Goal: Task Accomplishment & Management: Manage account settings

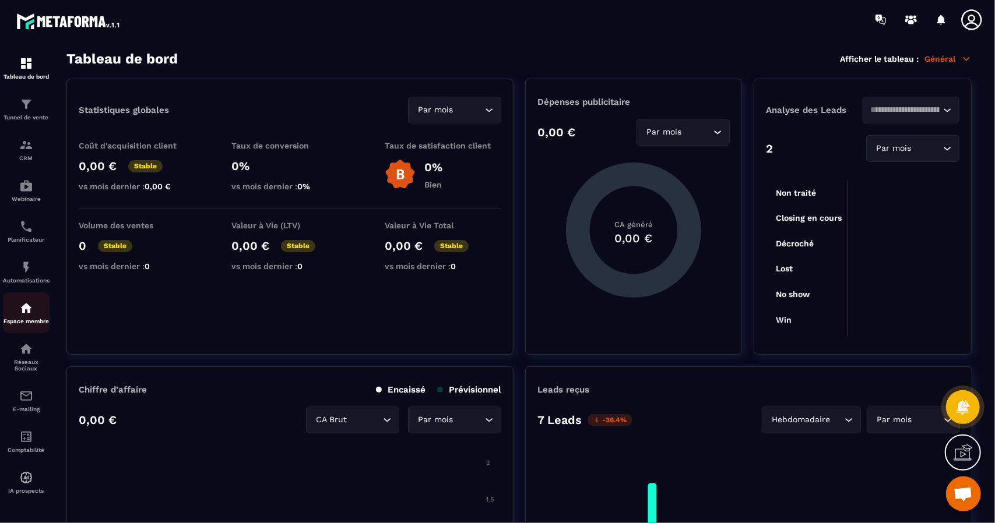
scroll to position [6, 0]
click at [26, 313] on div "Espace membre" at bounding box center [26, 312] width 47 height 23
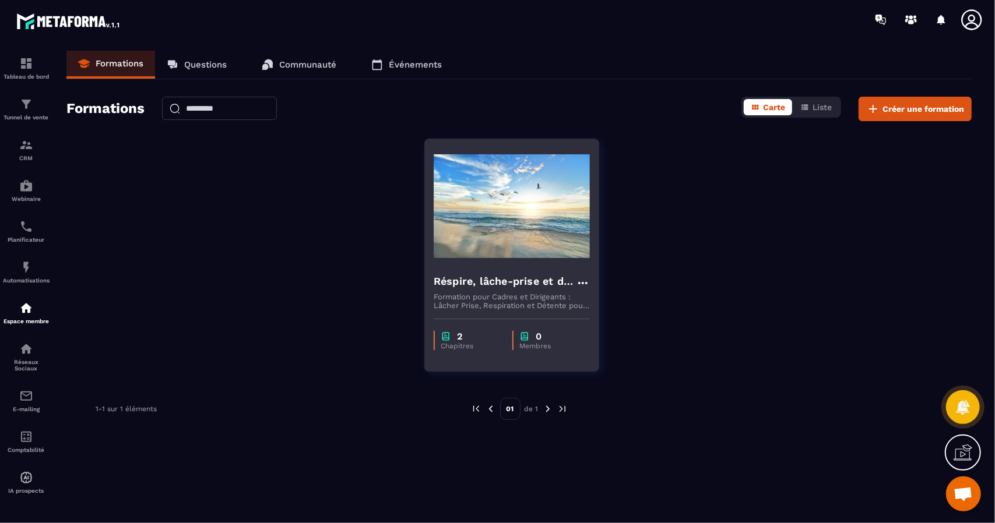
click at [519, 290] on div "Réspire, lâche-prise et décide" at bounding box center [512, 282] width 156 height 19
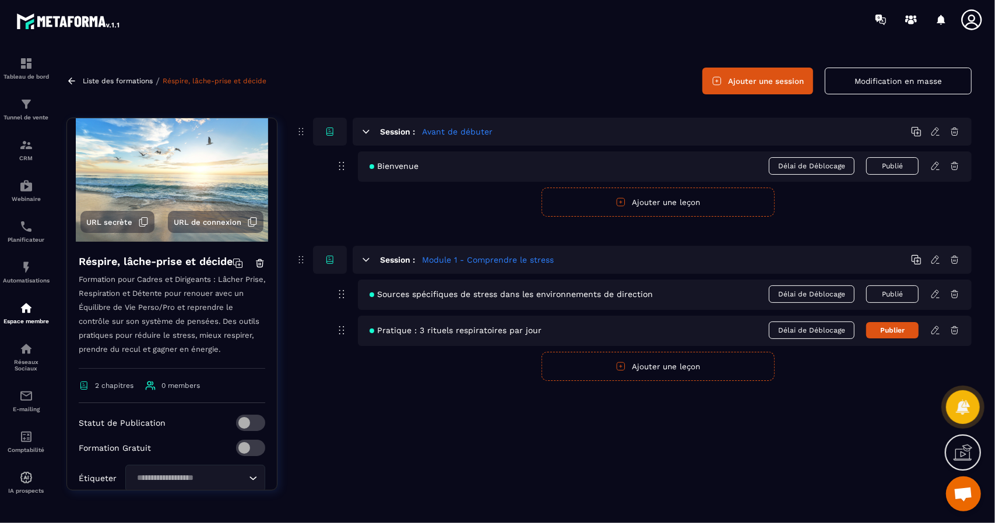
scroll to position [186, 0]
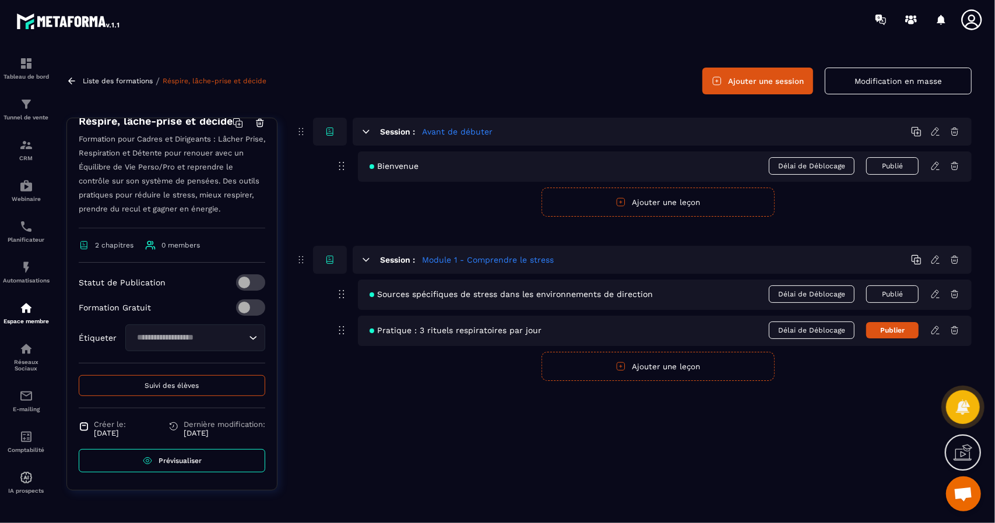
click at [379, 293] on span "Sources spécifiques de stress dans les environnements de direction" at bounding box center [510, 294] width 283 height 9
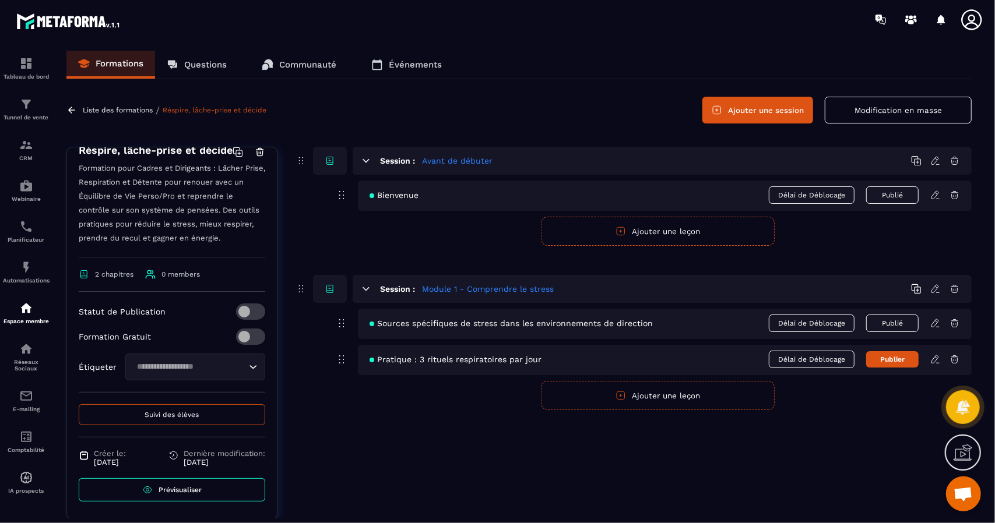
scroll to position [29, 0]
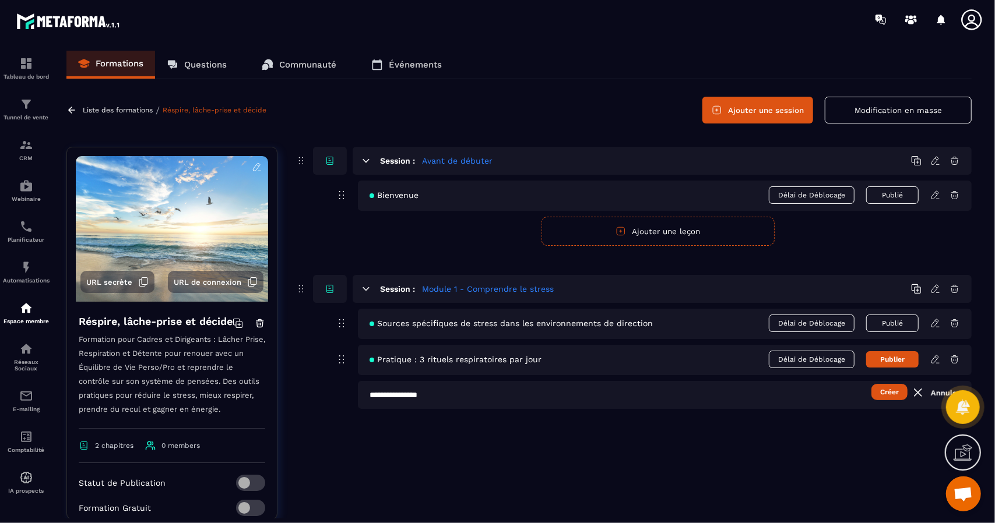
scroll to position [597, 0]
drag, startPoint x: 459, startPoint y: 393, endPoint x: 498, endPoint y: 390, distance: 38.6
click at [460, 393] on input "**********" at bounding box center [665, 395] width 614 height 28
click at [557, 386] on input "**********" at bounding box center [665, 395] width 614 height 28
type input "**********"
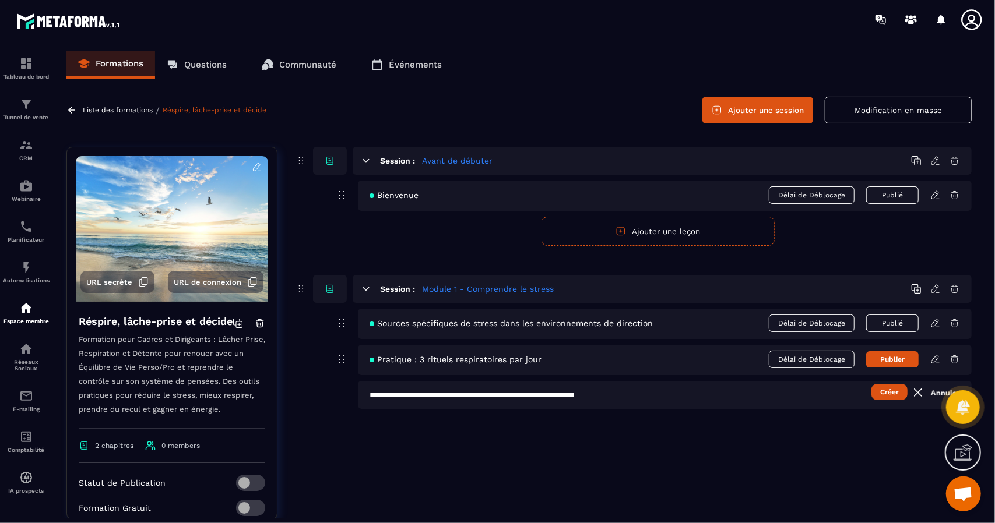
click at [882, 397] on button "Créer" at bounding box center [889, 392] width 36 height 16
click at [885, 393] on div at bounding box center [497, 261] width 995 height 523
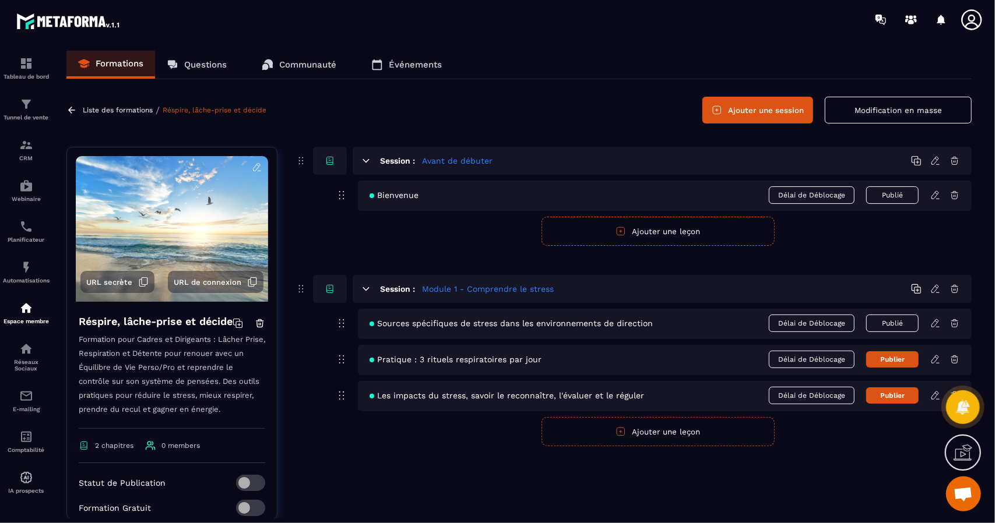
click at [932, 397] on icon at bounding box center [934, 396] width 7 height 8
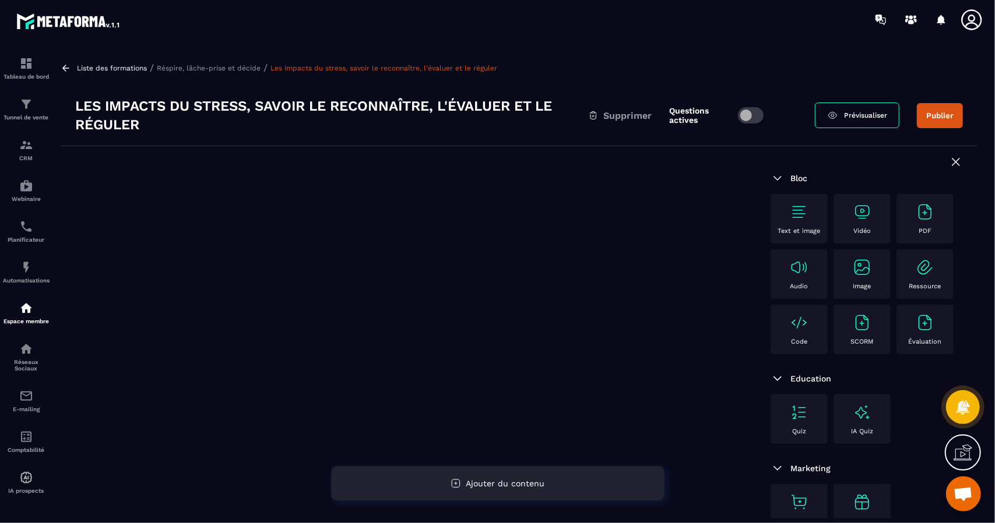
click at [477, 488] on span "Ajouter du contenu" at bounding box center [505, 483] width 79 height 9
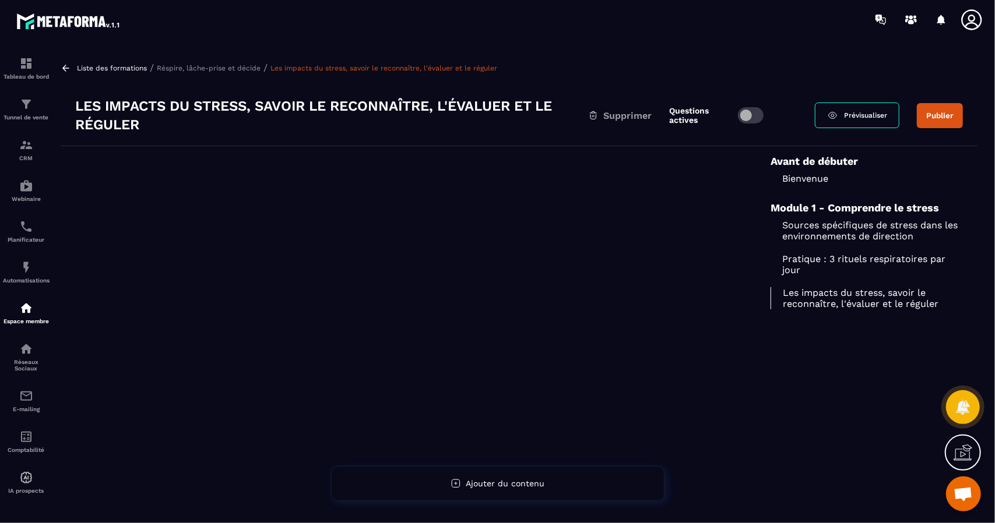
click at [857, 291] on p "Les impacts du stress, savoir le reconnaître, l'évaluer et le réguler" at bounding box center [866, 298] width 192 height 22
click at [831, 266] on p "Pratique : 3 rituels respiratoires par jour" at bounding box center [866, 265] width 192 height 22
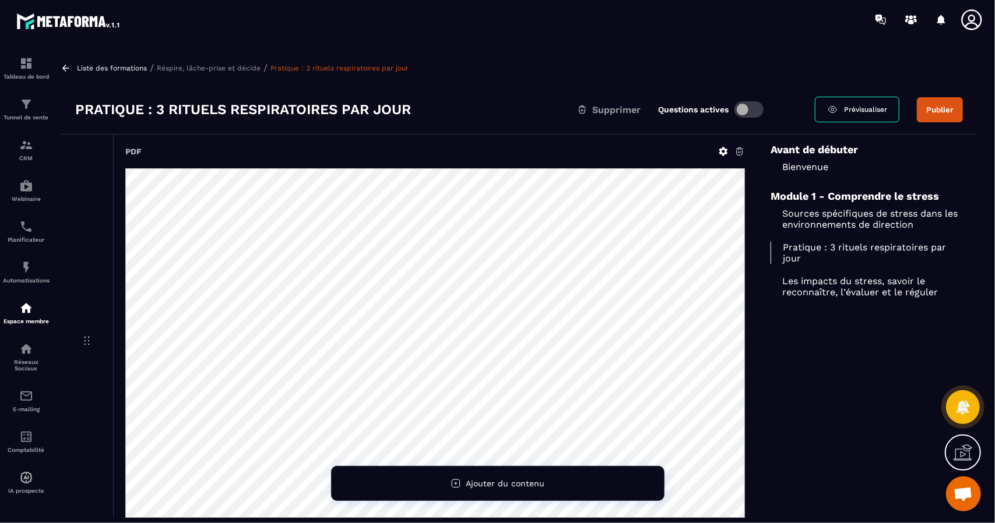
click at [67, 65] on icon at bounding box center [66, 68] width 10 height 10
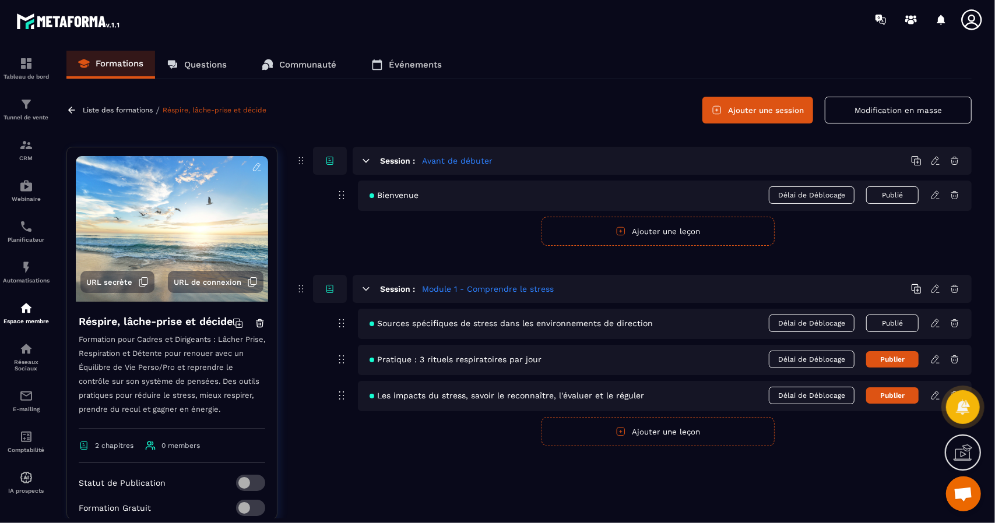
click at [344, 362] on icon at bounding box center [342, 360] width 14 height 14
click at [340, 359] on icon at bounding box center [342, 360] width 14 height 14
click at [340, 360] on icon at bounding box center [342, 360] width 14 height 14
click at [897, 359] on button "Publier" at bounding box center [892, 359] width 52 height 16
click at [899, 392] on button "Publier" at bounding box center [892, 396] width 52 height 16
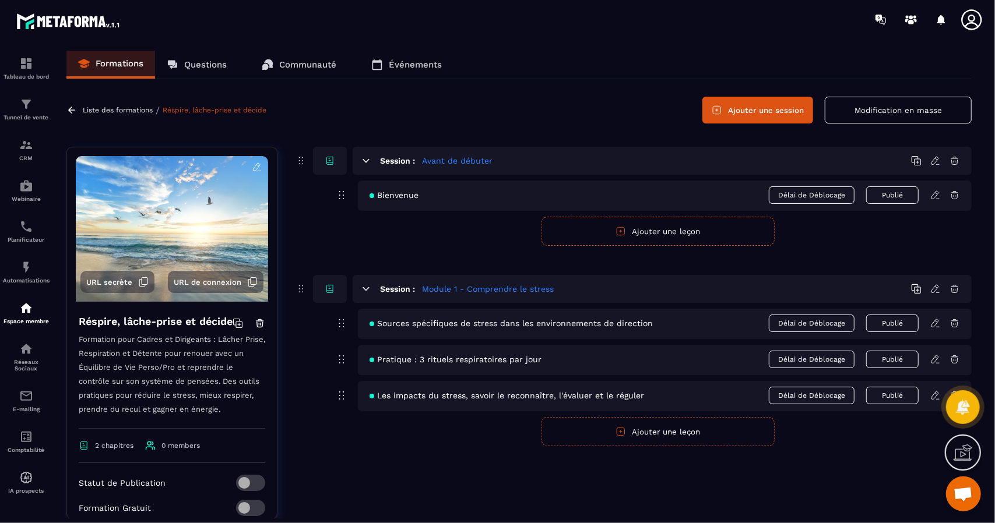
click at [826, 326] on span "Délai de Déblocage" at bounding box center [812, 323] width 86 height 17
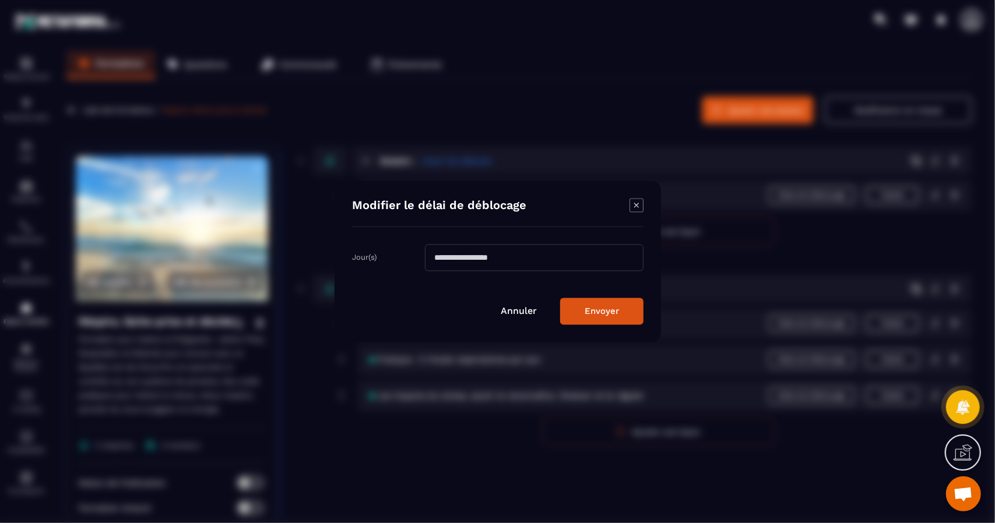
click at [636, 208] on icon "Modal window" at bounding box center [636, 206] width 14 height 14
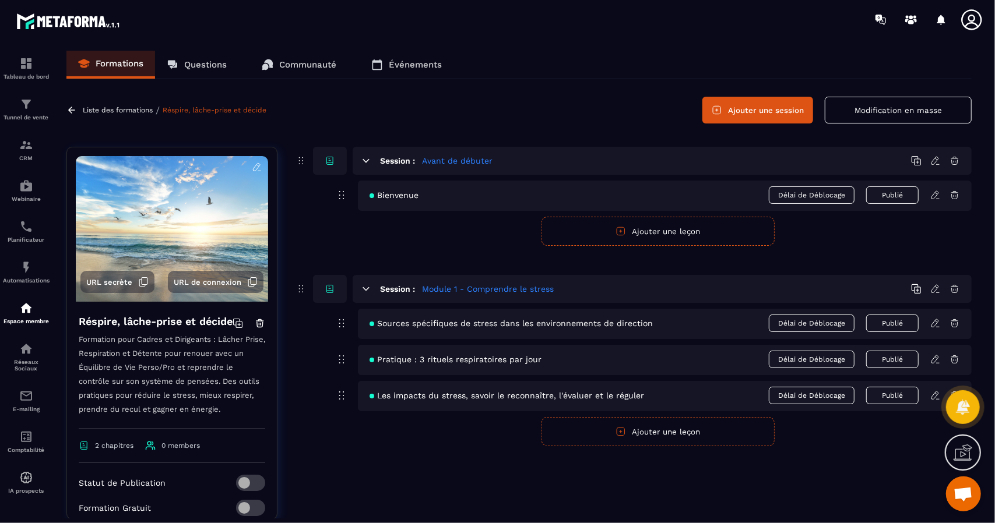
click at [936, 396] on icon at bounding box center [935, 395] width 10 height 10
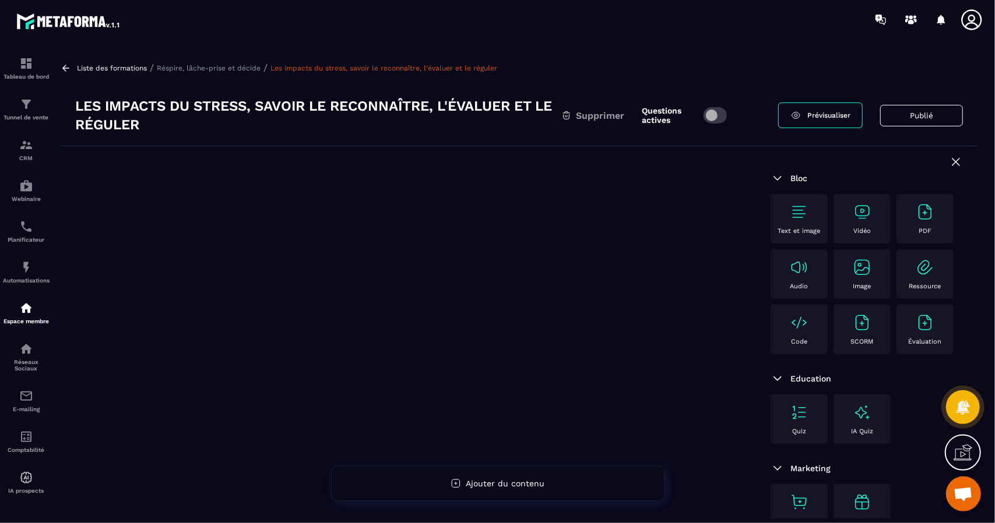
click at [930, 221] on div "PDF" at bounding box center [924, 219] width 45 height 32
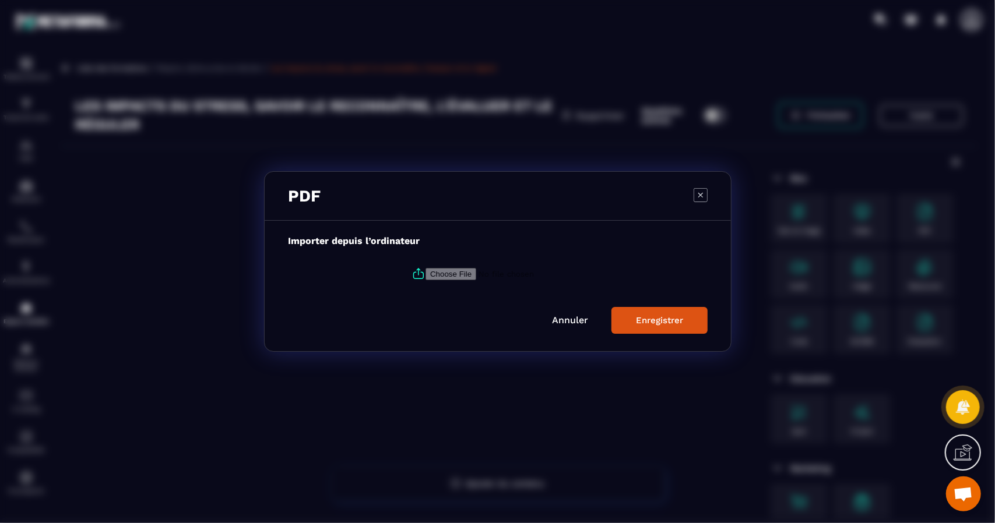
click at [417, 275] on icon "Modal window" at bounding box center [418, 272] width 3 height 6
click at [425, 275] on input "Modal window" at bounding box center [504, 274] width 159 height 12
click at [474, 275] on input "Modal window" at bounding box center [504, 274] width 159 height 12
click at [702, 192] on icon "Modal window" at bounding box center [701, 195] width 14 height 14
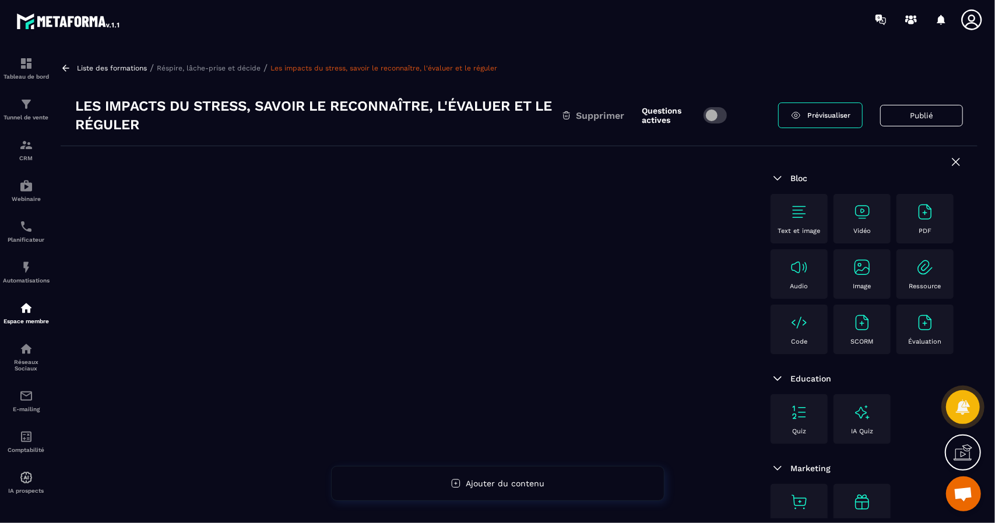
click at [262, 104] on h3 "Les impacts du stress, savoir le reconnaître, l'évaluer et le réguler" at bounding box center [318, 115] width 486 height 37
click at [920, 219] on img at bounding box center [925, 212] width 19 height 19
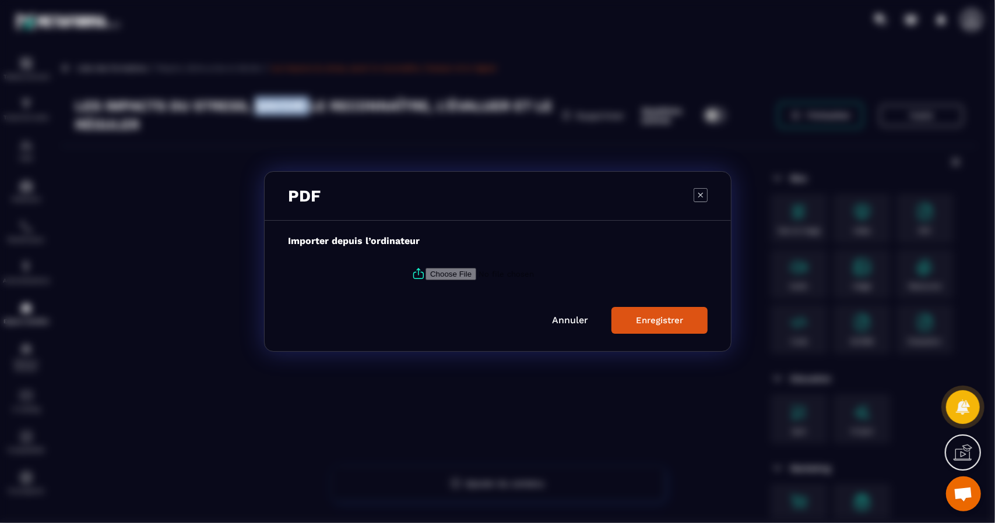
click at [460, 276] on input "Modal window" at bounding box center [504, 274] width 159 height 12
type input "**********"
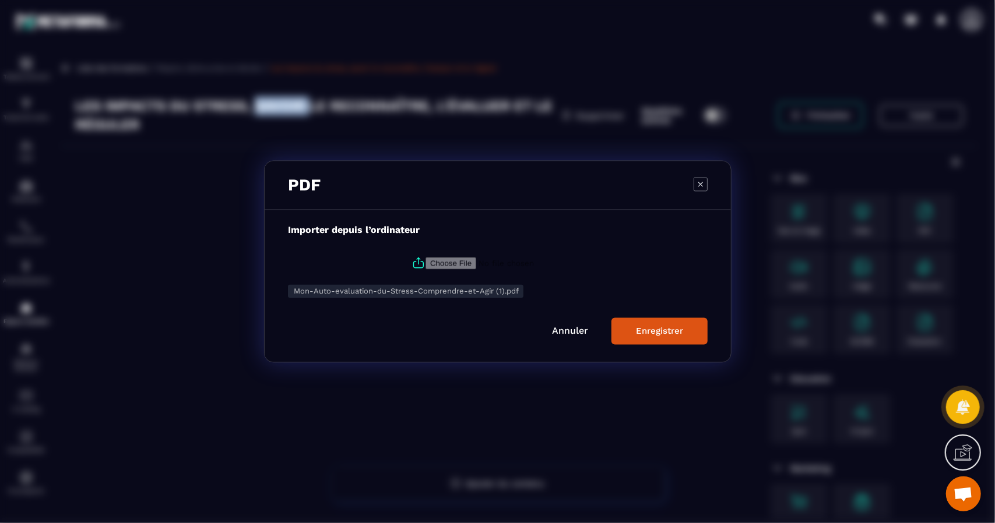
click at [646, 338] on button "Enregistrer" at bounding box center [659, 331] width 96 height 27
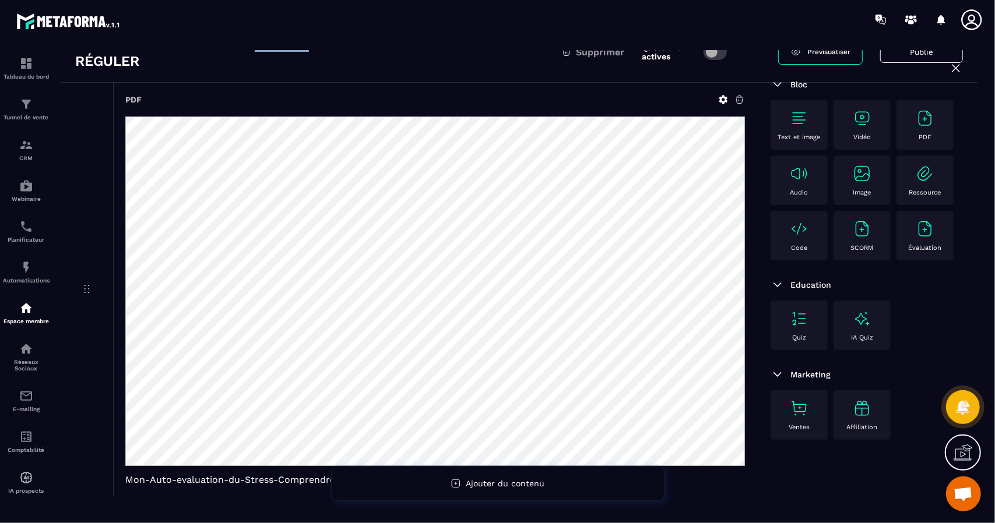
scroll to position [100, 0]
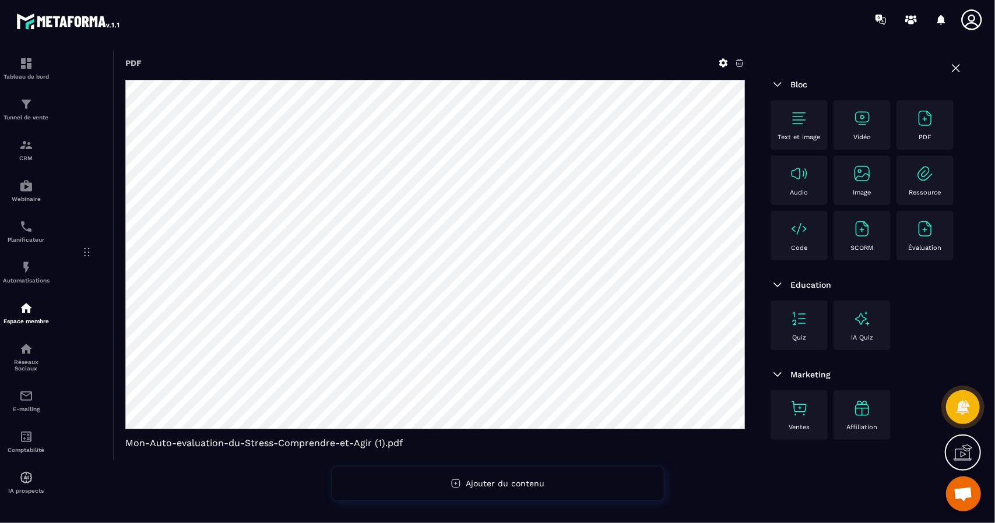
click at [959, 73] on icon at bounding box center [956, 68] width 14 height 14
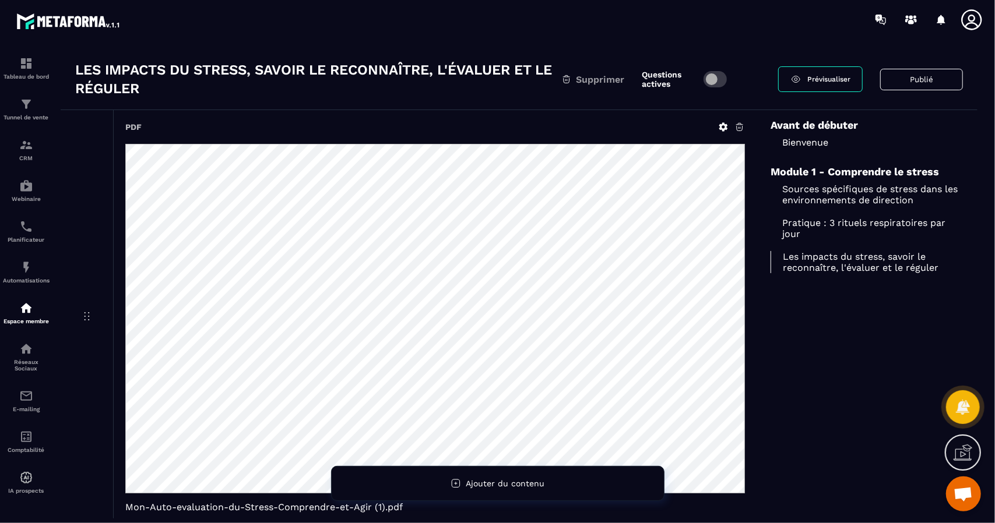
scroll to position [0, 0]
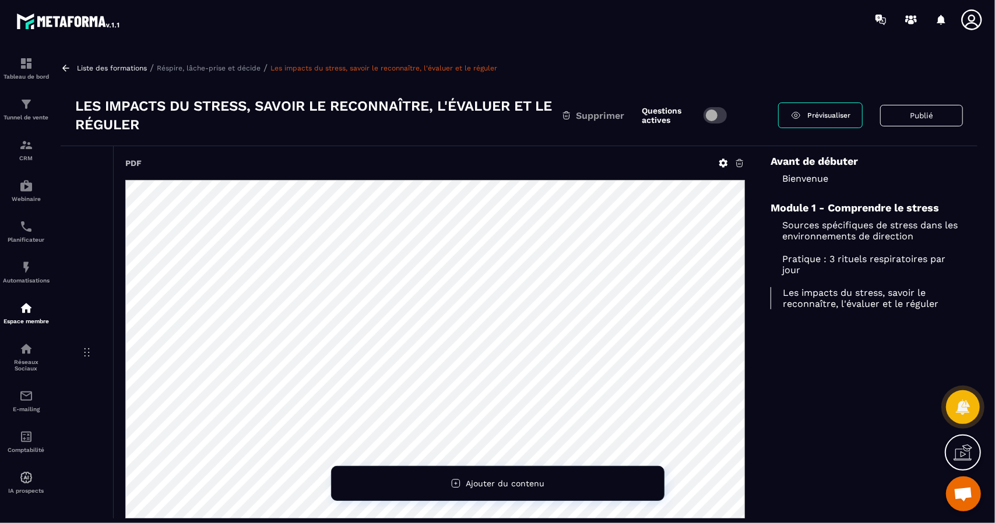
click at [722, 166] on icon at bounding box center [723, 163] width 9 height 9
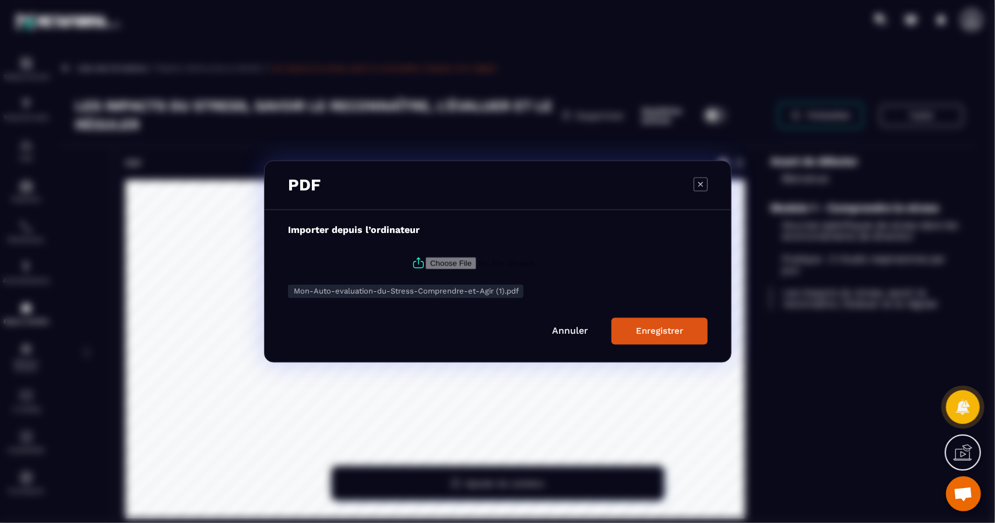
click at [702, 184] on icon "Modal window" at bounding box center [701, 184] width 14 height 14
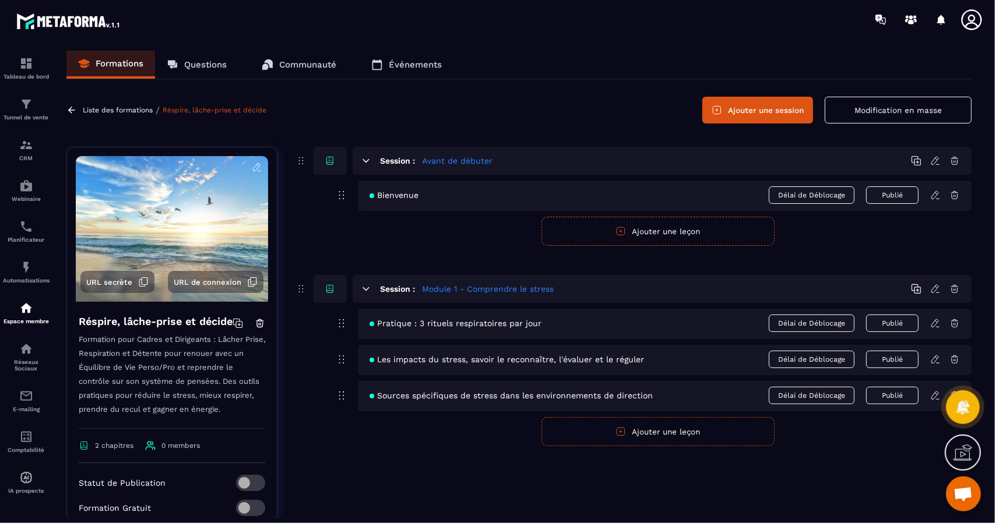
click at [378, 323] on span "Pratique : 3 rituels respiratoires par jour" at bounding box center [455, 323] width 172 height 9
click at [379, 363] on div "Les impacts du stress, savoir le reconnaître, l'évaluer et le réguler Délai de …" at bounding box center [665, 360] width 614 height 30
click at [385, 395] on span "Sources spécifiques de stress dans les environnements de direction" at bounding box center [510, 395] width 283 height 9
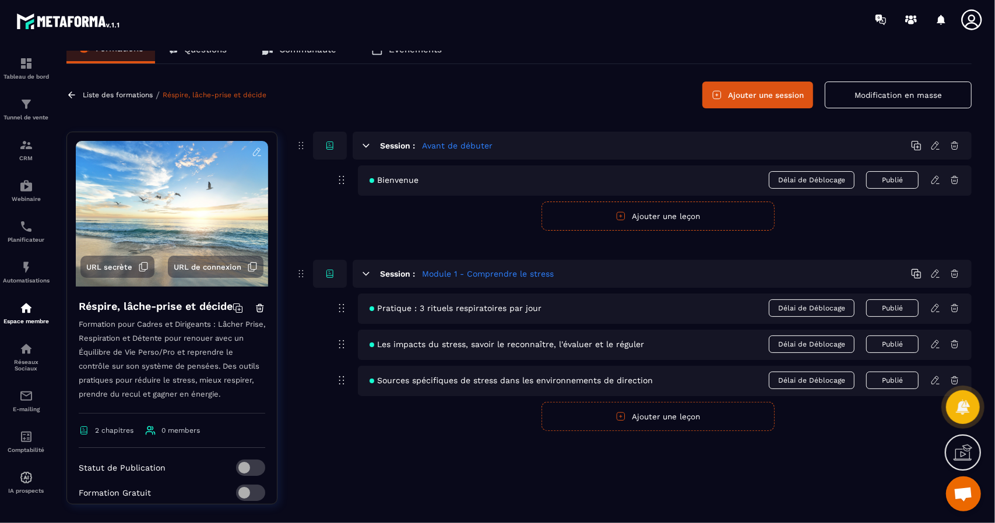
scroll to position [29, 0]
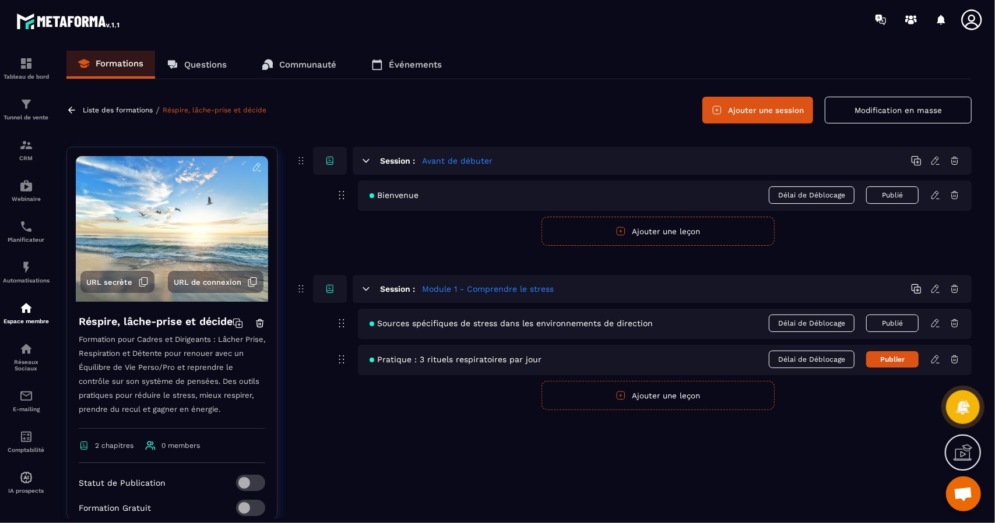
scroll to position [599, 0]
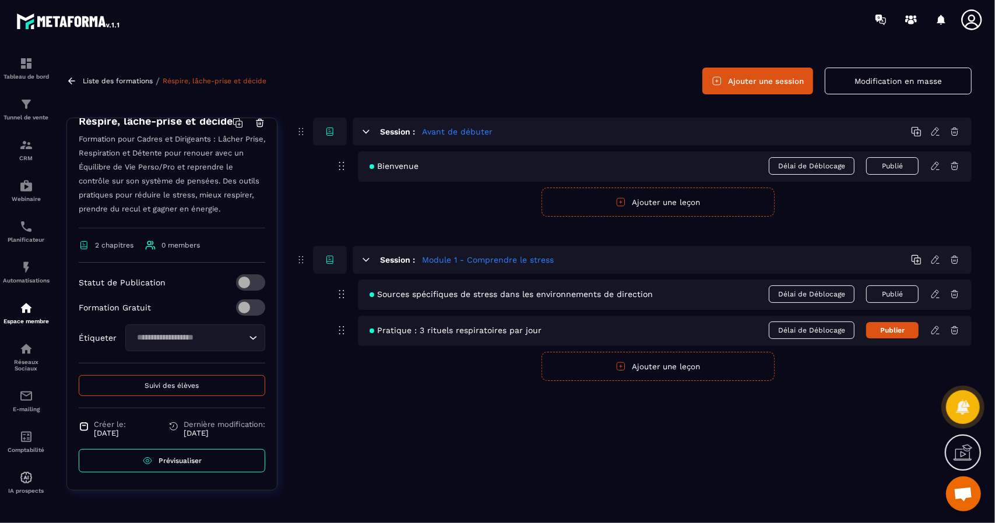
click at [936, 329] on icon at bounding box center [934, 330] width 7 height 8
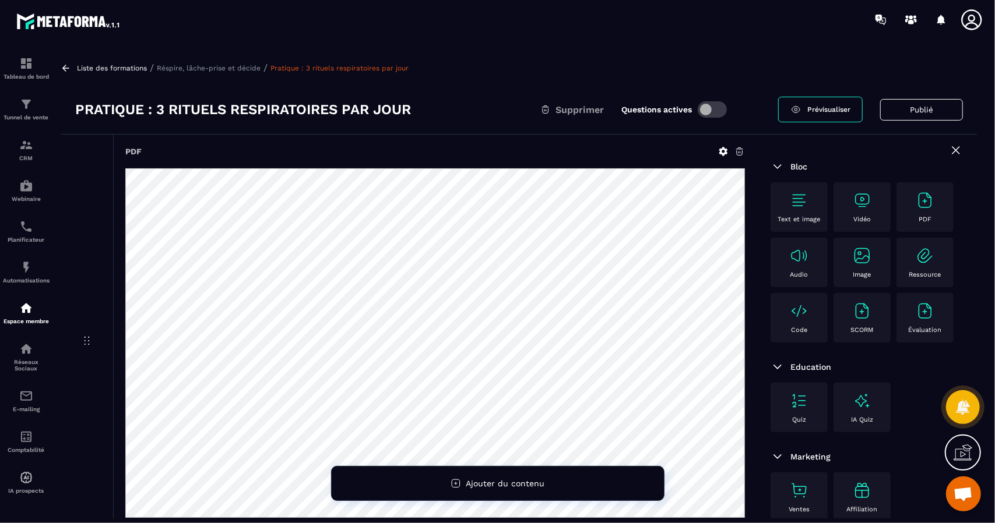
click at [193, 65] on p "Réspire, lâche-prise et décide" at bounding box center [209, 68] width 104 height 8
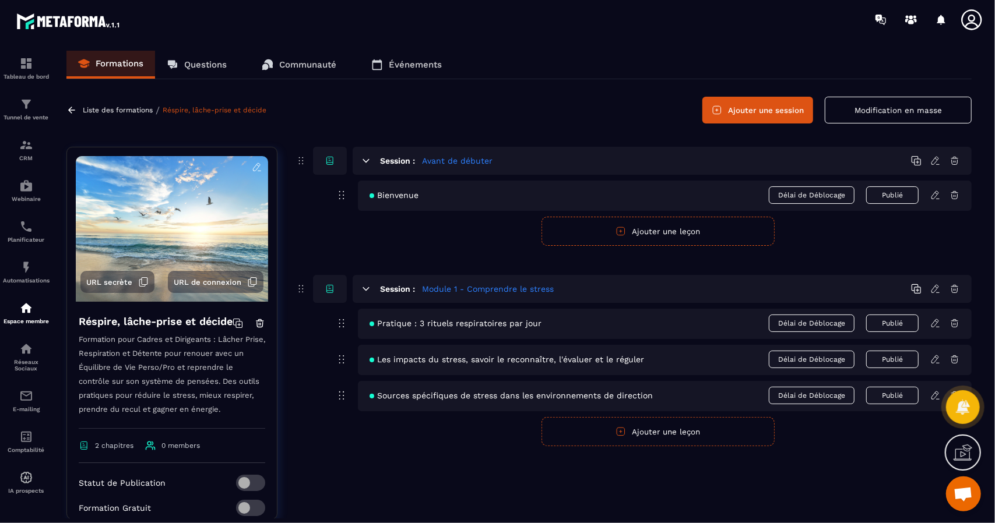
click at [934, 366] on div "Les impacts du stress, savoir le reconnaître, l'évaluer et le réguler Délai de …" at bounding box center [665, 360] width 614 height 30
click at [938, 358] on icon at bounding box center [935, 359] width 10 height 10
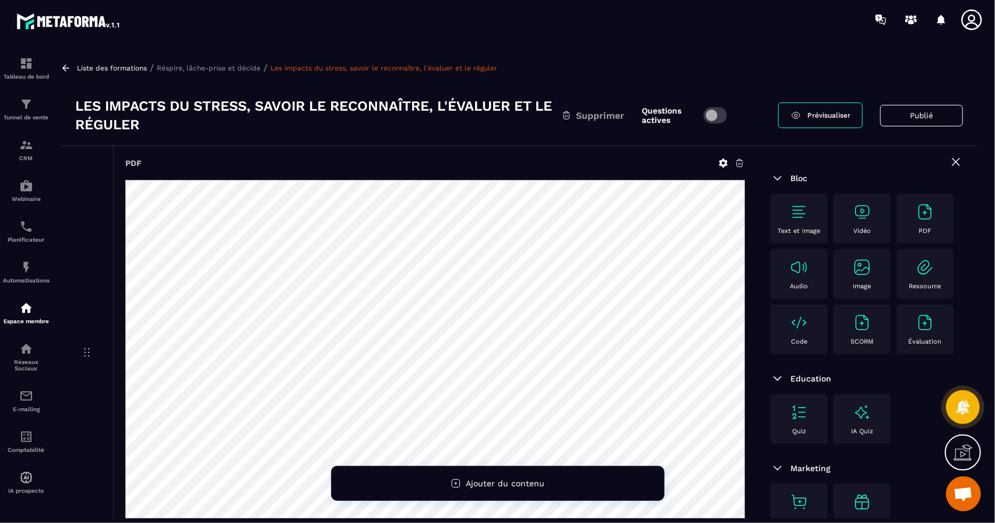
click at [739, 164] on icon at bounding box center [739, 163] width 10 height 10
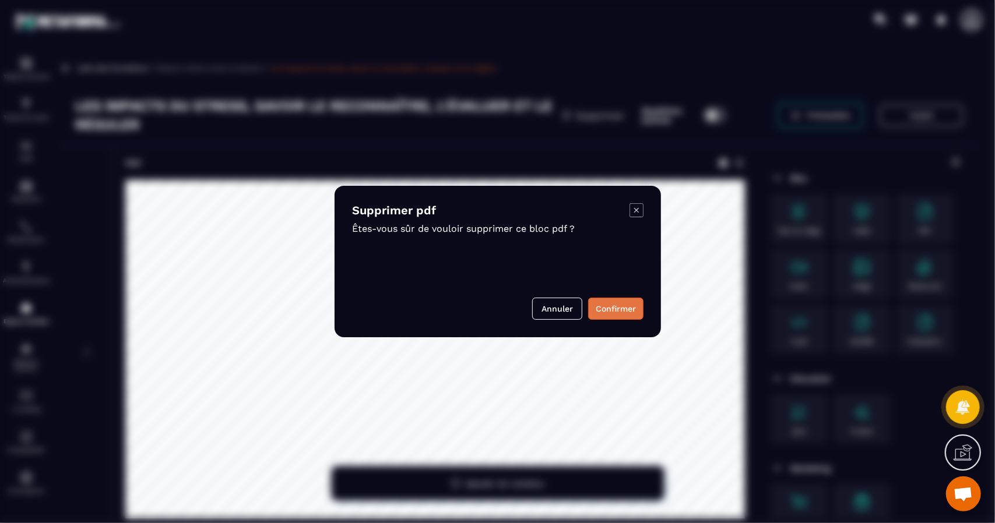
click at [611, 314] on button "Confirmer" at bounding box center [615, 309] width 55 height 22
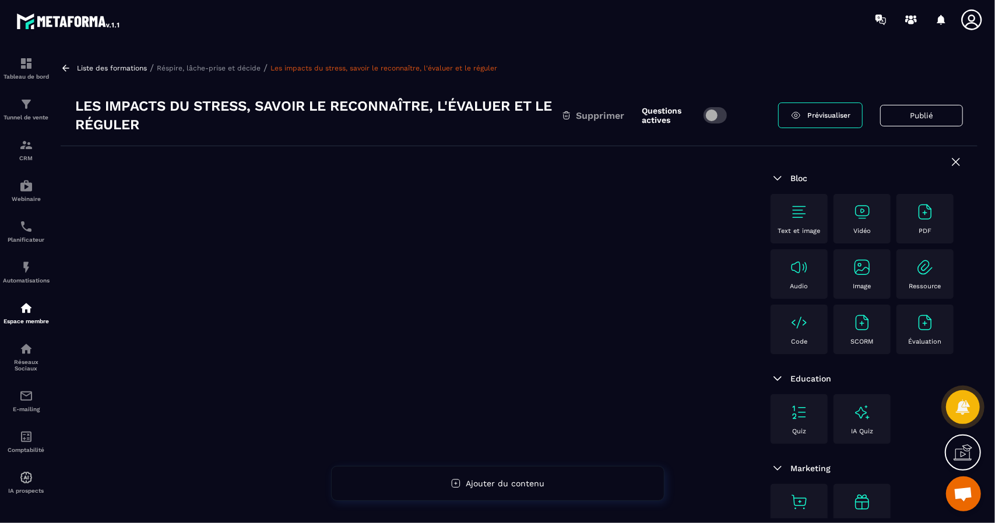
click at [922, 221] on img at bounding box center [925, 212] width 19 height 19
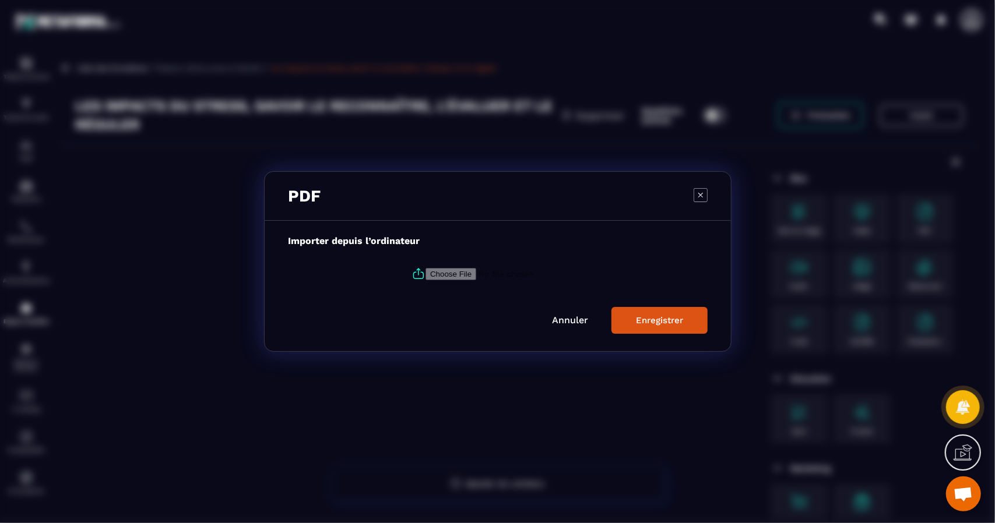
click at [460, 274] on input "Modal window" at bounding box center [504, 274] width 159 height 12
click at [456, 273] on input "Modal window" at bounding box center [504, 274] width 159 height 12
type input "**********"
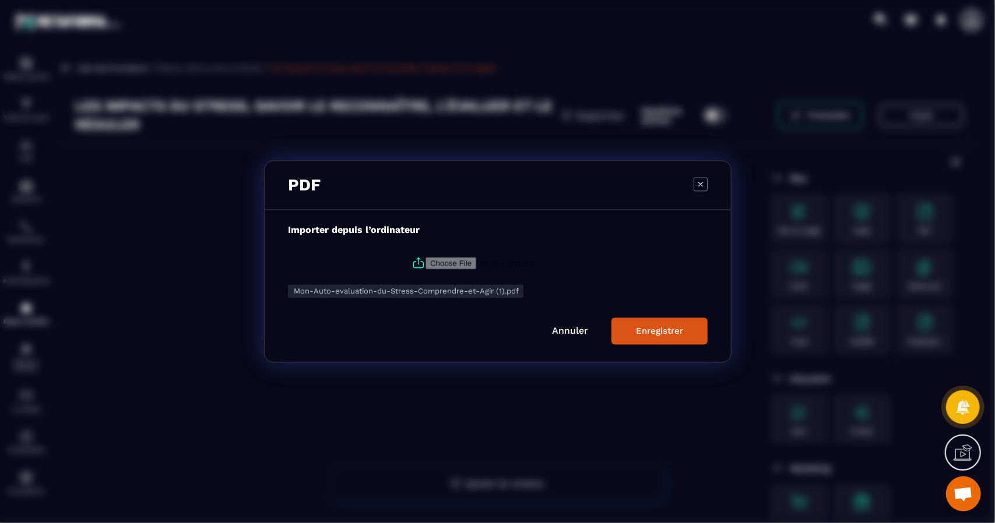
click at [664, 333] on div "Enregistrer" at bounding box center [659, 331] width 47 height 10
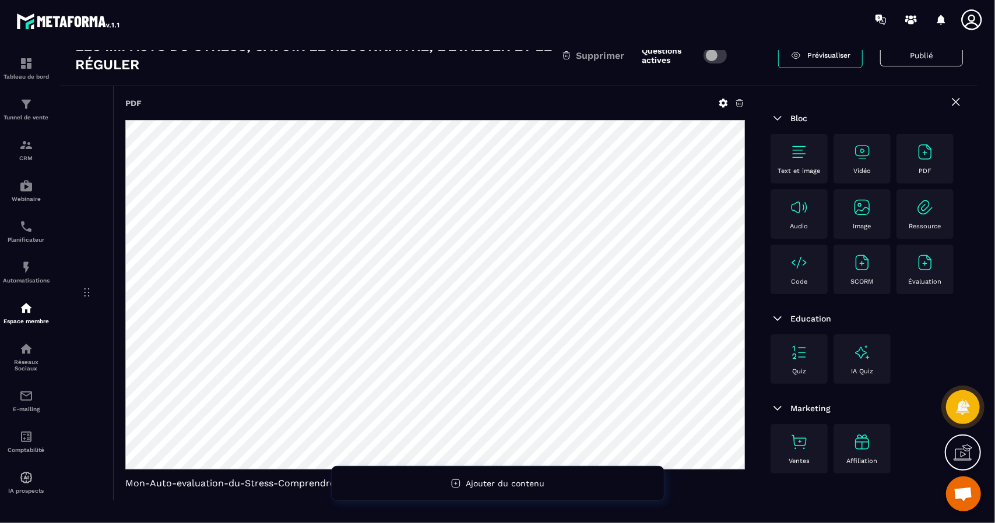
scroll to position [100, 0]
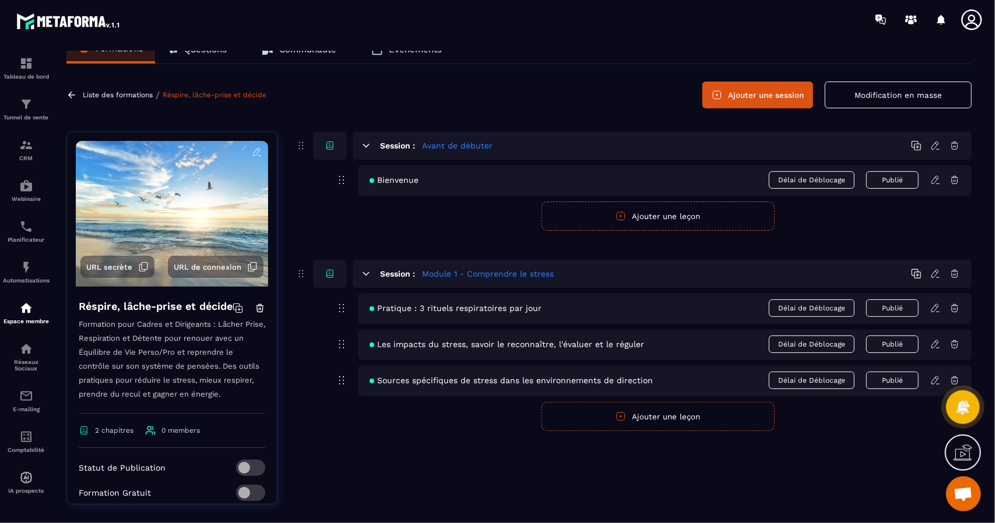
scroll to position [29, 0]
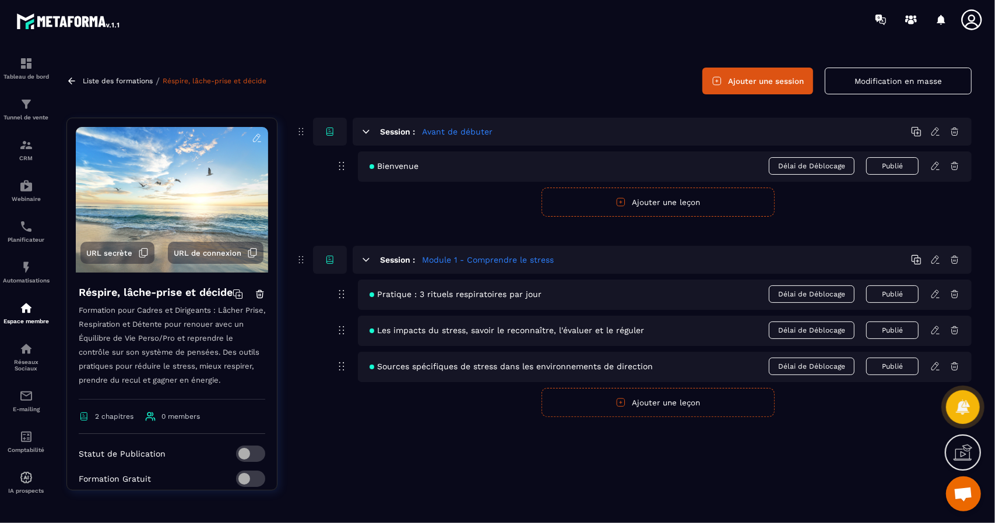
click at [935, 364] on icon at bounding box center [935, 366] width 10 height 10
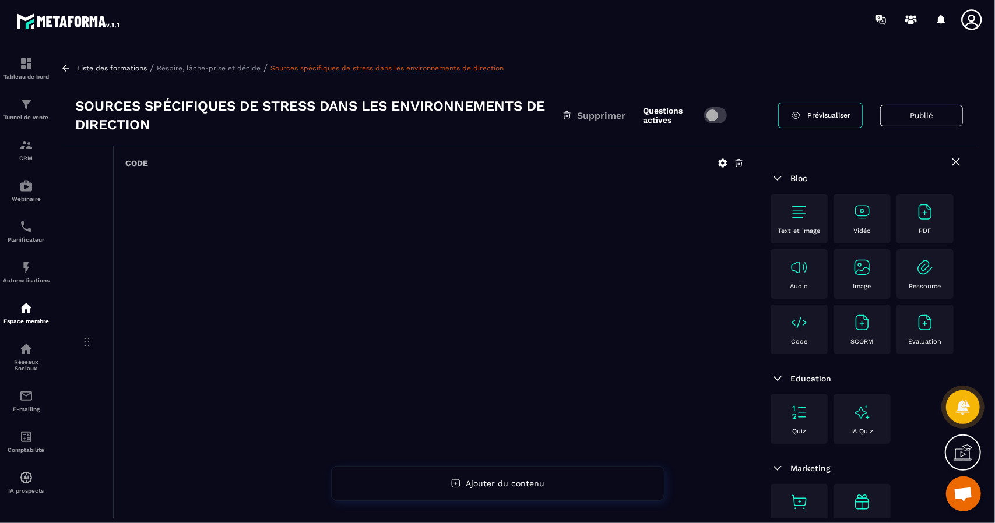
click at [204, 69] on p "Réspire, lâche-prise et décide" at bounding box center [209, 68] width 104 height 8
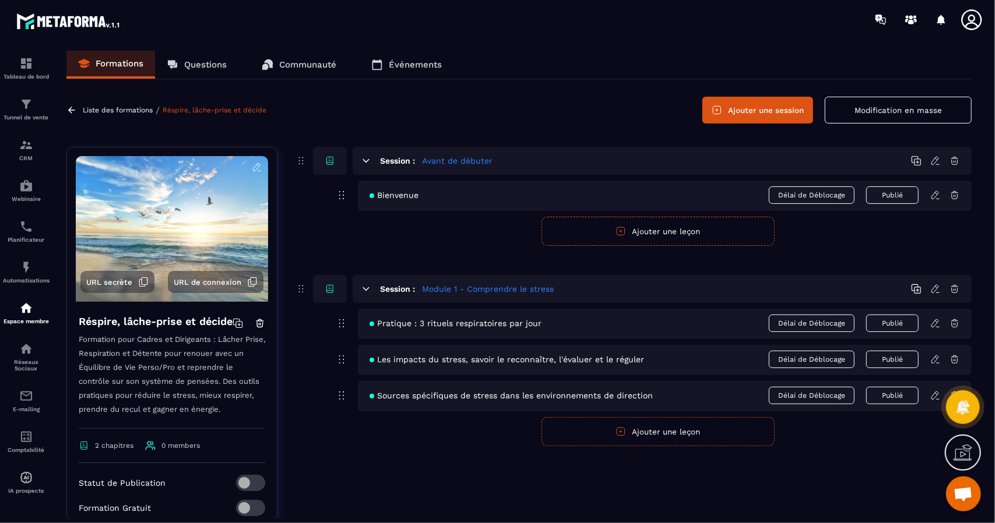
click at [526, 364] on div "Les impacts du stress, savoir le reconnaître, l'évaluer et le réguler Délai de …" at bounding box center [665, 360] width 614 height 30
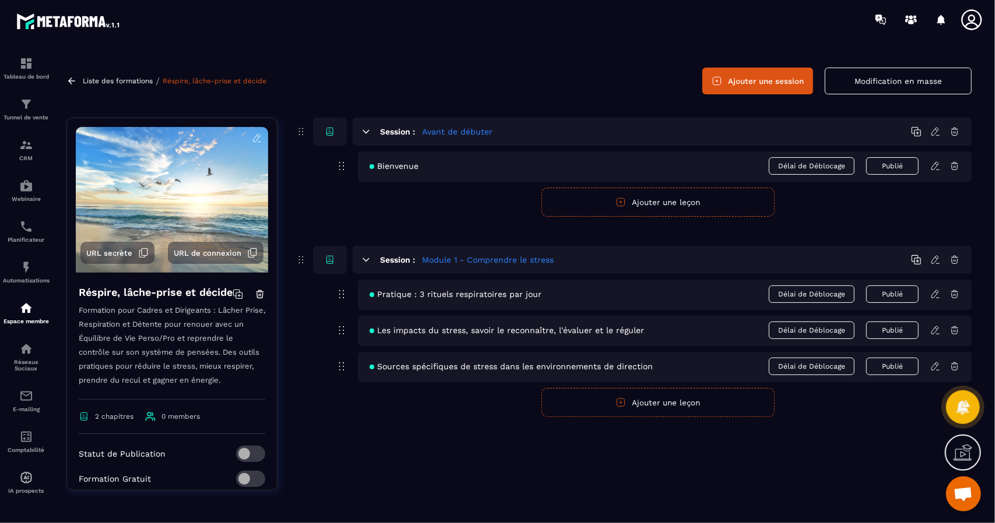
click at [935, 329] on icon at bounding box center [935, 330] width 10 height 10
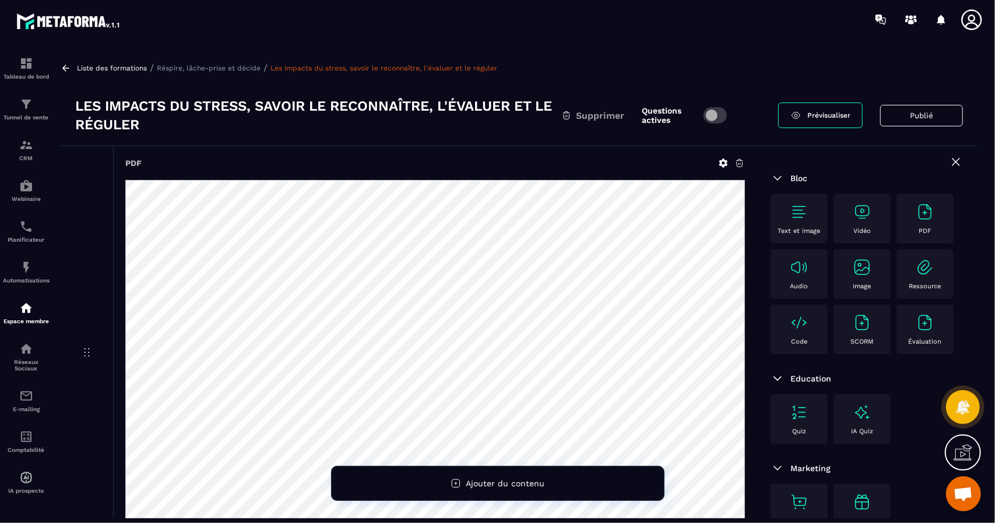
click at [805, 283] on p "Audio" at bounding box center [799, 287] width 18 height 8
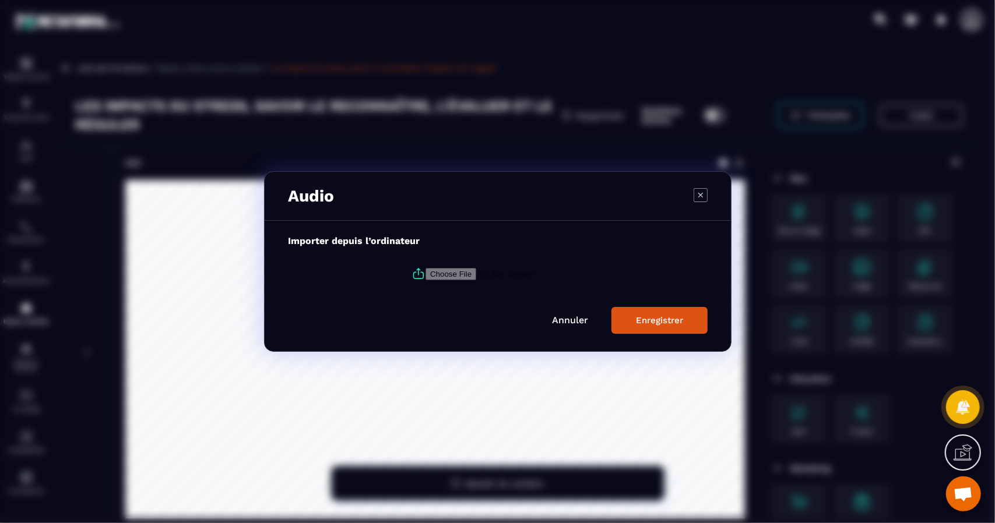
click at [699, 199] on icon "Modal window" at bounding box center [701, 195] width 14 height 14
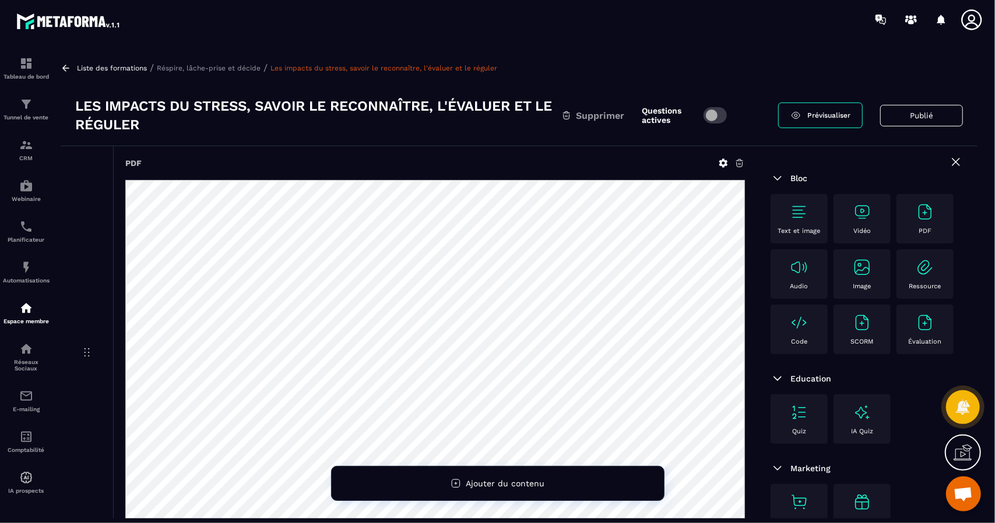
click at [739, 164] on icon at bounding box center [739, 163] width 10 height 10
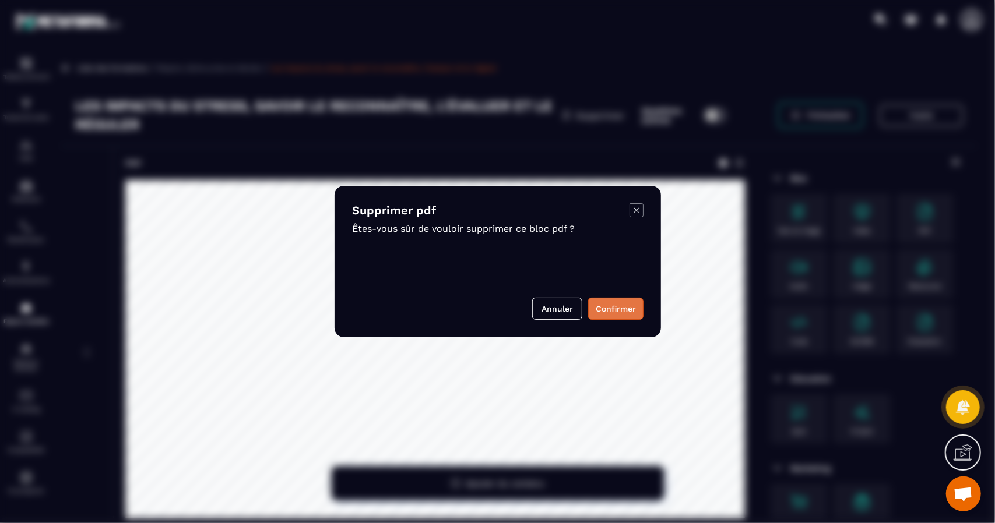
click at [627, 310] on button "Confirmer" at bounding box center [615, 309] width 55 height 22
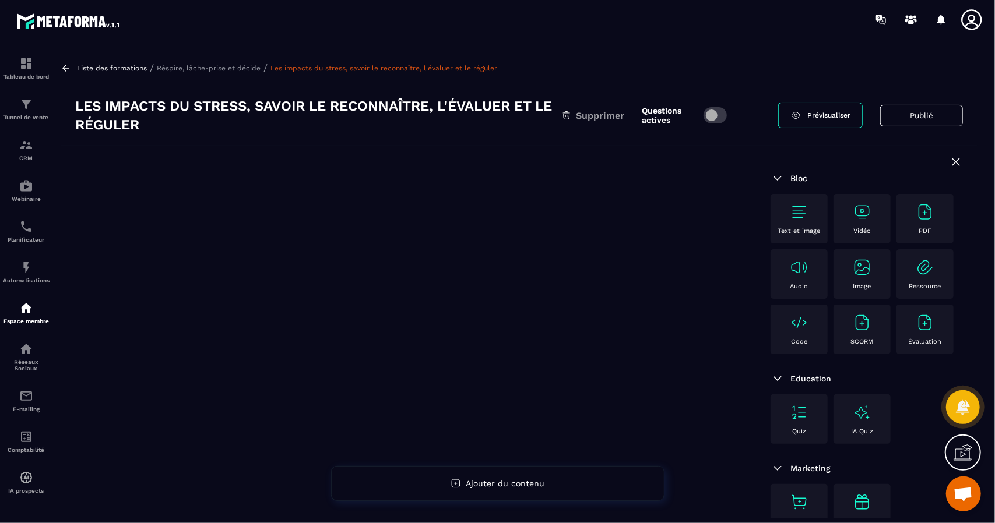
click at [934, 61] on div "Liste des formations / Réspire, lâche-prise et décide / Les impacts du stress, …" at bounding box center [519, 285] width 928 height 468
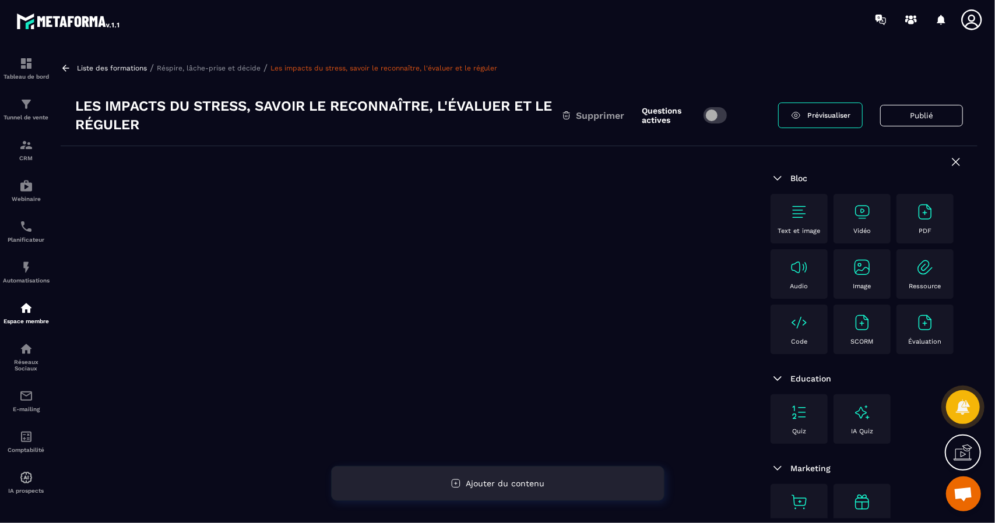
click at [505, 490] on div "Ajouter du contenu" at bounding box center [497, 483] width 333 height 35
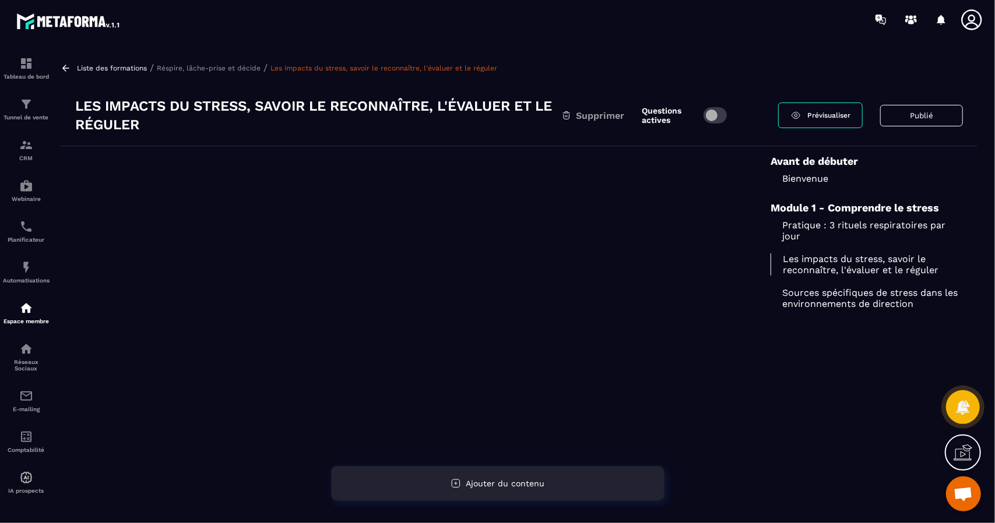
click at [458, 487] on icon at bounding box center [455, 483] width 10 height 10
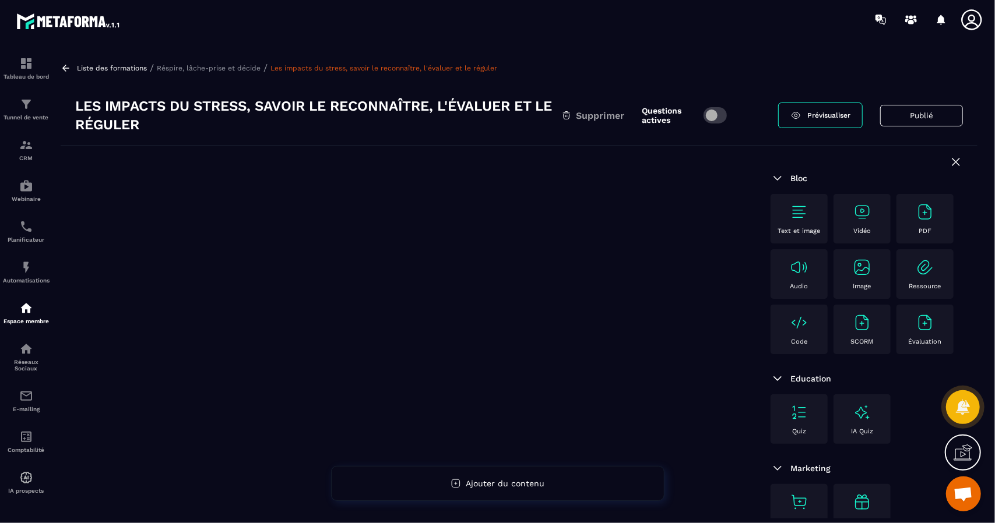
click at [213, 66] on p "Réspire, lâche-prise et décide" at bounding box center [209, 68] width 104 height 8
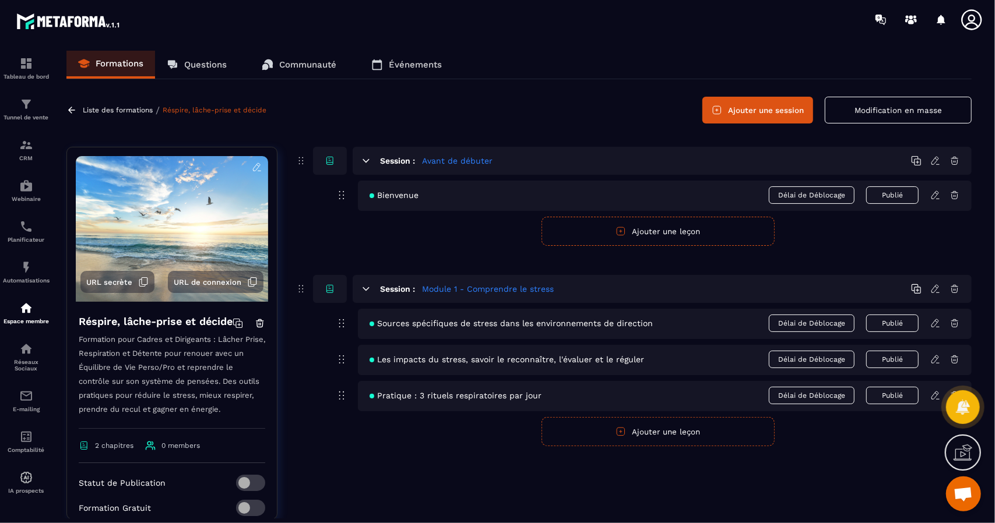
click at [934, 361] on icon at bounding box center [934, 360] width 7 height 8
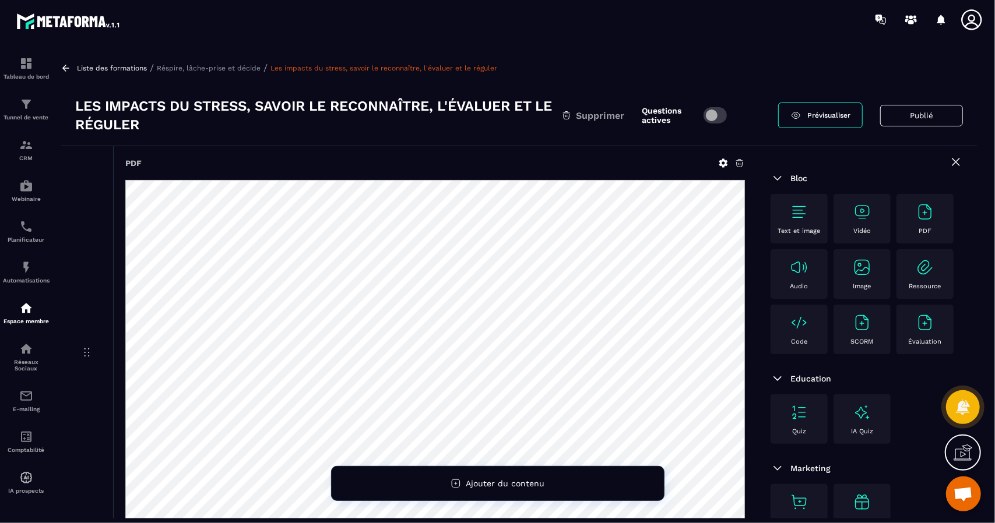
click at [66, 71] on icon at bounding box center [66, 68] width 10 height 10
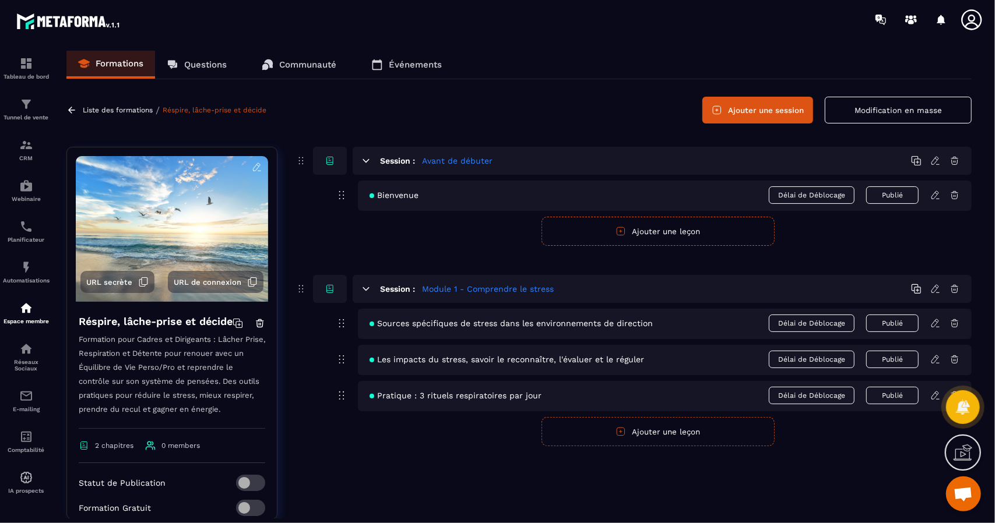
click at [936, 325] on icon at bounding box center [935, 323] width 10 height 10
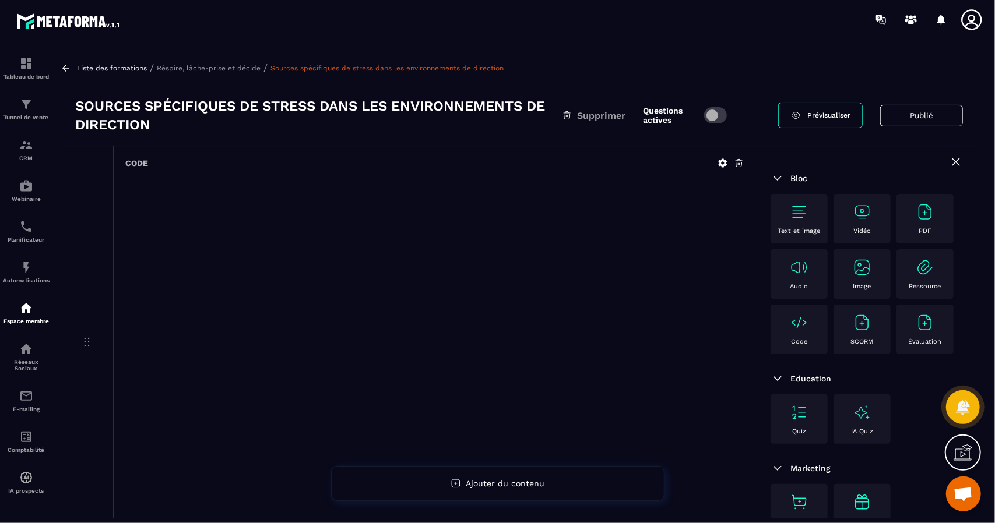
click at [204, 69] on p "Réspire, lâche-prise et décide" at bounding box center [209, 68] width 104 height 8
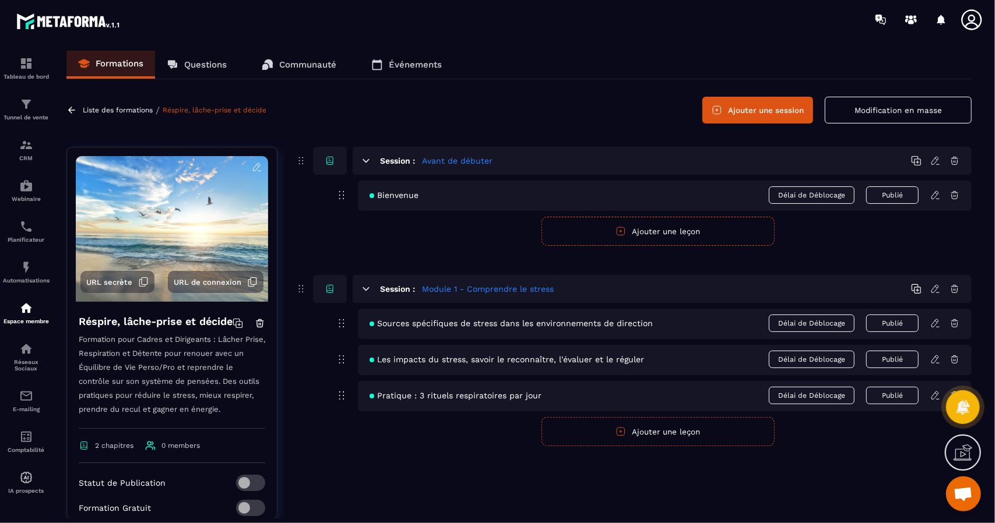
click at [625, 430] on icon "button" at bounding box center [621, 432] width 8 height 8
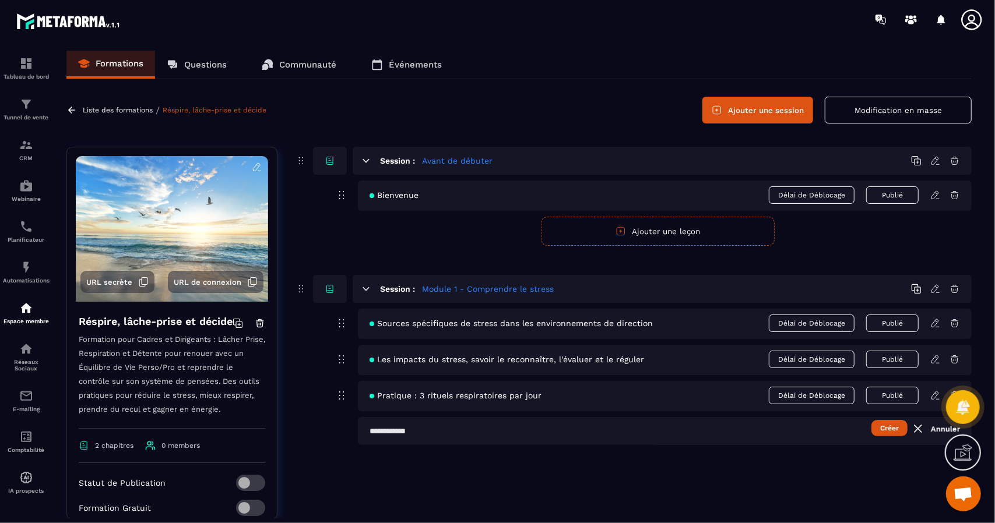
click at [414, 432] on input "text" at bounding box center [665, 431] width 614 height 28
click at [629, 437] on input "**********" at bounding box center [665, 431] width 614 height 28
click at [590, 425] on input "**********" at bounding box center [665, 431] width 614 height 28
type input "**********"
click at [896, 425] on button "Créer" at bounding box center [889, 428] width 36 height 16
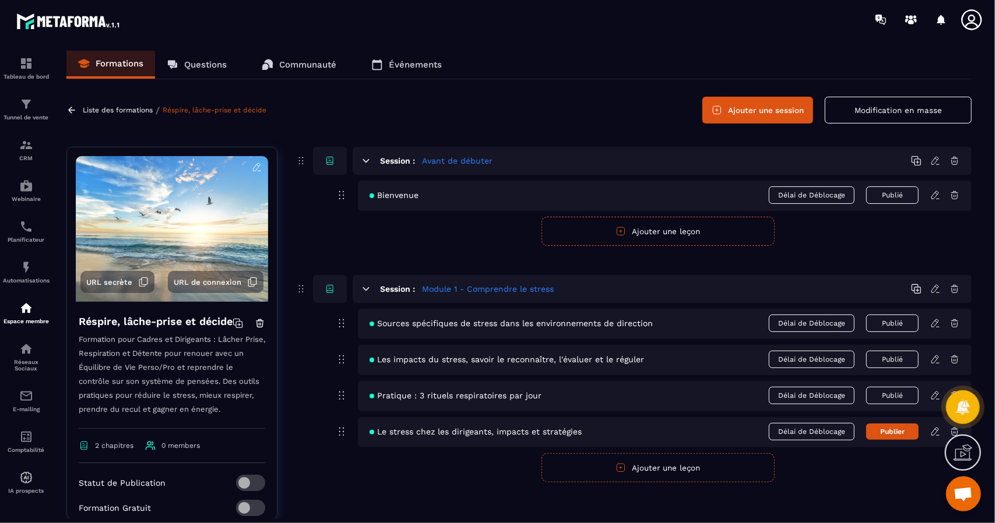
click at [385, 434] on span "Le stress chez les dirigeants, impacts et stratégies" at bounding box center [475, 431] width 212 height 9
click at [954, 431] on div at bounding box center [963, 407] width 34 height 51
click at [936, 359] on icon at bounding box center [934, 360] width 7 height 8
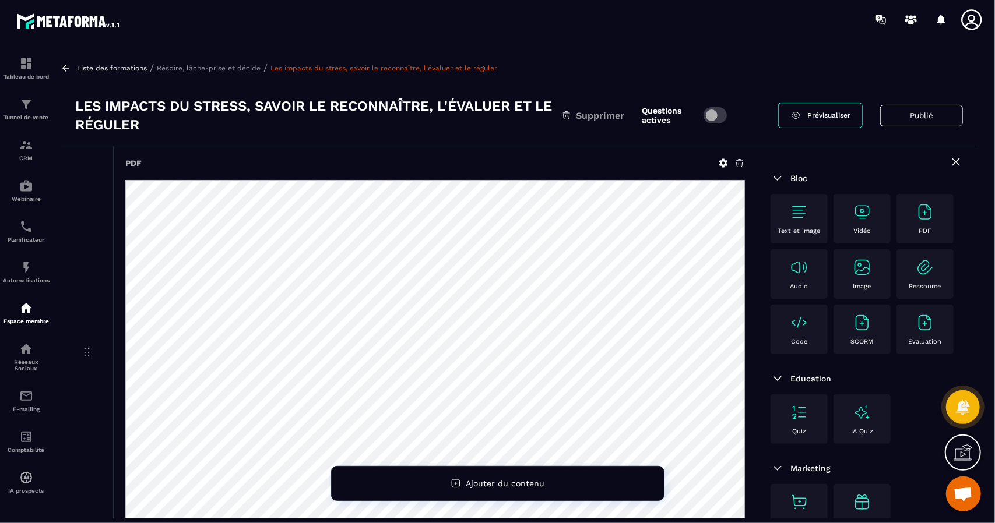
click at [505, 107] on h3 "Les impacts du stress, savoir le reconnaître, l'évaluer et le réguler" at bounding box center [318, 115] width 486 height 37
click at [304, 111] on h3 "Les impacts du stress, savoir le reconnaître, l'évaluer et le réguler" at bounding box center [318, 115] width 486 height 37
click at [960, 163] on icon at bounding box center [956, 162] width 14 height 14
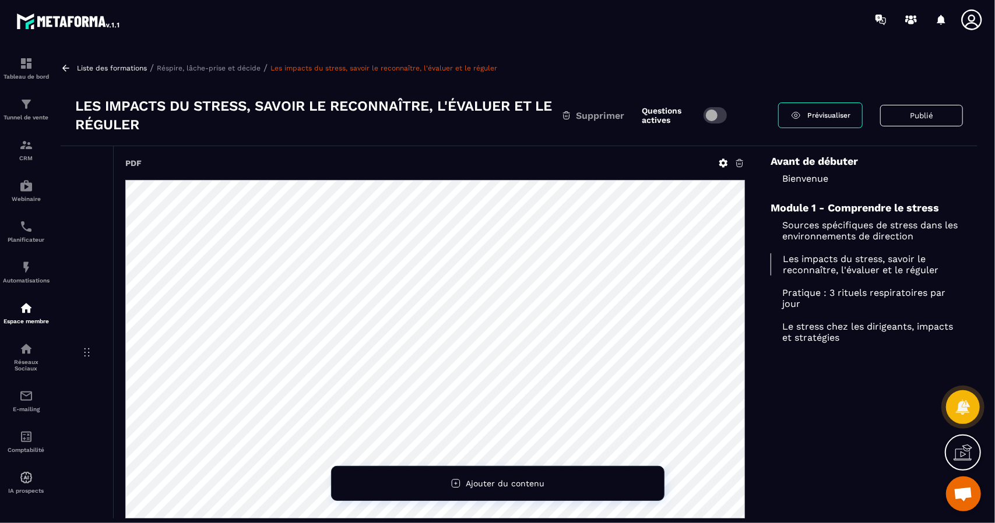
click at [289, 66] on link "Les impacts du stress, savoir le reconnaître, l'évaluer et le réguler" at bounding box center [383, 68] width 227 height 8
click at [207, 66] on p "Réspire, lâche-prise et décide" at bounding box center [209, 68] width 104 height 8
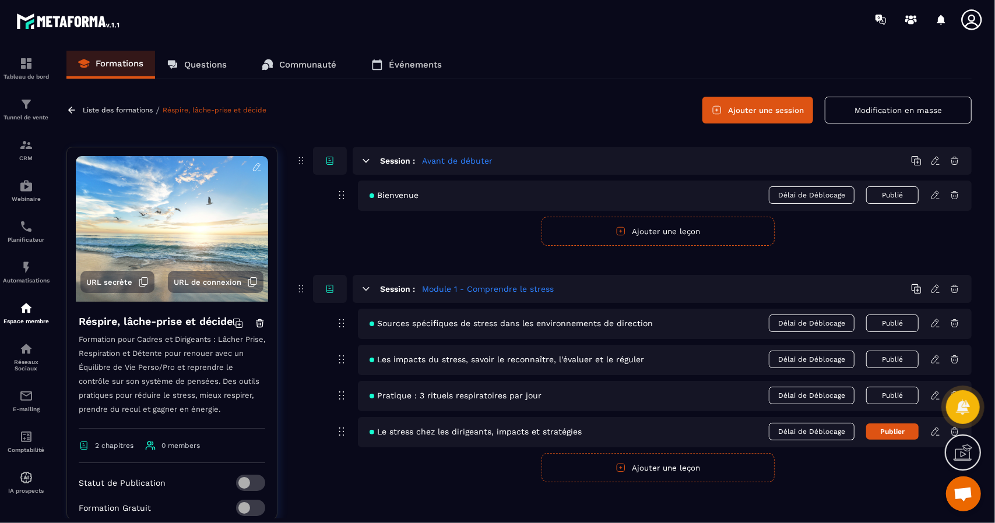
click at [445, 438] on div "Le stress chez les dirigeants, impacts et stratégies Délai de Déblocage Publier" at bounding box center [665, 432] width 614 height 30
click at [954, 431] on div at bounding box center [963, 407] width 34 height 51
click at [438, 360] on span "Le stress chez les dirigeants, impacts et stratégies" at bounding box center [475, 359] width 212 height 9
click at [937, 358] on icon at bounding box center [935, 359] width 10 height 10
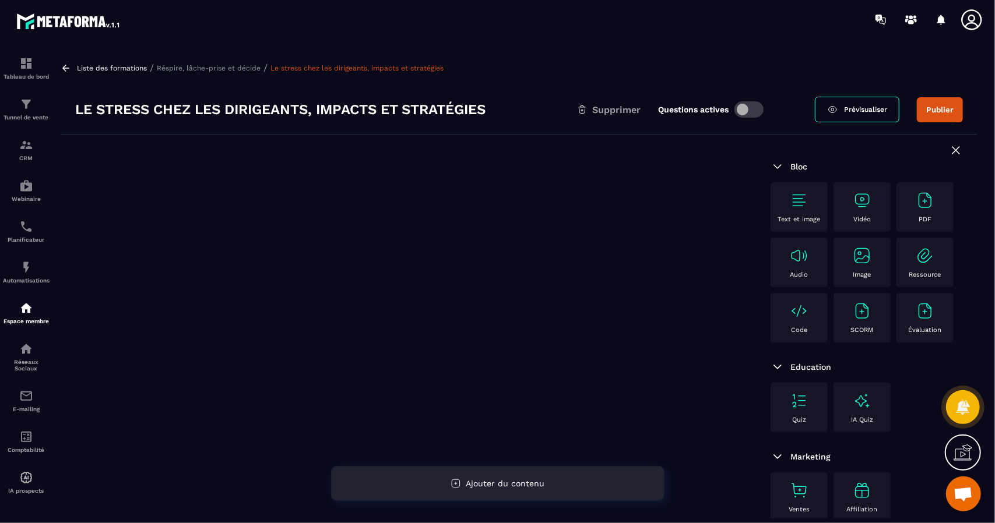
click at [465, 487] on div "Ajouter du contenu" at bounding box center [497, 483] width 333 height 35
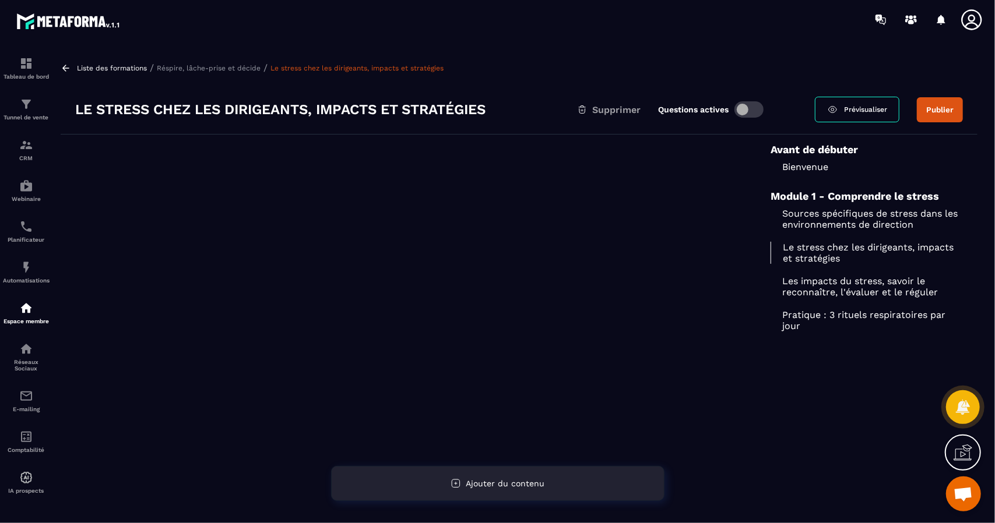
click at [456, 484] on icon at bounding box center [455, 483] width 10 height 10
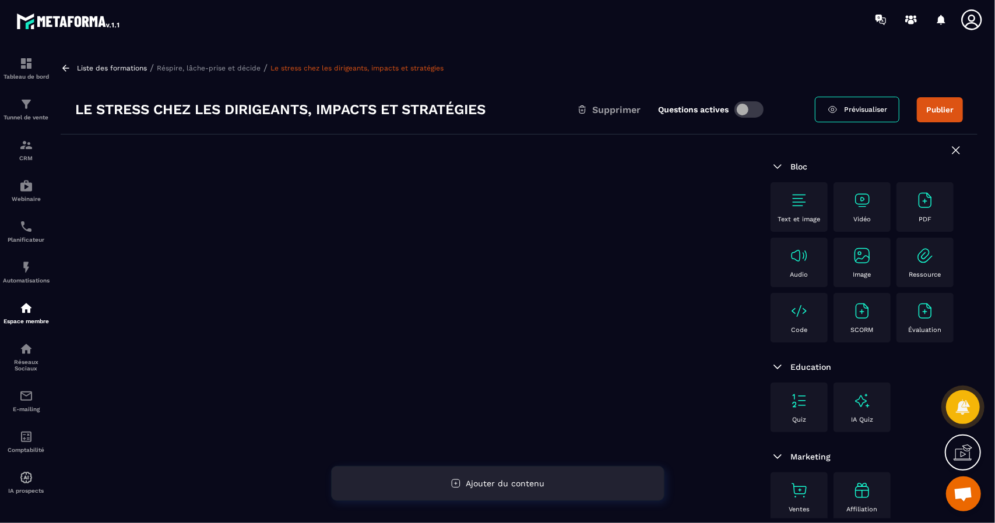
click at [492, 487] on span "Ajouter du contenu" at bounding box center [505, 483] width 79 height 9
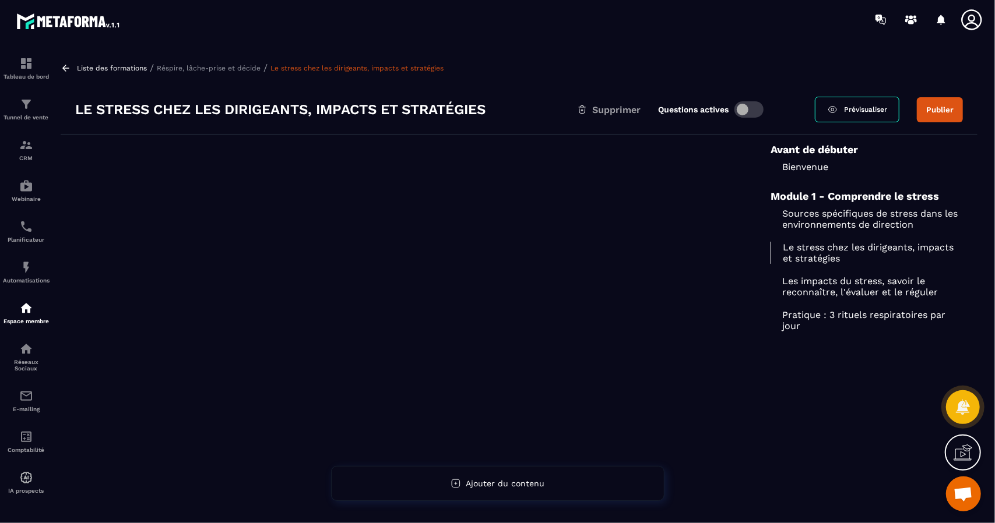
click at [463, 464] on div at bounding box center [408, 359] width 695 height 448
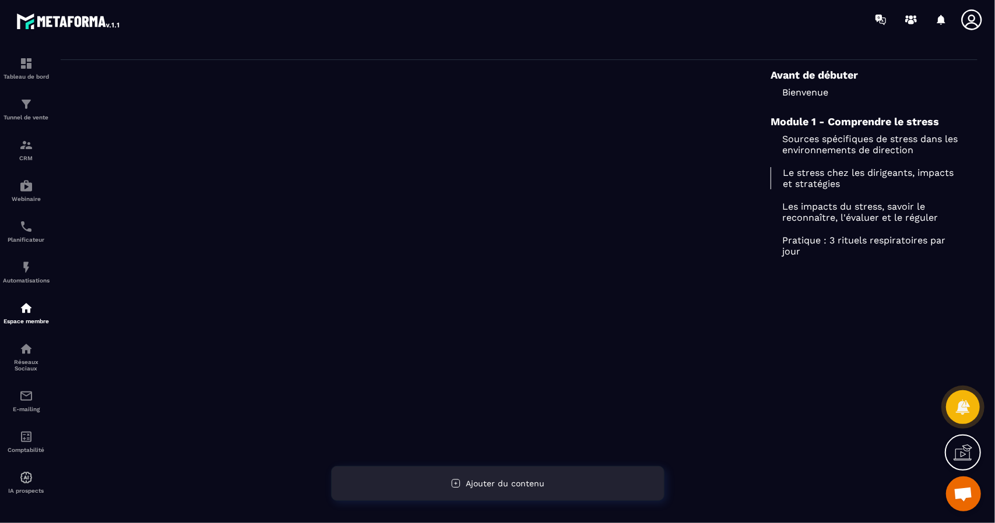
click at [456, 488] on icon at bounding box center [456, 484] width 8 height 8
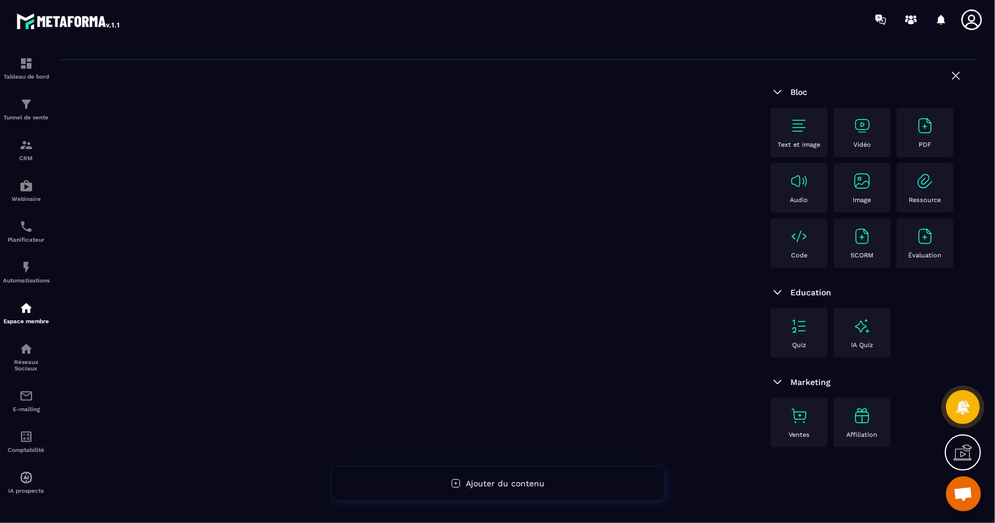
click at [918, 138] on div "PDF" at bounding box center [924, 133] width 45 height 32
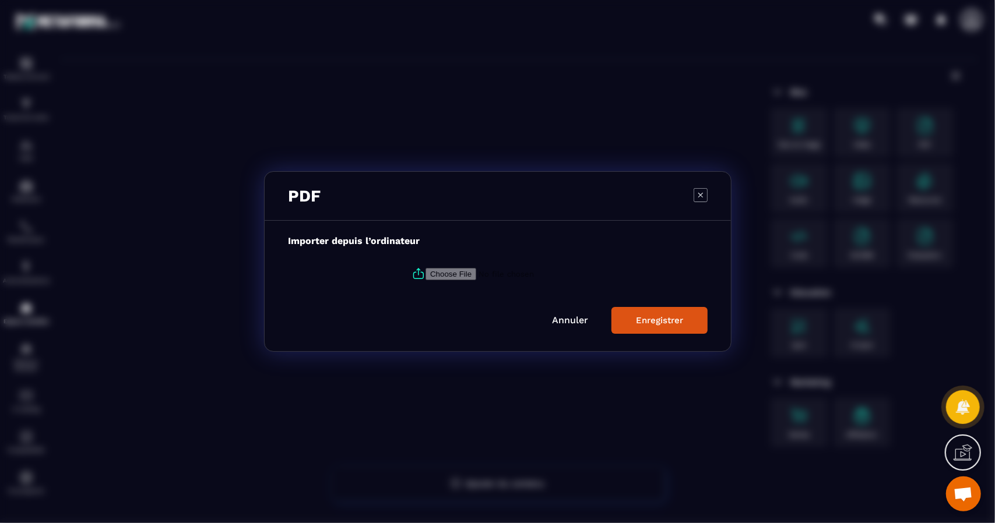
click at [445, 276] on input "Modal window" at bounding box center [504, 274] width 159 height 12
click at [456, 279] on input "Modal window" at bounding box center [504, 274] width 159 height 12
type input "**********"
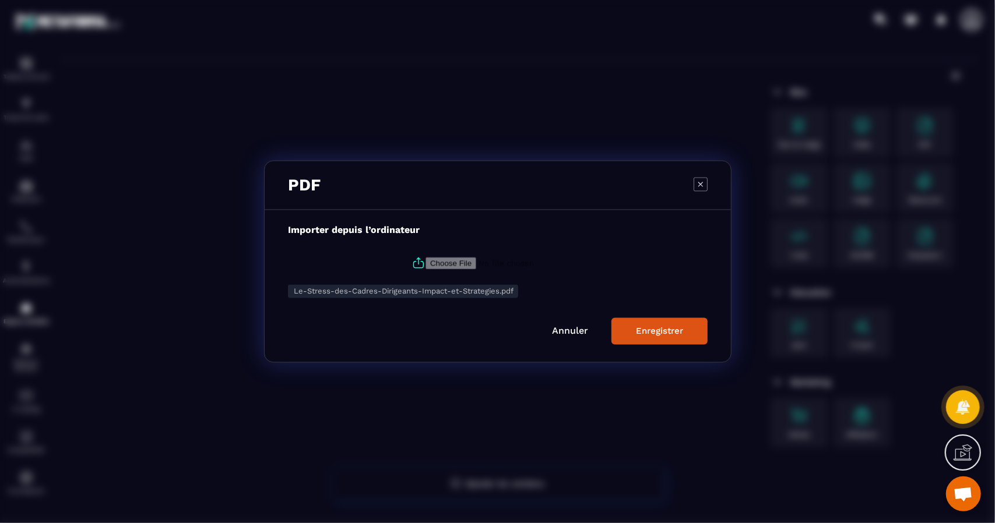
click at [678, 337] on button "Enregistrer" at bounding box center [659, 331] width 96 height 27
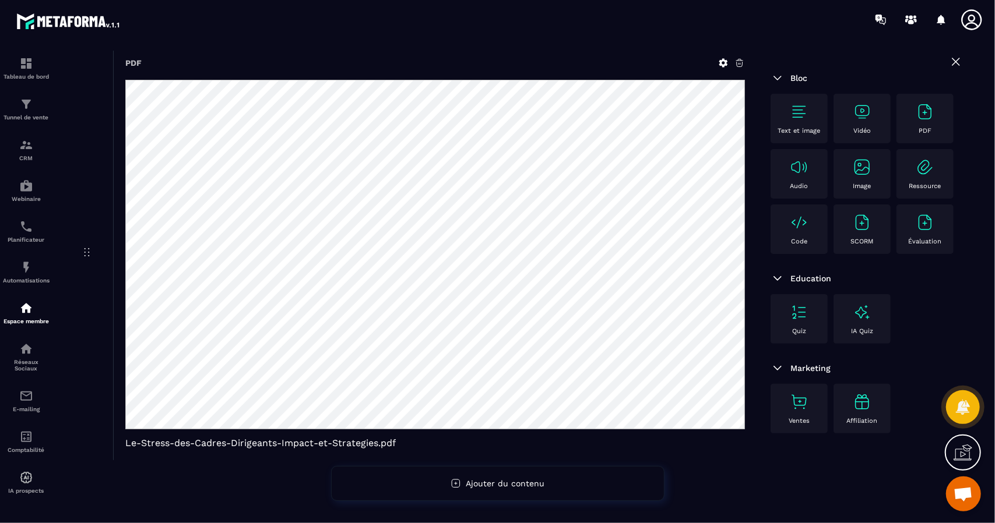
scroll to position [0, 0]
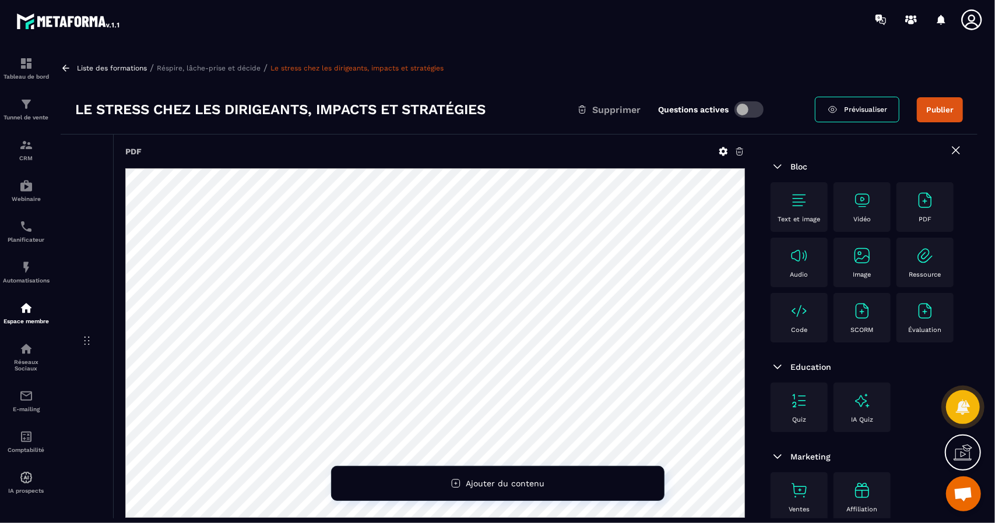
click at [173, 66] on p "Réspire, lâche-prise et décide" at bounding box center [209, 68] width 104 height 8
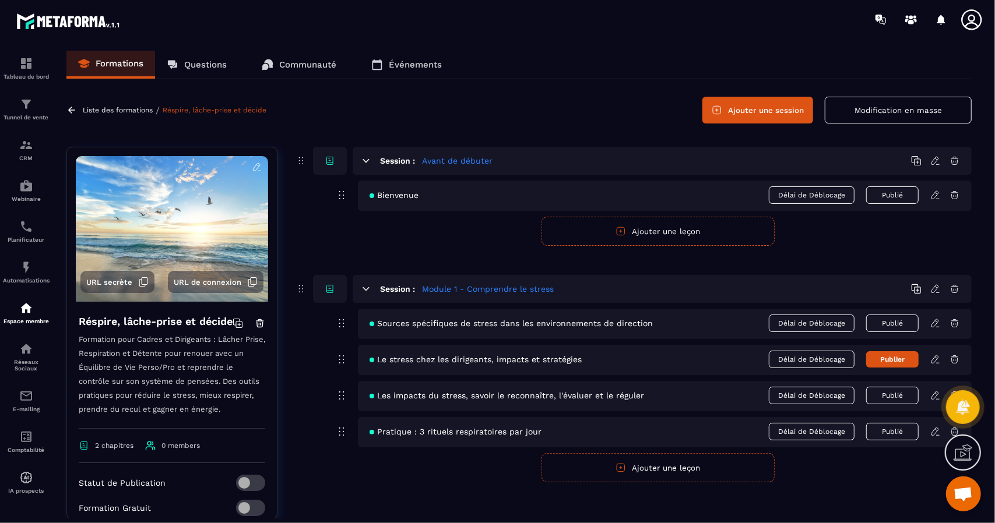
click at [879, 358] on button "Publier" at bounding box center [892, 359] width 52 height 16
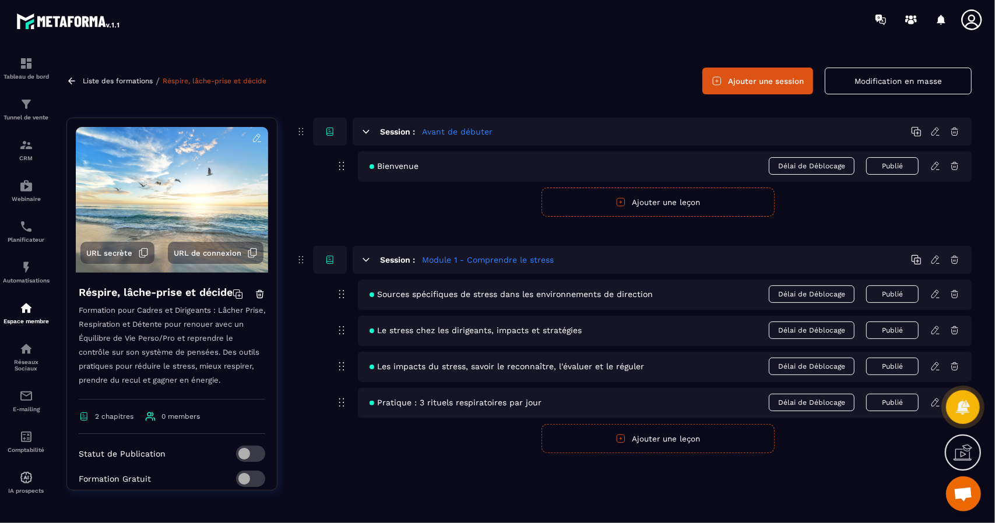
click at [476, 255] on h5 "Module 1 - Comprendre le stress" at bounding box center [488, 260] width 132 height 12
click at [477, 262] on h5 "Module 1 - Comprendre le stress" at bounding box center [488, 260] width 132 height 12
click at [917, 261] on icon at bounding box center [917, 261] width 0 height 3
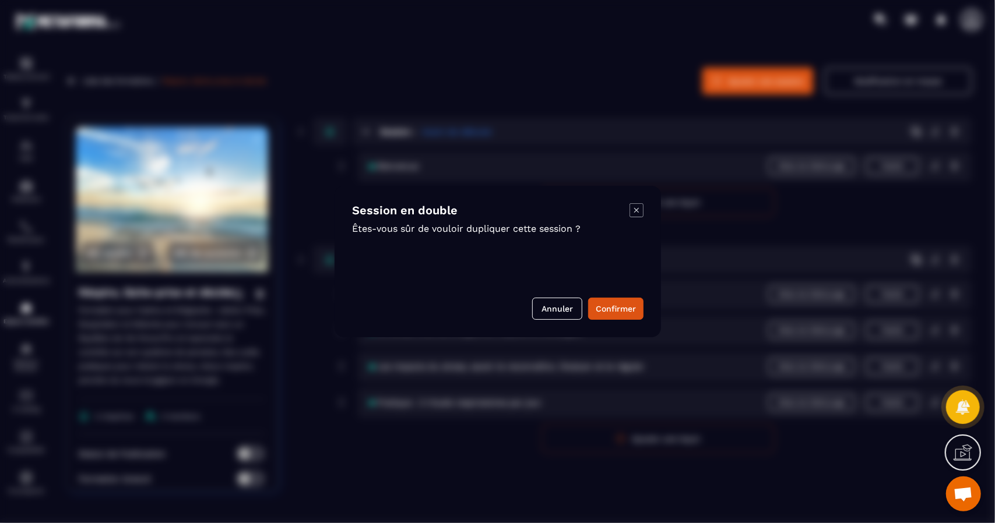
click at [637, 213] on icon "Modal window" at bounding box center [636, 210] width 14 height 14
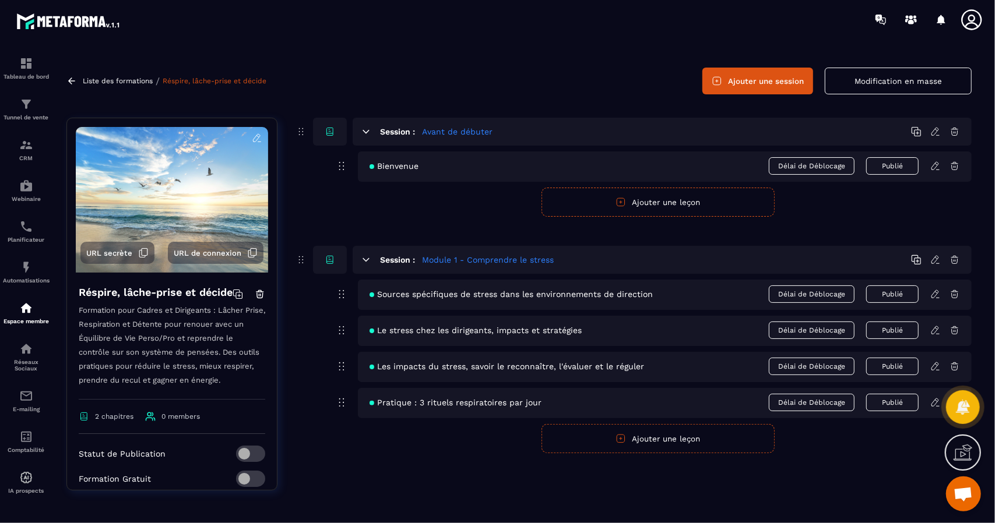
click at [302, 261] on icon at bounding box center [301, 260] width 12 height 14
click at [916, 129] on icon at bounding box center [916, 131] width 10 height 10
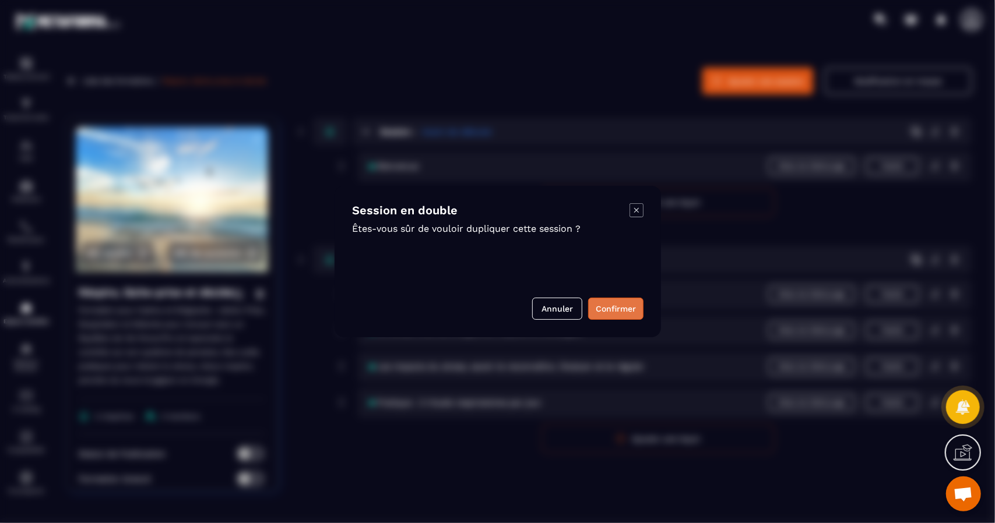
click at [614, 309] on button "Confirmer" at bounding box center [615, 309] width 55 height 22
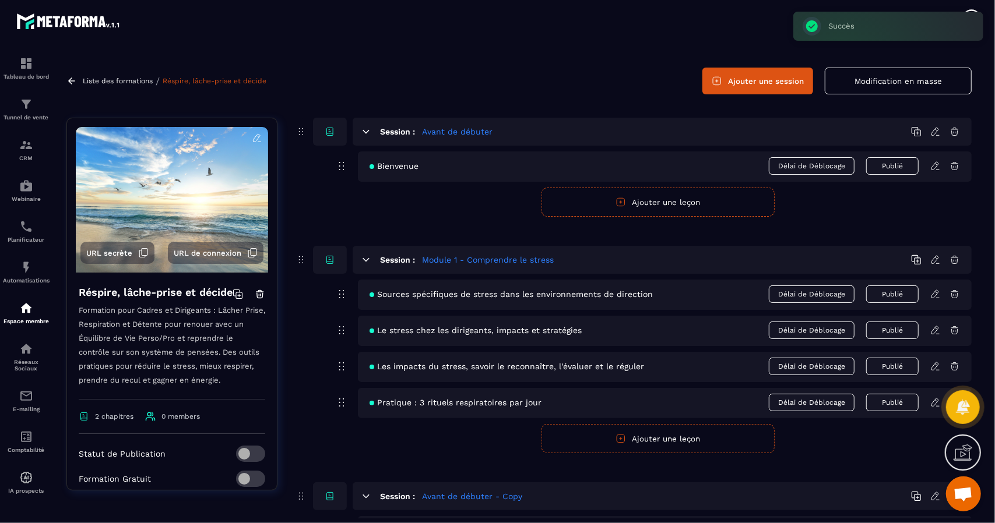
scroll to position [129, 0]
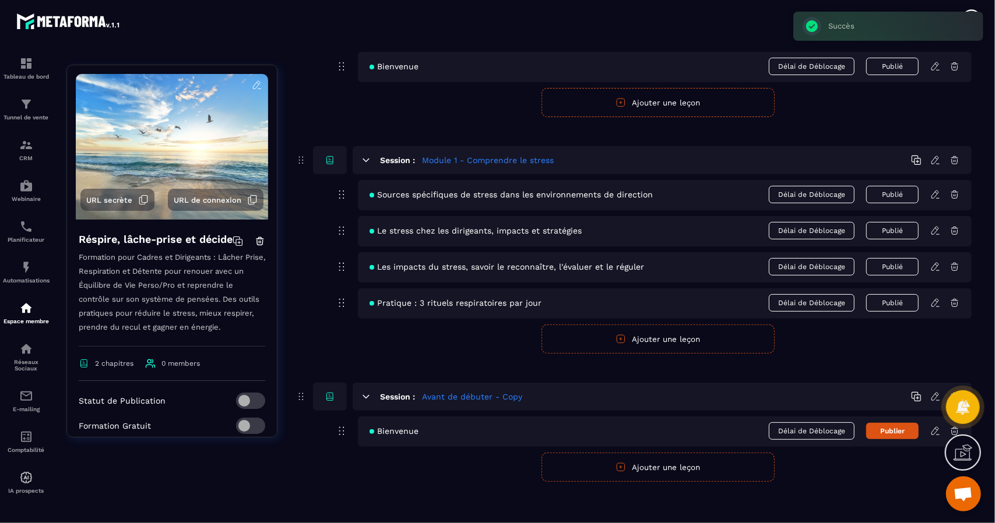
click at [460, 396] on h5 "Avant de débuter - Copy" at bounding box center [472, 397] width 100 height 12
click at [934, 393] on icon at bounding box center [934, 397] width 7 height 8
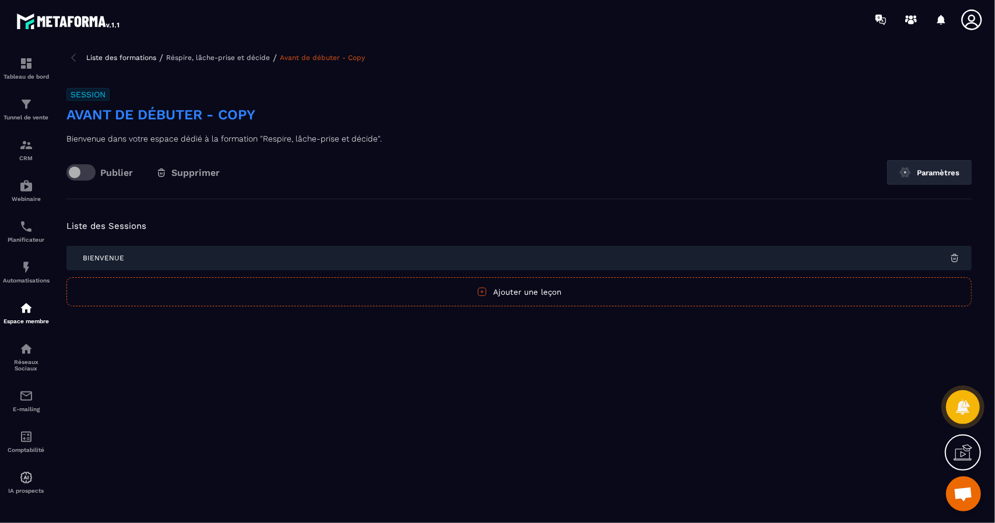
click at [241, 117] on h3 "Avant de débuter - Copy" at bounding box center [518, 114] width 905 height 19
click at [141, 123] on h3 "Avant de débuter - Copy" at bounding box center [518, 114] width 905 height 19
click at [207, 177] on span "Supprimer" at bounding box center [195, 172] width 48 height 11
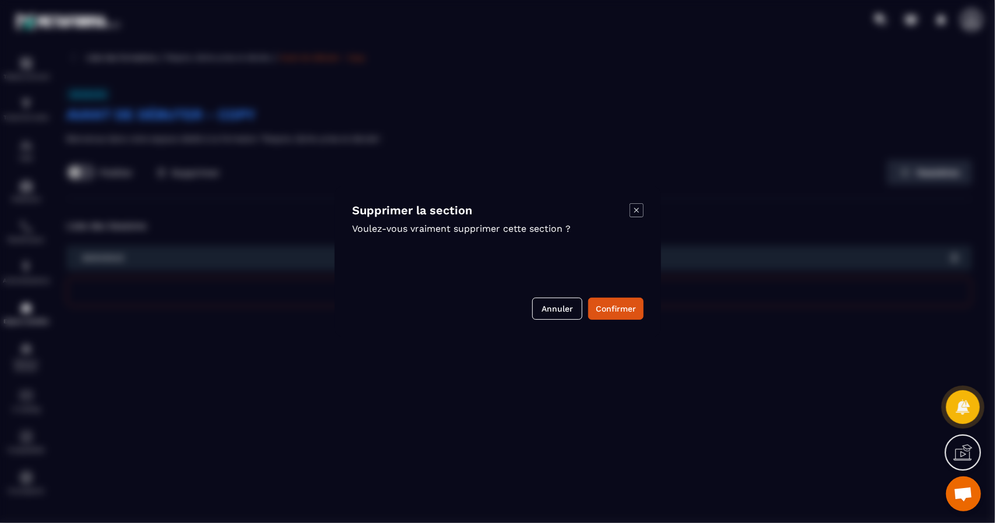
click at [638, 211] on icon "Modal window" at bounding box center [636, 210] width 14 height 14
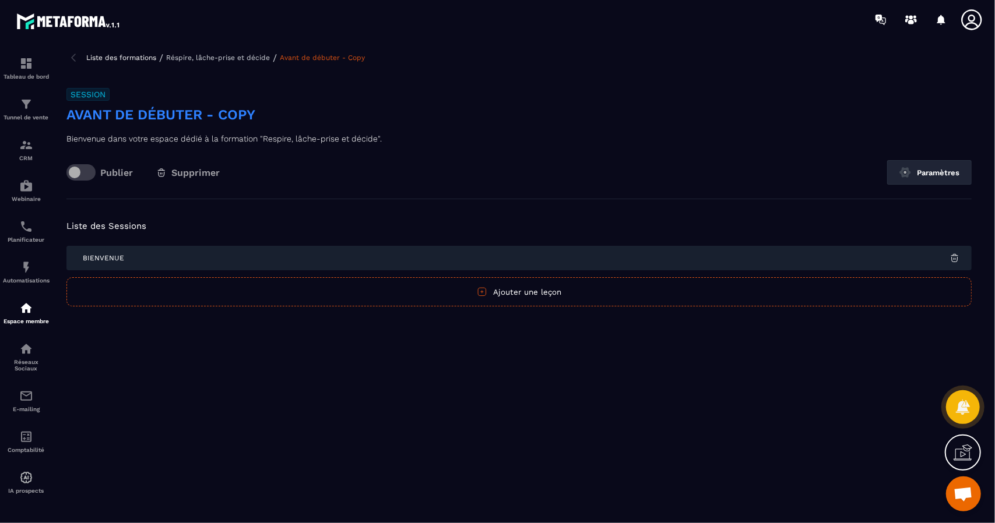
click at [166, 112] on h3 "Avant de débuter - Copy" at bounding box center [518, 114] width 905 height 19
click at [957, 263] on div "Bienvenue" at bounding box center [518, 258] width 905 height 24
click at [956, 259] on img at bounding box center [954, 258] width 10 height 10
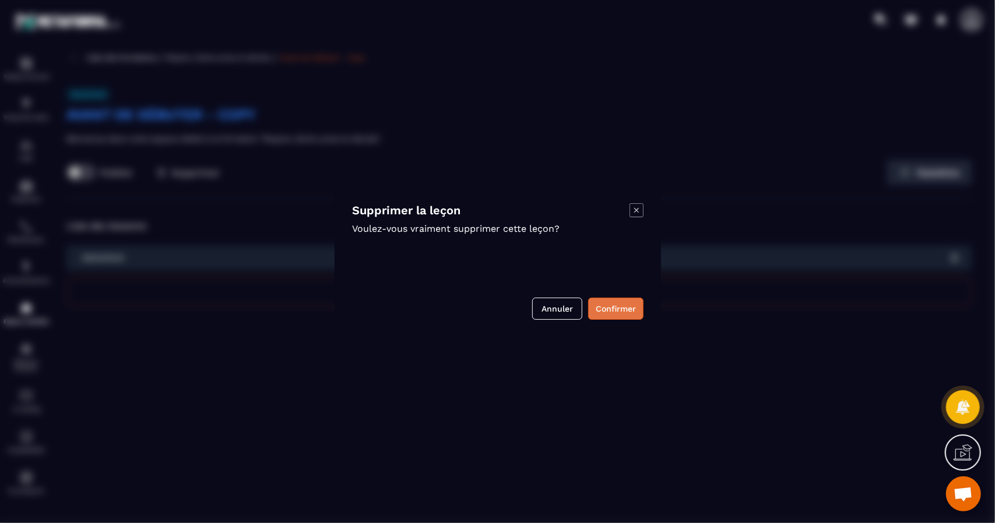
click at [609, 312] on button "Confirmer" at bounding box center [615, 309] width 55 height 22
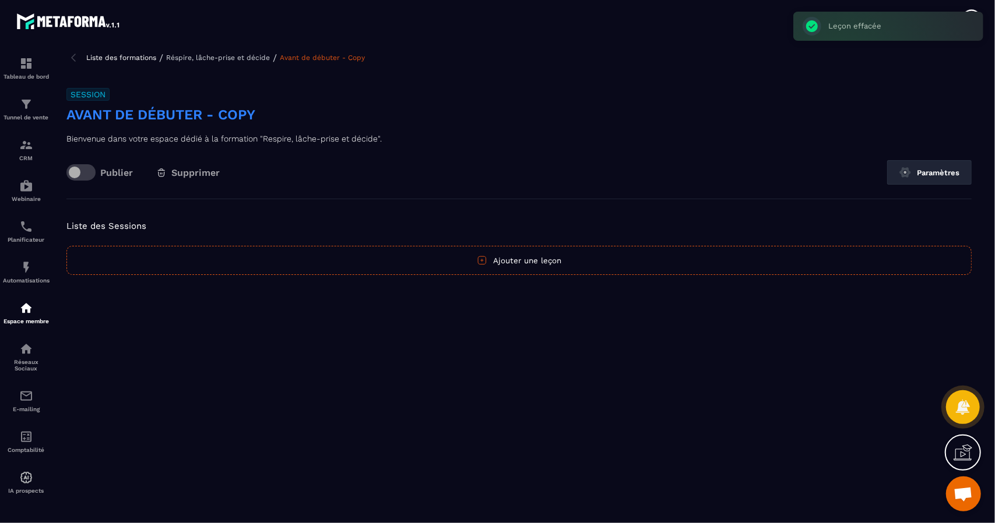
click at [251, 122] on h3 "Avant de débuter - Copy" at bounding box center [518, 114] width 905 height 19
click at [251, 117] on h3 "Avant de débuter - Copy" at bounding box center [518, 114] width 905 height 19
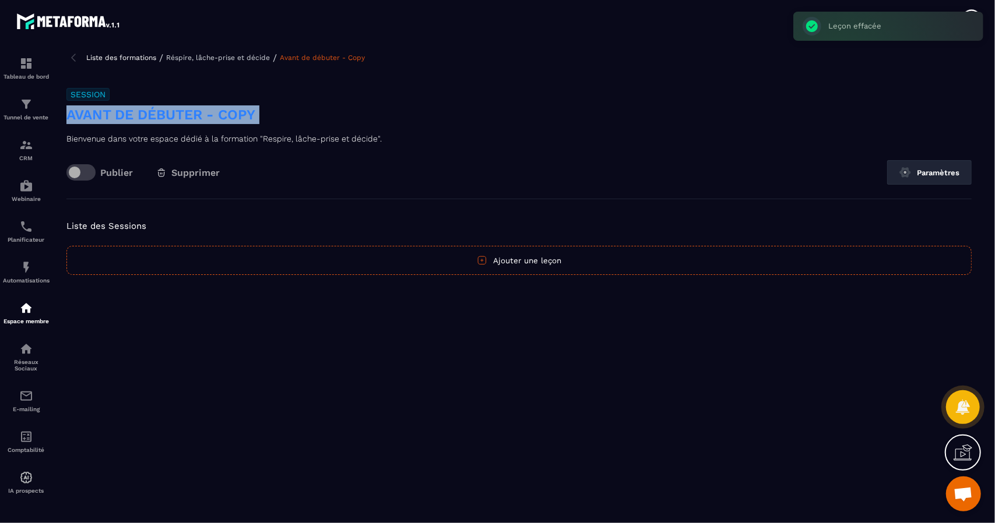
click at [251, 117] on h3 "Avant de débuter - Copy" at bounding box center [518, 114] width 905 height 19
click at [75, 60] on img at bounding box center [73, 58] width 14 height 14
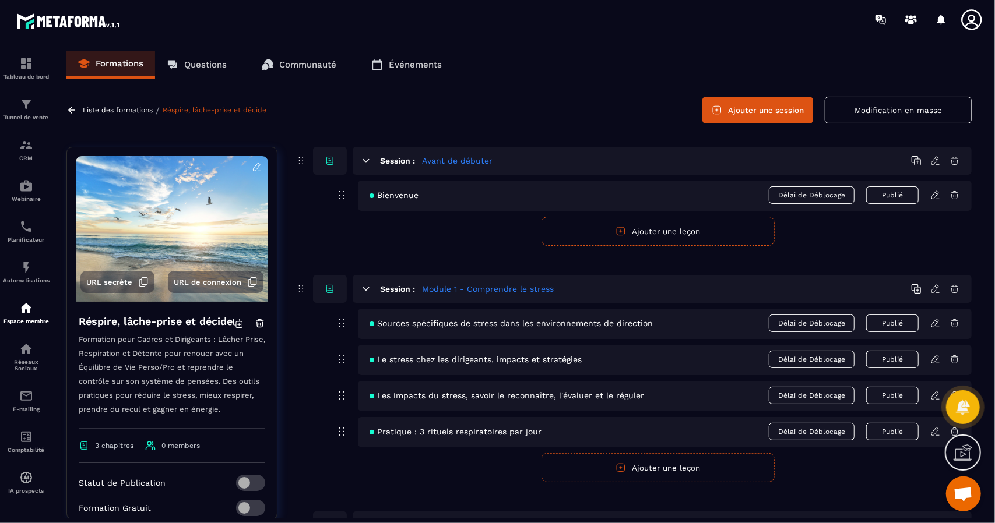
scroll to position [93, 0]
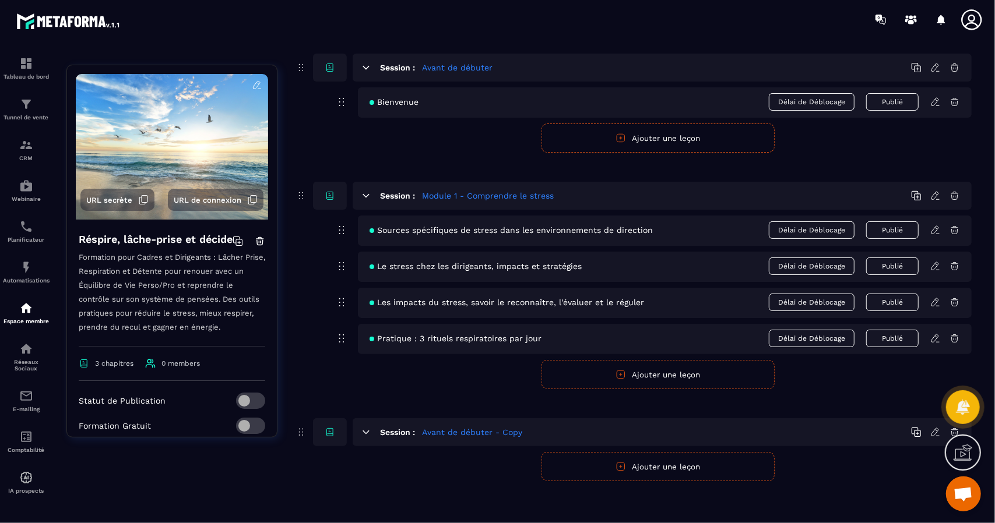
click at [954, 429] on div at bounding box center [963, 407] width 34 height 51
click at [955, 429] on div at bounding box center [963, 407] width 34 height 51
click at [328, 432] on icon at bounding box center [330, 432] width 10 height 10
click at [301, 431] on icon at bounding box center [301, 432] width 12 height 14
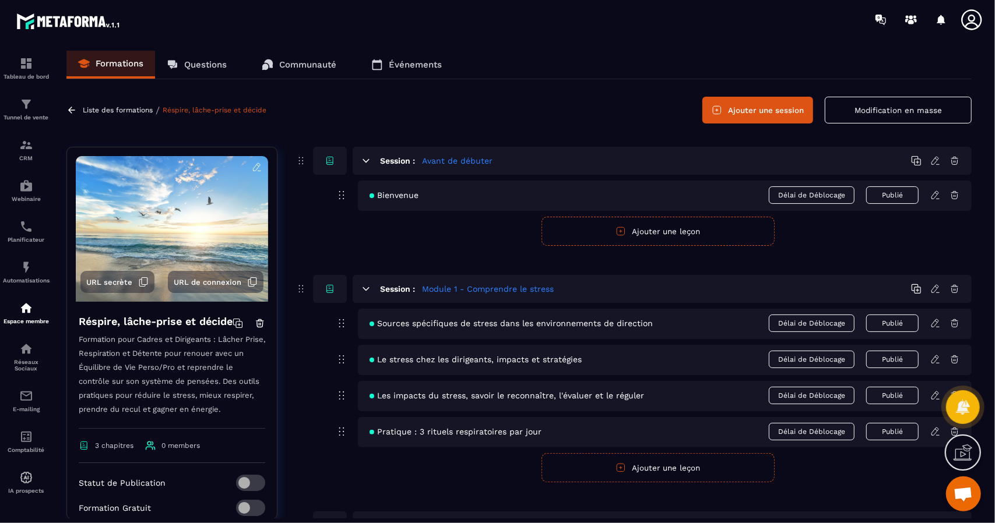
click at [365, 289] on icon at bounding box center [366, 288] width 6 height 3
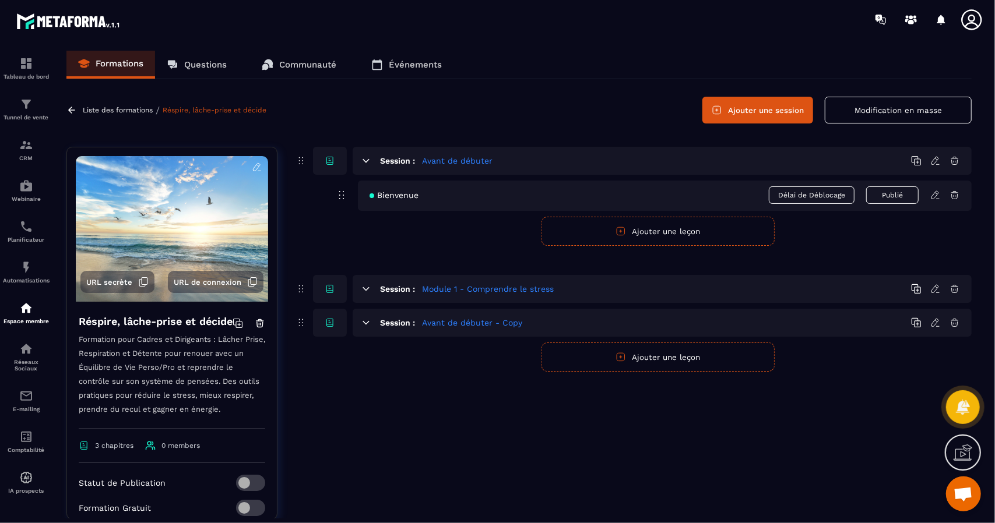
click at [953, 323] on icon at bounding box center [954, 323] width 10 height 10
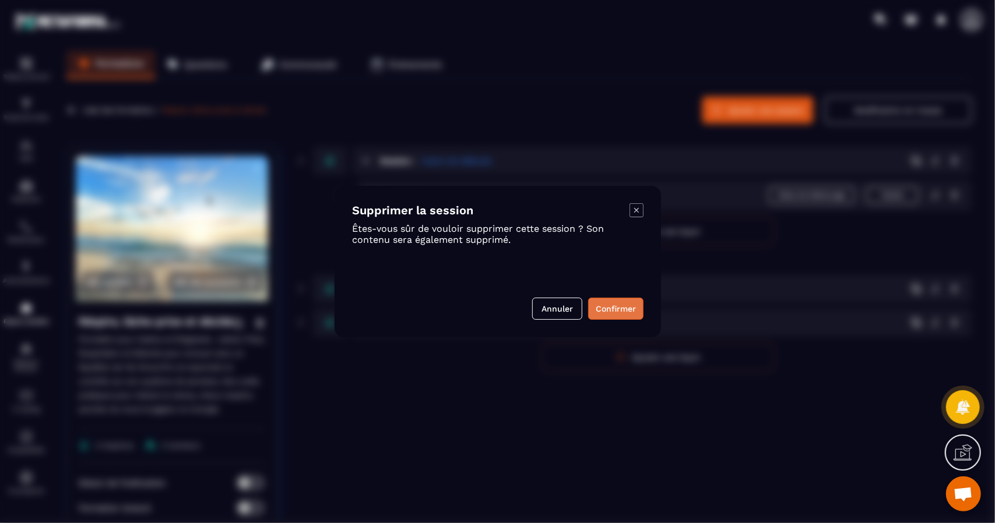
click at [615, 312] on button "Confirmer" at bounding box center [615, 309] width 55 height 22
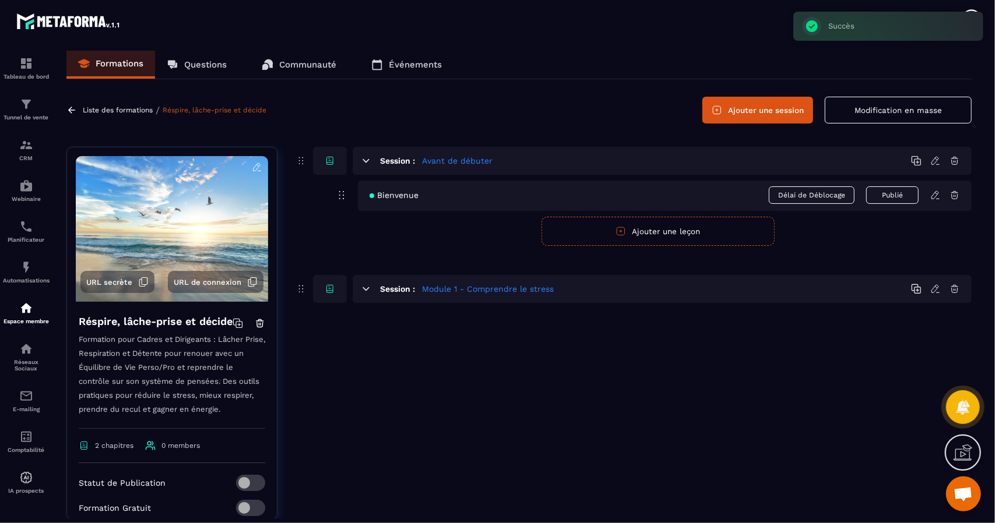
click at [607, 351] on div "Session : Avant de débuter Bienvenue Délai de Déblocage Publié Publier Annuler …" at bounding box center [633, 342] width 677 height 390
click at [303, 159] on icon at bounding box center [301, 161] width 12 height 14
click at [301, 162] on icon at bounding box center [301, 161] width 12 height 14
click at [767, 114] on button "Ajouter une session" at bounding box center [757, 110] width 111 height 27
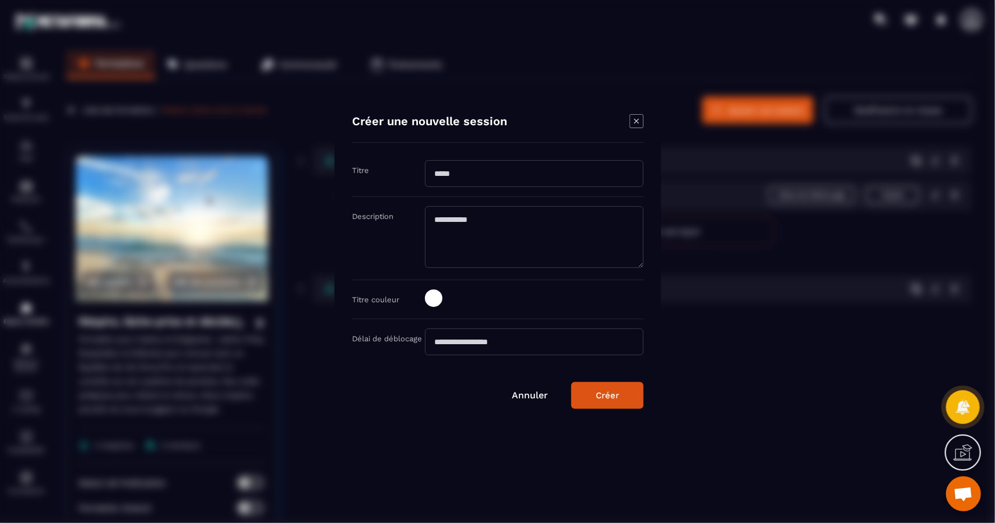
click at [503, 170] on input "Modal window" at bounding box center [534, 173] width 219 height 27
type input "**********"
click at [451, 221] on textarea "Modal window" at bounding box center [534, 237] width 219 height 62
type textarea "*"
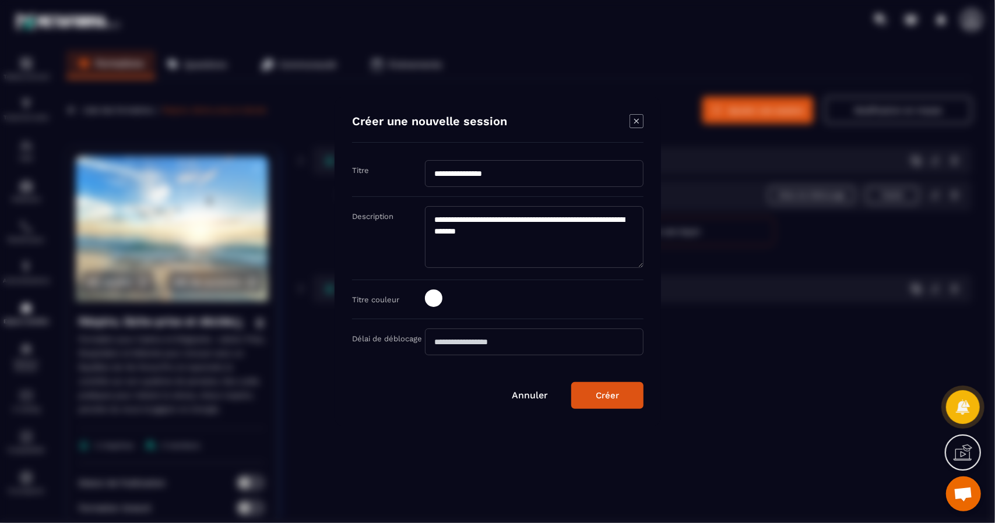
type textarea "**********"
click at [437, 298] on span "Modal window" at bounding box center [433, 298] width 17 height 17
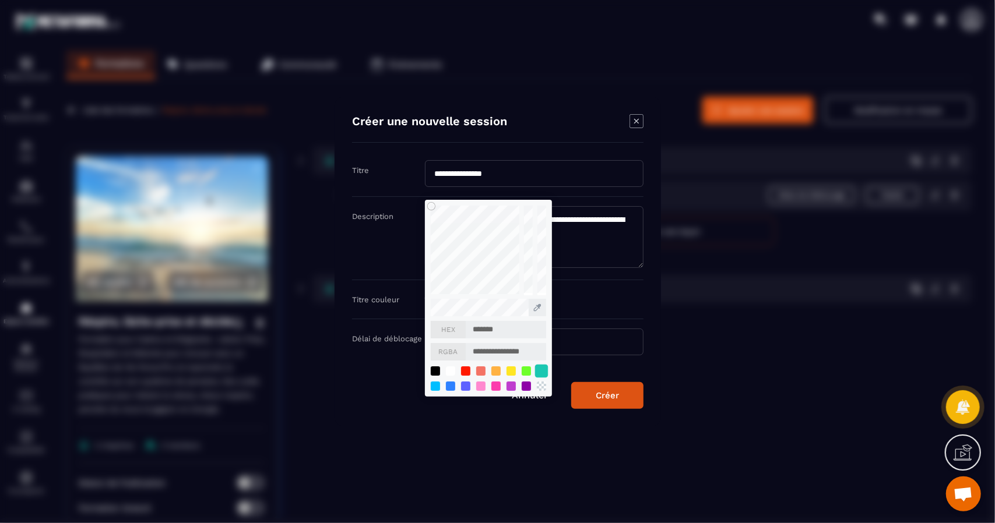
click at [543, 369] on div "Modal window" at bounding box center [540, 371] width 13 height 13
type input "*******"
type input "**********"
click at [379, 396] on div "Annuler Créer" at bounding box center [497, 395] width 291 height 27
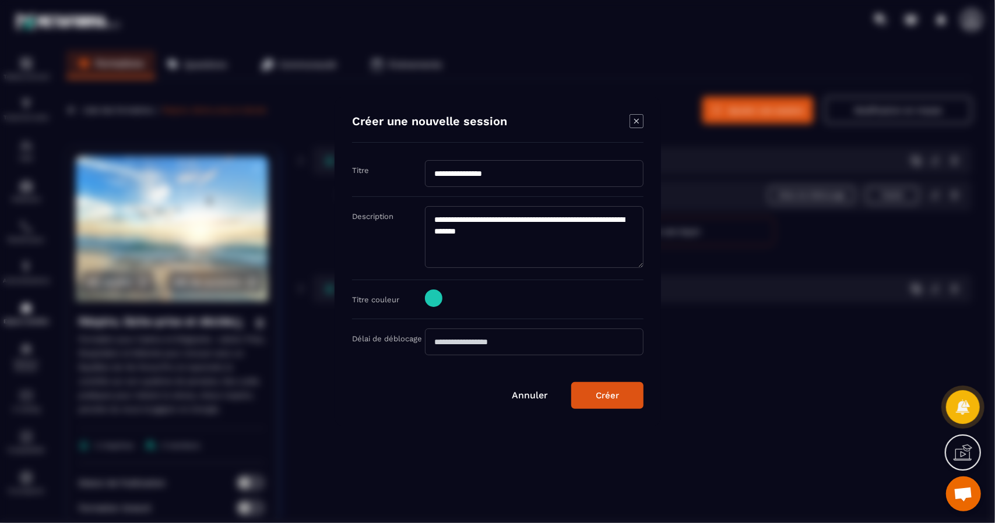
click at [613, 395] on div "Créer" at bounding box center [607, 395] width 23 height 10
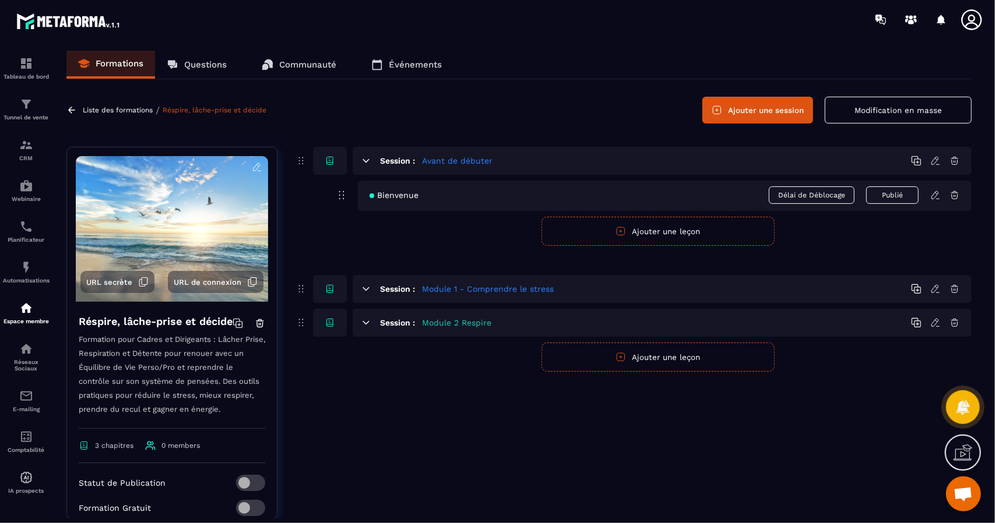
click at [937, 290] on icon at bounding box center [935, 289] width 10 height 10
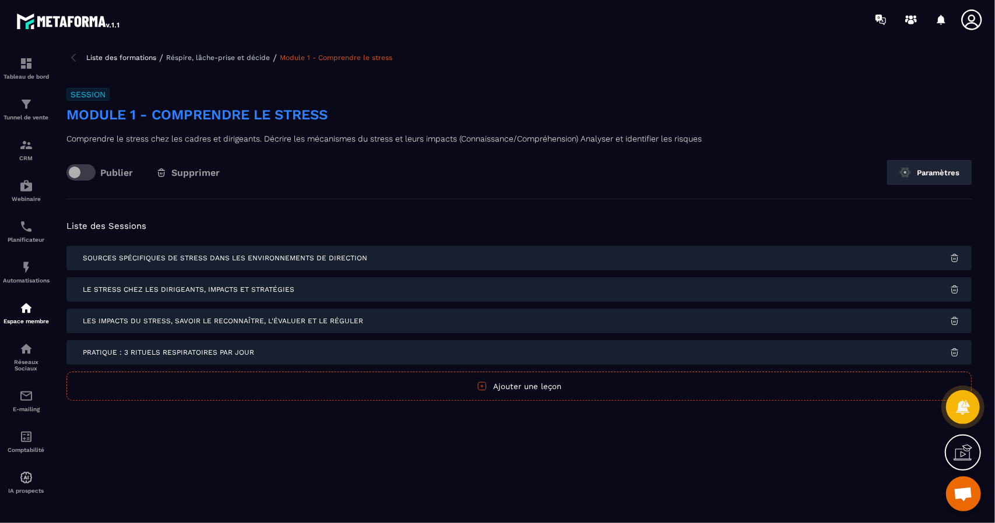
click at [610, 349] on div "Pratique : 3 rituels respiratoires par jour" at bounding box center [518, 352] width 905 height 24
click at [956, 352] on img at bounding box center [954, 352] width 10 height 10
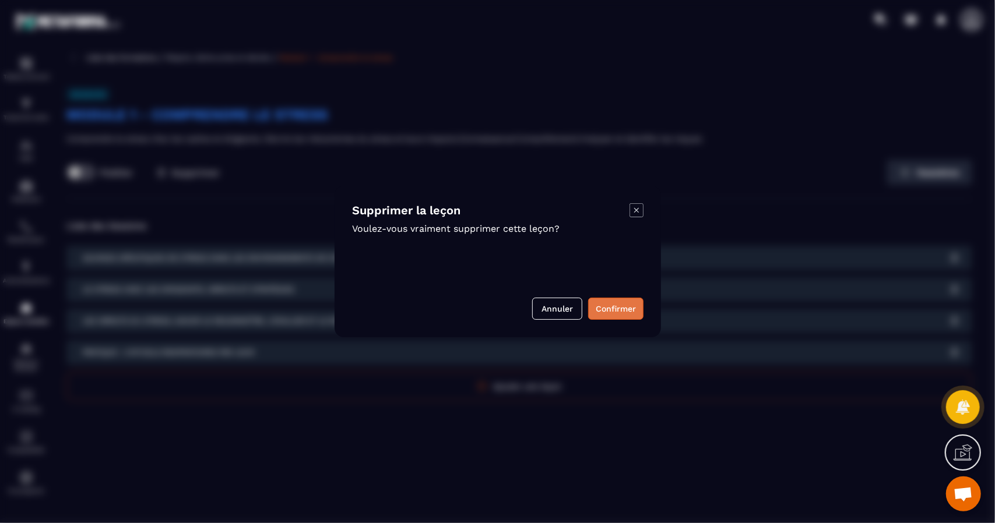
click at [613, 311] on button "Confirmer" at bounding box center [615, 309] width 55 height 22
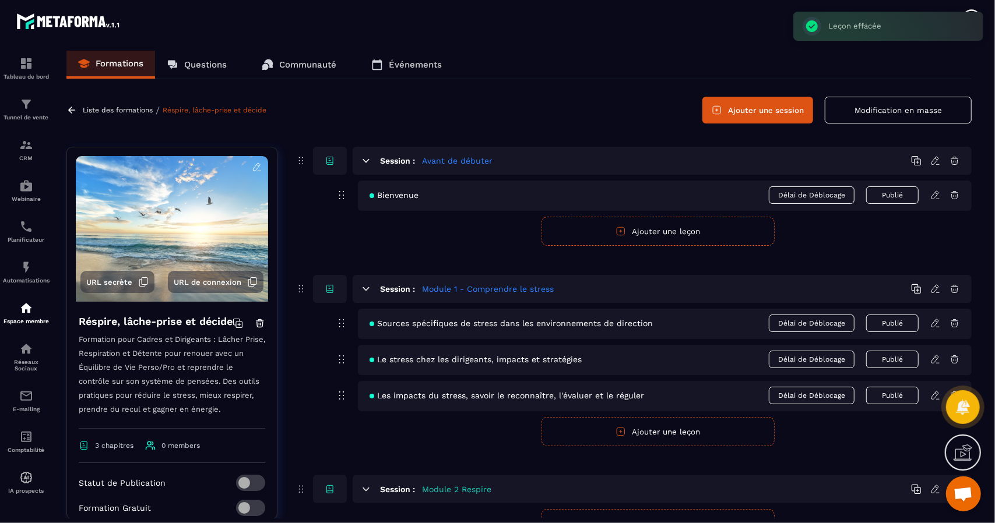
scroll to position [57, 0]
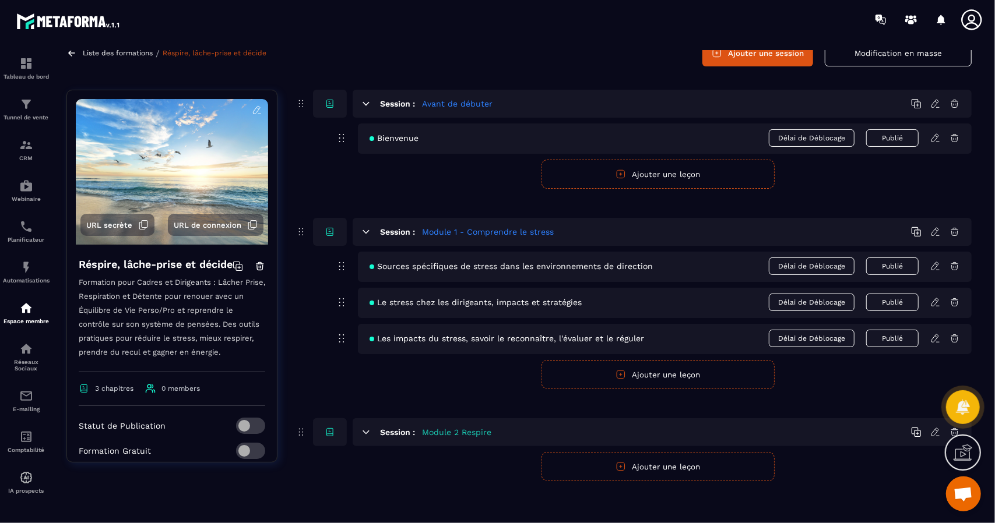
click at [914, 431] on icon at bounding box center [917, 434] width 6 height 6
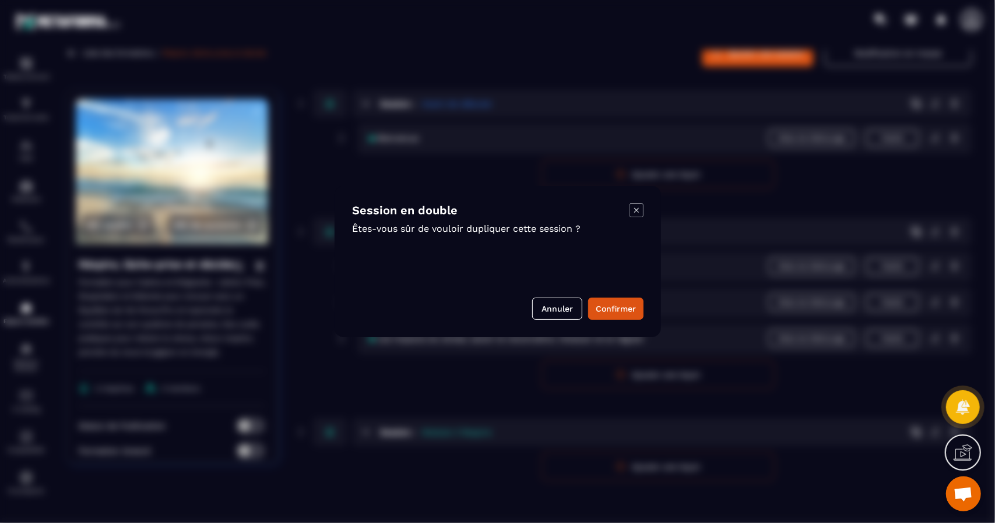
click at [632, 215] on icon "Modal window" at bounding box center [636, 210] width 14 height 14
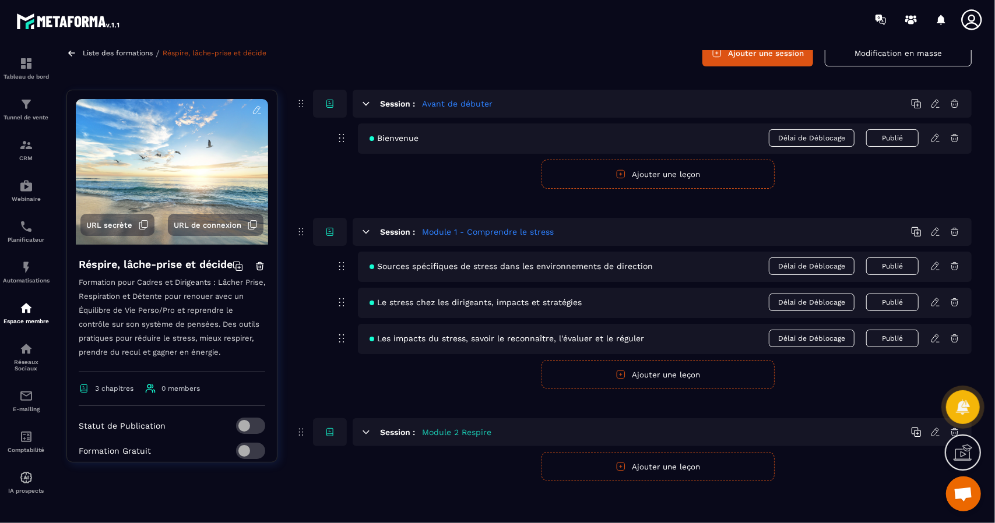
click at [669, 468] on button "Ajouter une leçon" at bounding box center [657, 466] width 233 height 29
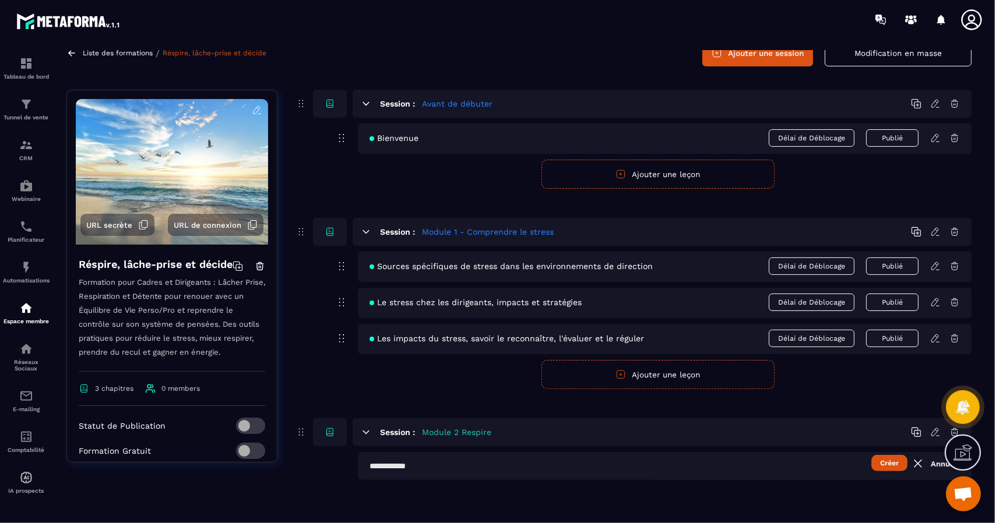
scroll to position [57, 0]
click at [893, 463] on button "Créer" at bounding box center [889, 464] width 36 height 16
click at [420, 461] on input "text" at bounding box center [665, 467] width 614 height 28
click at [387, 463] on input "text" at bounding box center [665, 467] width 614 height 28
type input "*"
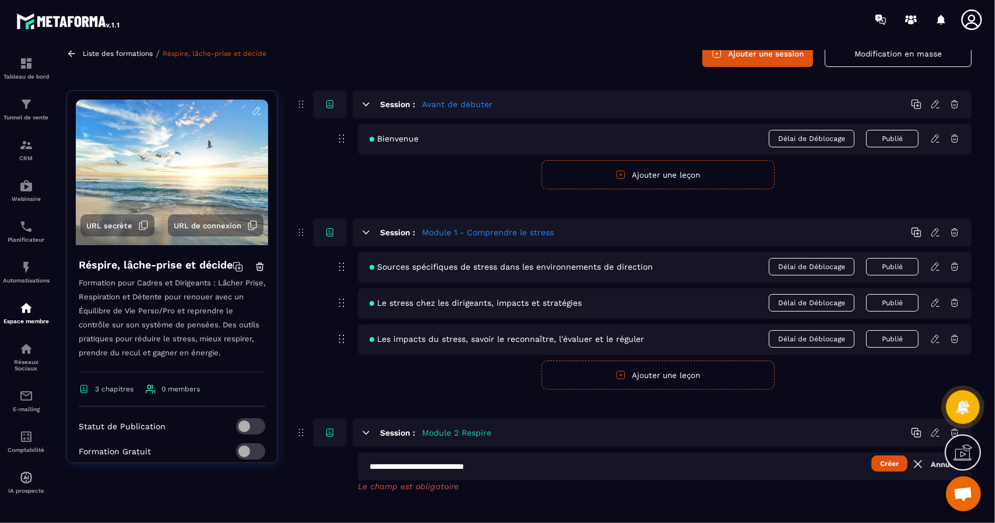
type input "**********"
click at [885, 464] on button "Créer" at bounding box center [889, 464] width 36 height 16
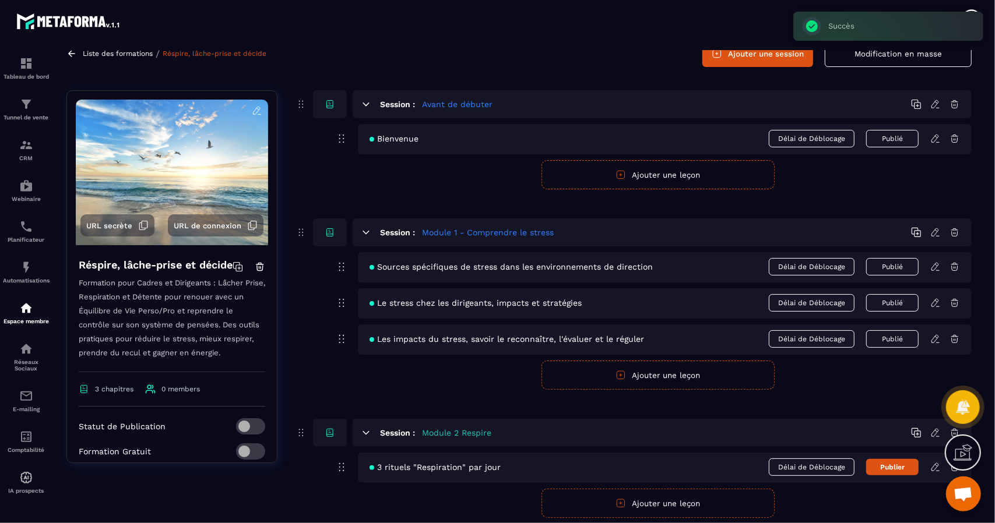
click at [938, 467] on icon at bounding box center [935, 467] width 10 height 10
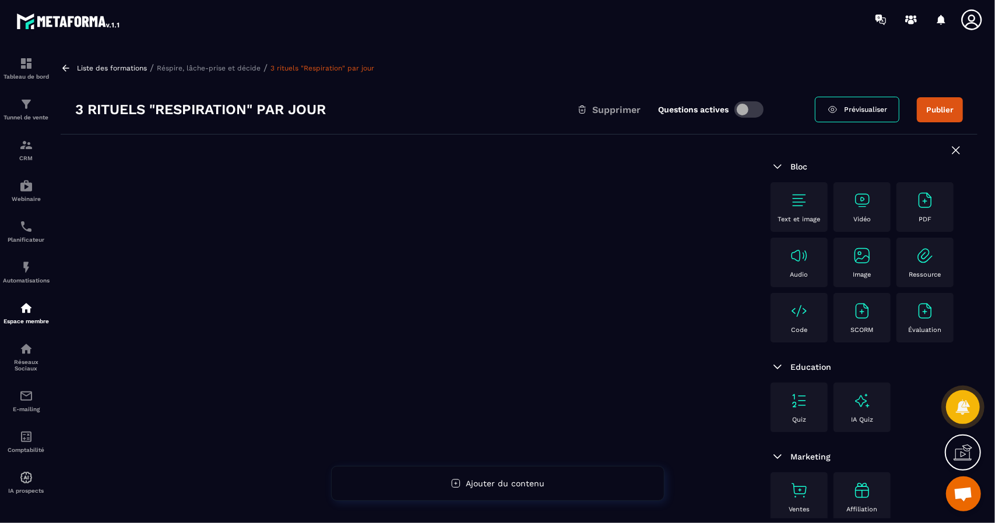
click at [928, 211] on div "PDF" at bounding box center [924, 207] width 45 height 32
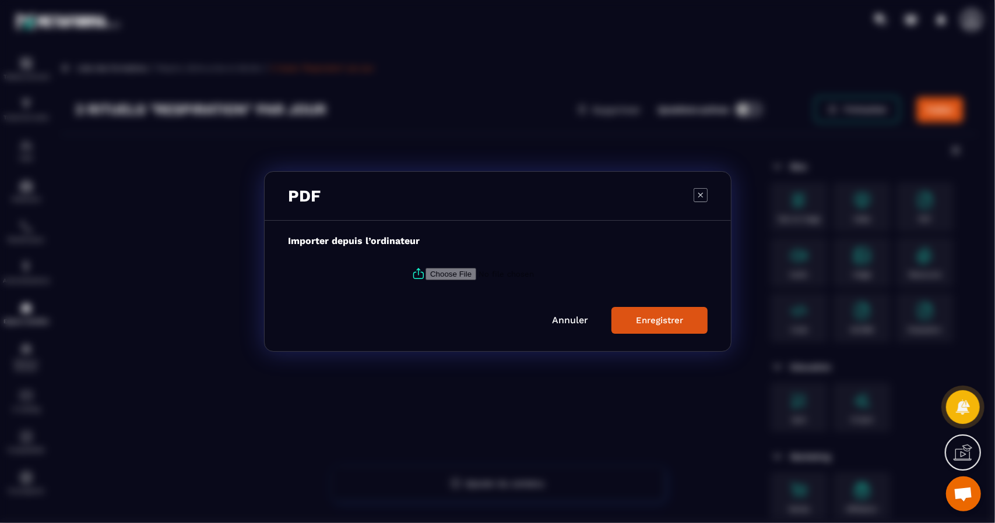
click at [448, 274] on input "Modal window" at bounding box center [504, 274] width 159 height 12
type input "**********"
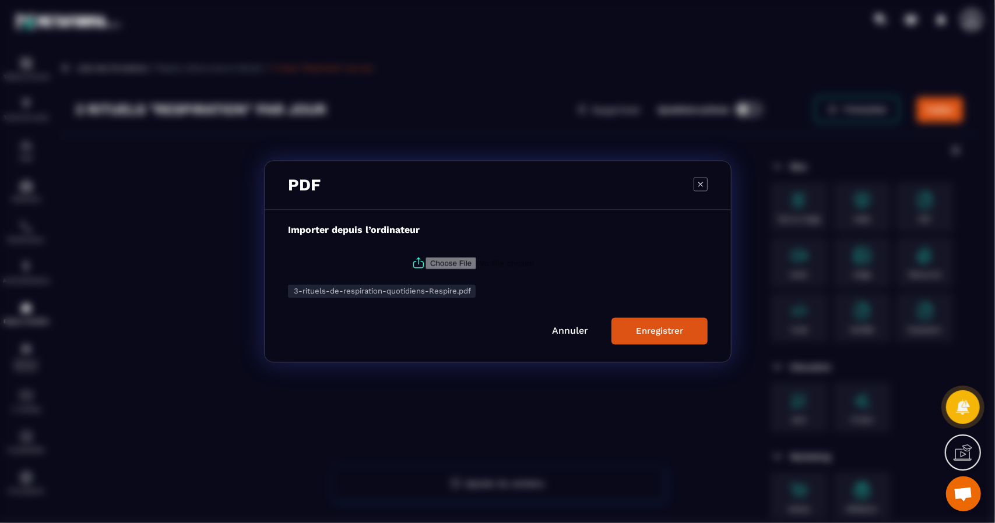
click at [653, 331] on div "Enregistrer" at bounding box center [659, 331] width 47 height 10
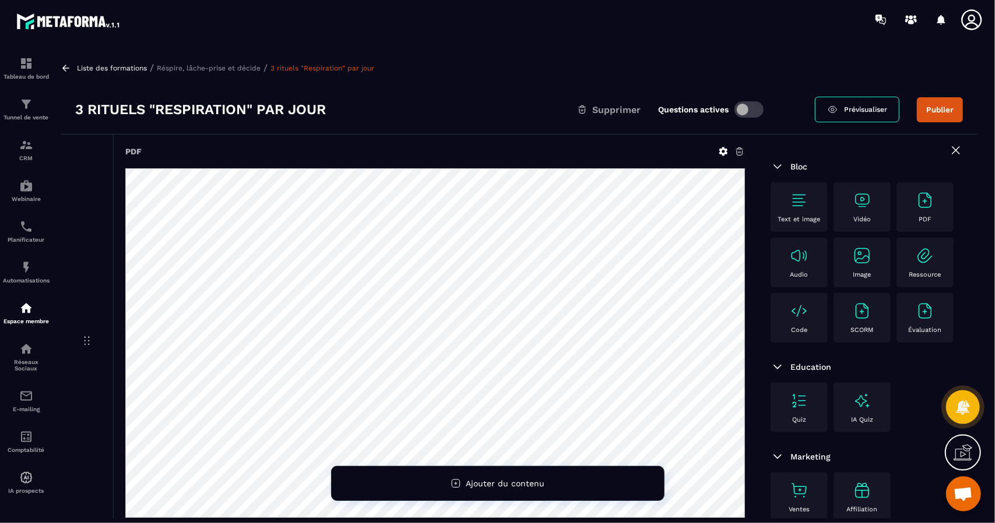
scroll to position [89, 0]
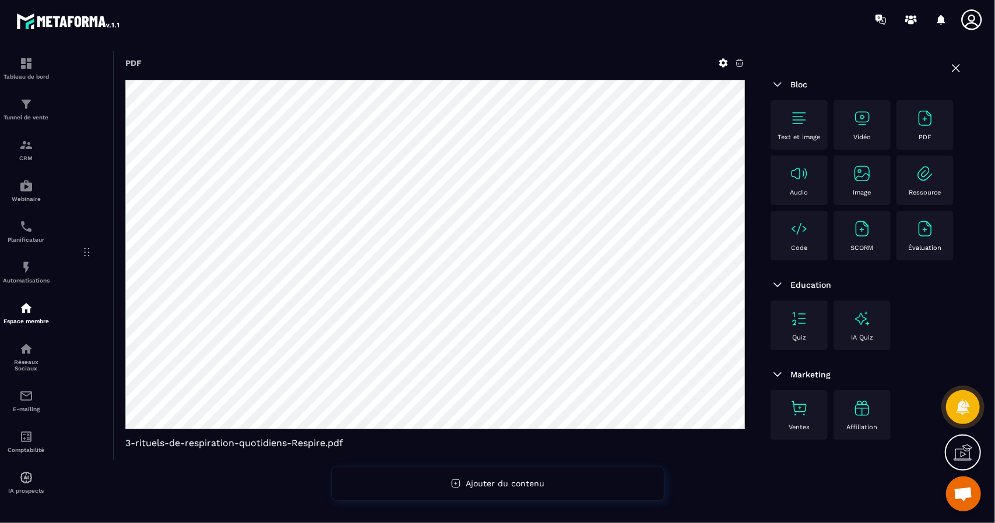
click at [959, 68] on icon at bounding box center [956, 68] width 14 height 14
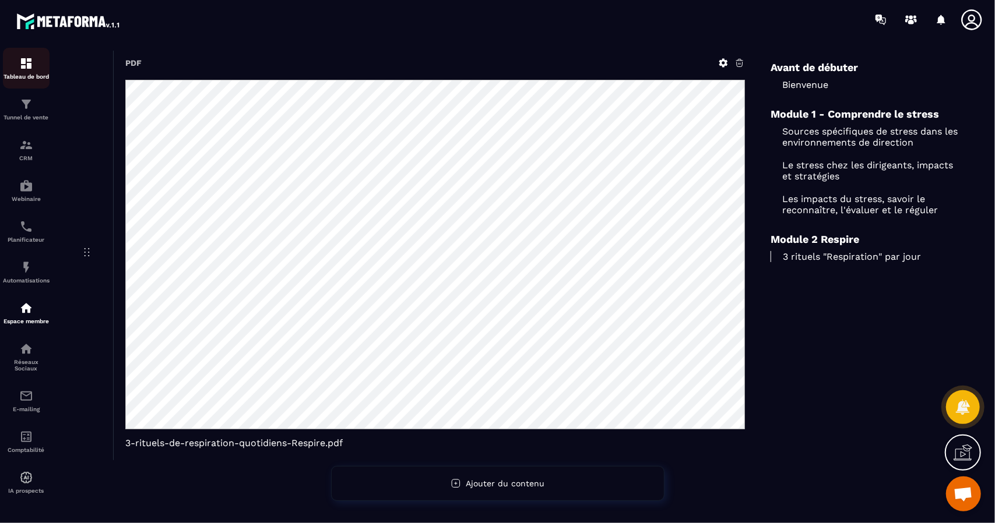
click at [34, 71] on div "Tableau de bord" at bounding box center [26, 68] width 47 height 23
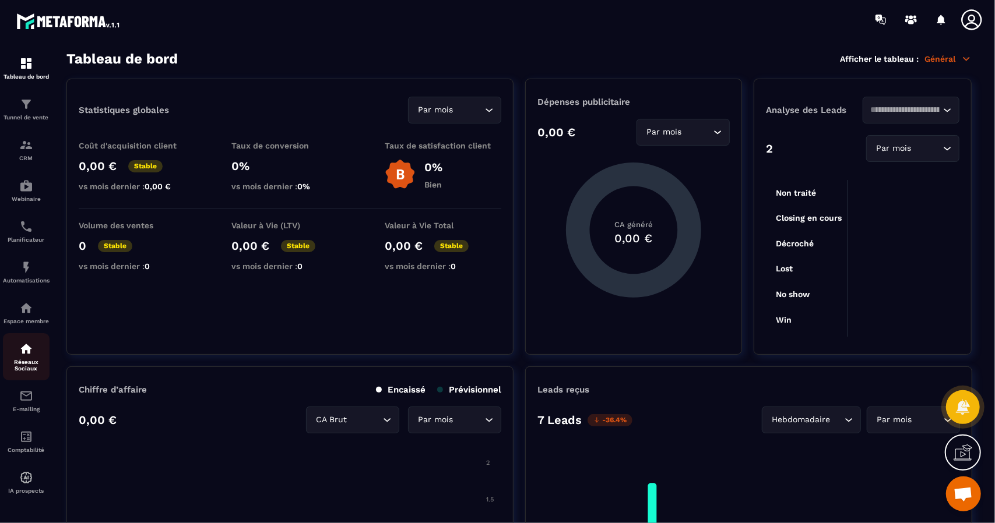
scroll to position [6, 0]
click at [20, 318] on p "Espace membre" at bounding box center [26, 321] width 47 height 6
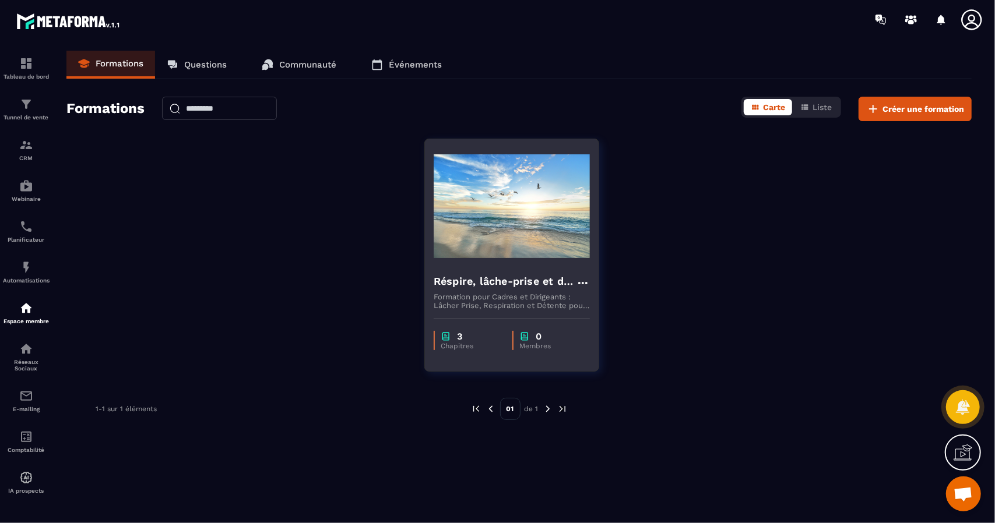
click at [508, 274] on h4 "Réspire, lâche-prise et décide" at bounding box center [505, 281] width 142 height 16
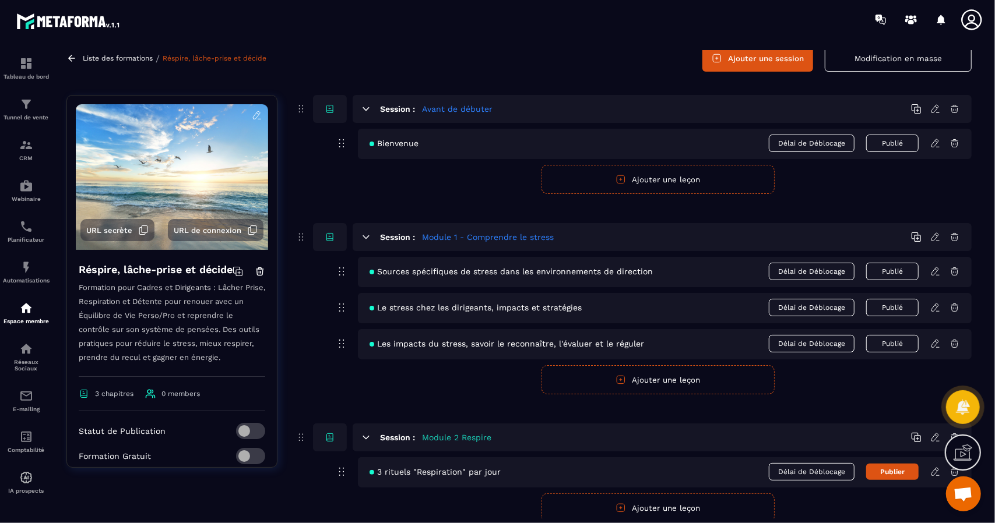
scroll to position [93, 0]
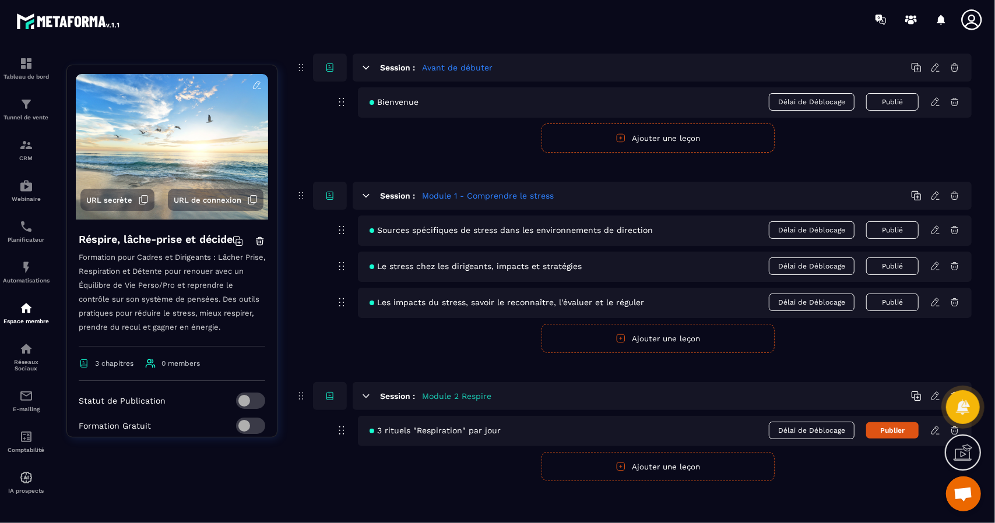
click at [621, 467] on icon "button" at bounding box center [620, 467] width 10 height 10
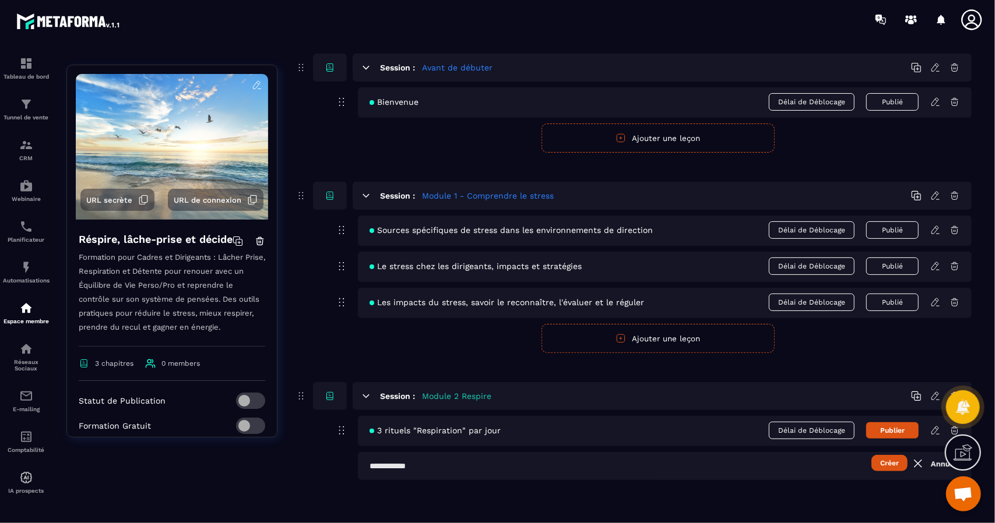
scroll to position [92, 0]
click at [416, 468] on input "text" at bounding box center [665, 467] width 614 height 28
type input "**********"
click at [894, 463] on button "Créer" at bounding box center [889, 464] width 36 height 16
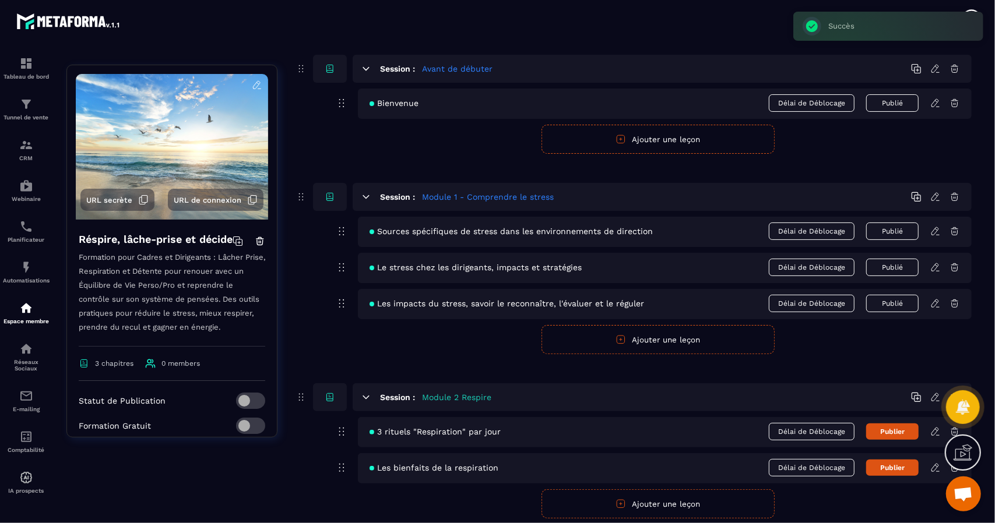
click at [937, 466] on icon at bounding box center [936, 467] width 2 height 2
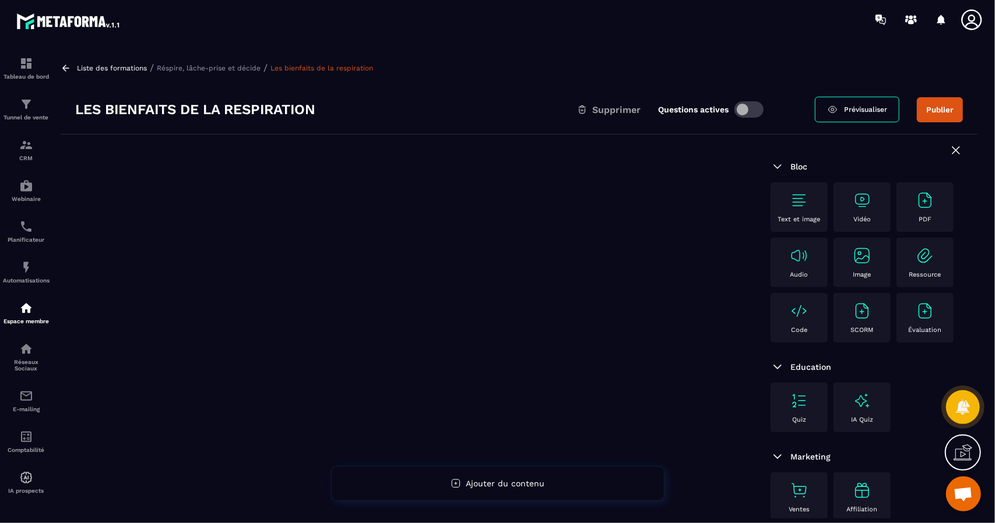
click at [935, 210] on div "PDF" at bounding box center [924, 207] width 45 height 32
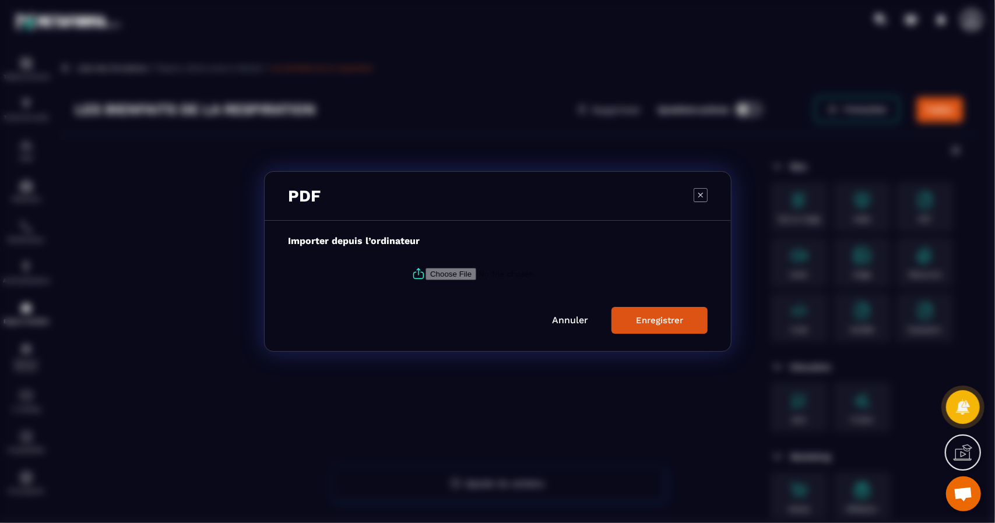
click at [436, 274] on input "Modal window" at bounding box center [504, 274] width 159 height 12
type input "**********"
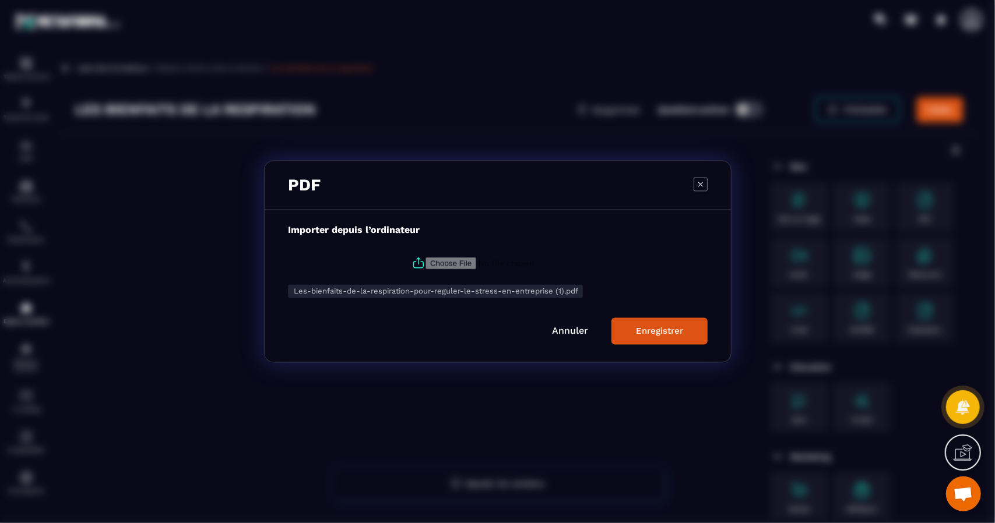
click at [649, 337] on button "Enregistrer" at bounding box center [659, 331] width 96 height 27
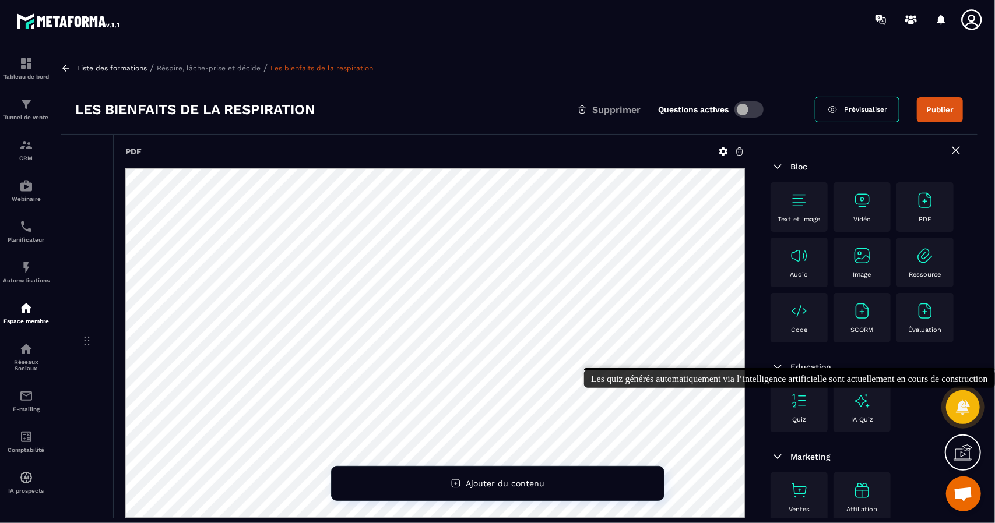
click at [870, 411] on div "IA Quiz" at bounding box center [861, 408] width 45 height 32
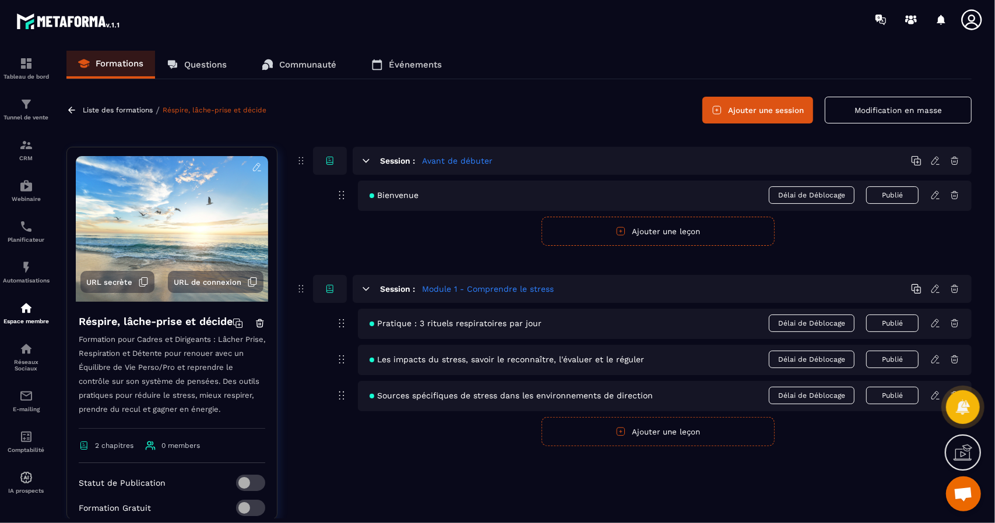
scroll to position [597, 0]
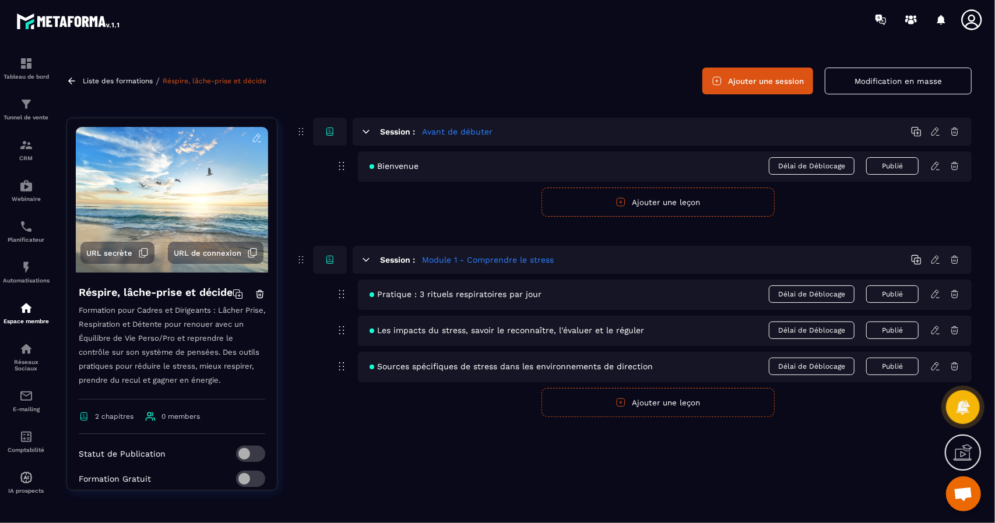
click at [346, 330] on icon at bounding box center [342, 330] width 14 height 14
click at [133, 82] on p "Liste des formations" at bounding box center [118, 81] width 70 height 8
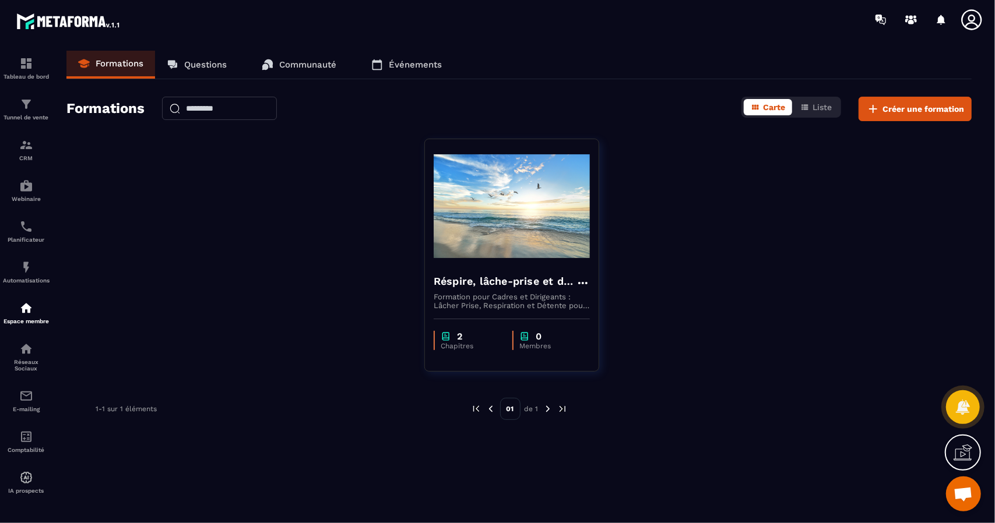
click at [282, 68] on p "Communauté" at bounding box center [307, 64] width 57 height 10
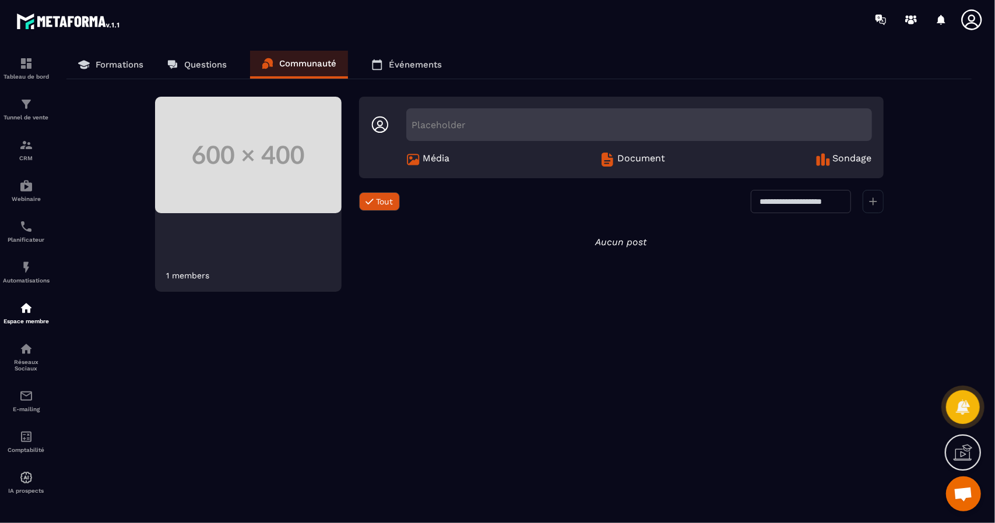
click at [417, 65] on p "Événements" at bounding box center [415, 64] width 53 height 10
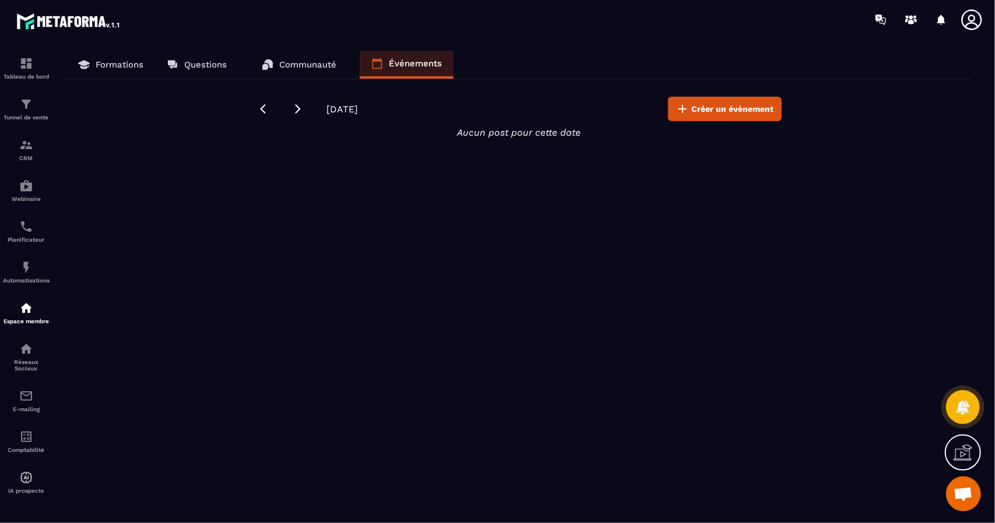
click at [289, 60] on p "Communauté" at bounding box center [307, 64] width 57 height 10
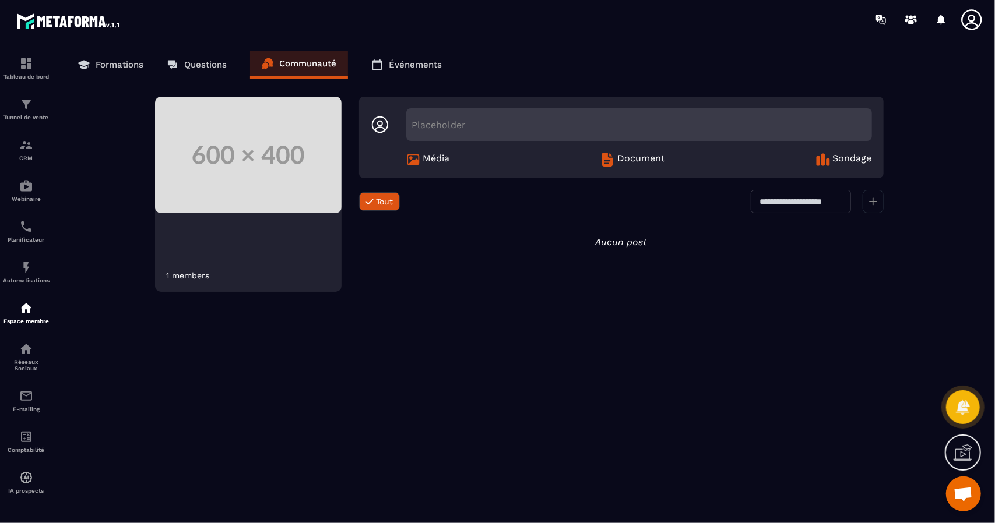
click at [203, 69] on link "Questions" at bounding box center [196, 65] width 83 height 28
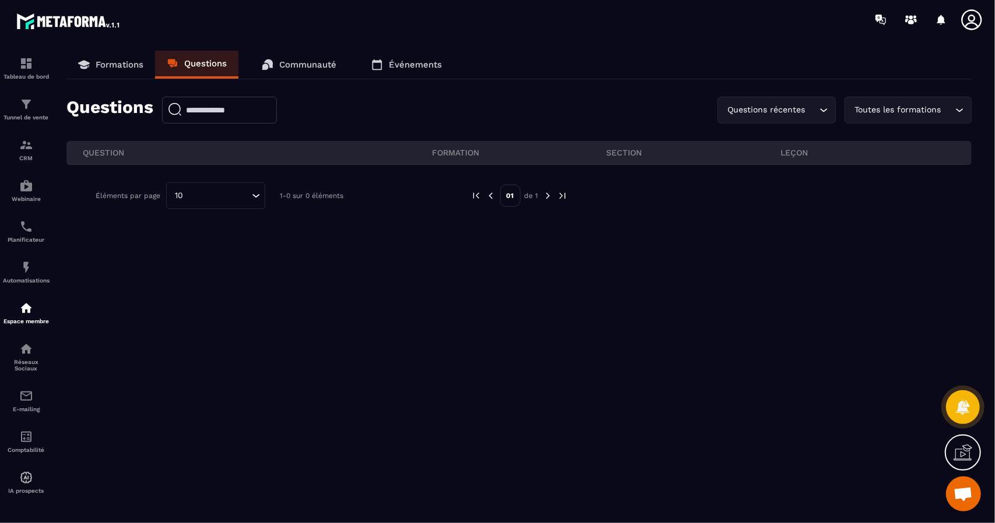
click at [132, 66] on p "Formations" at bounding box center [120, 64] width 48 height 10
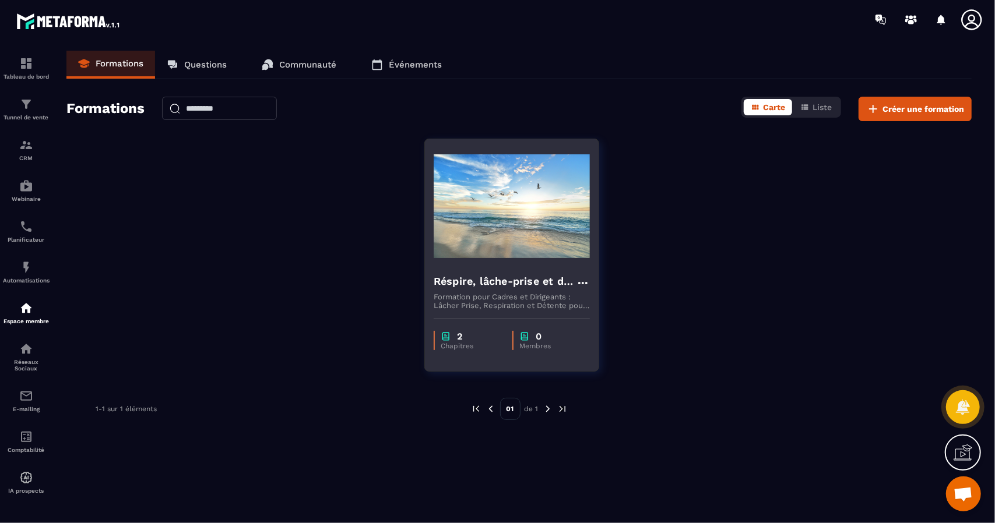
click at [472, 283] on h4 "Réspire, lâche-prise et décide" at bounding box center [505, 281] width 142 height 16
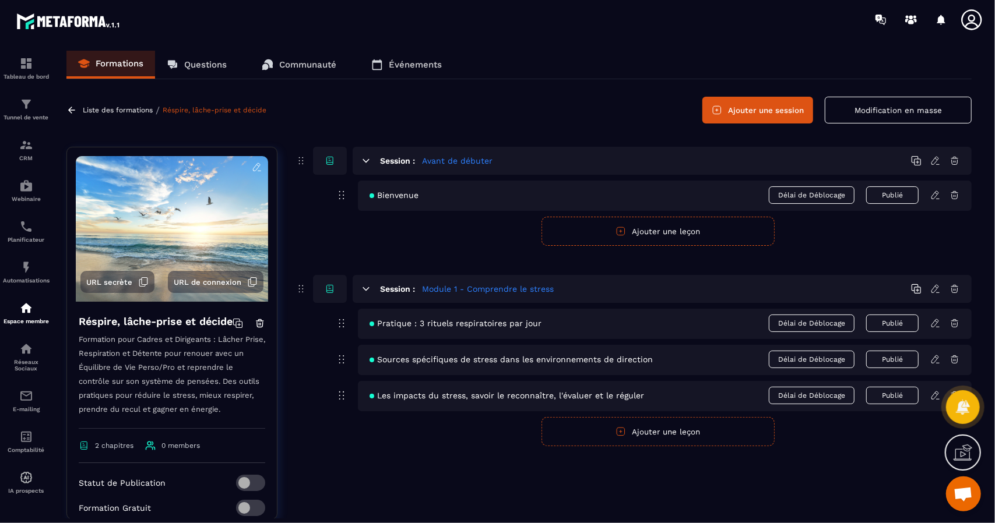
click at [933, 395] on icon at bounding box center [935, 395] width 10 height 10
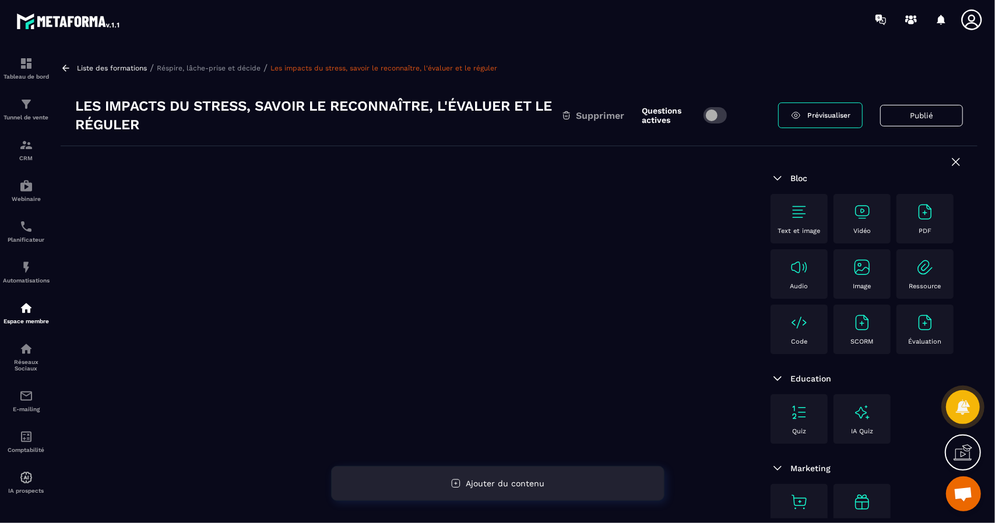
click at [476, 489] on div "Ajouter du contenu" at bounding box center [497, 483] width 333 height 35
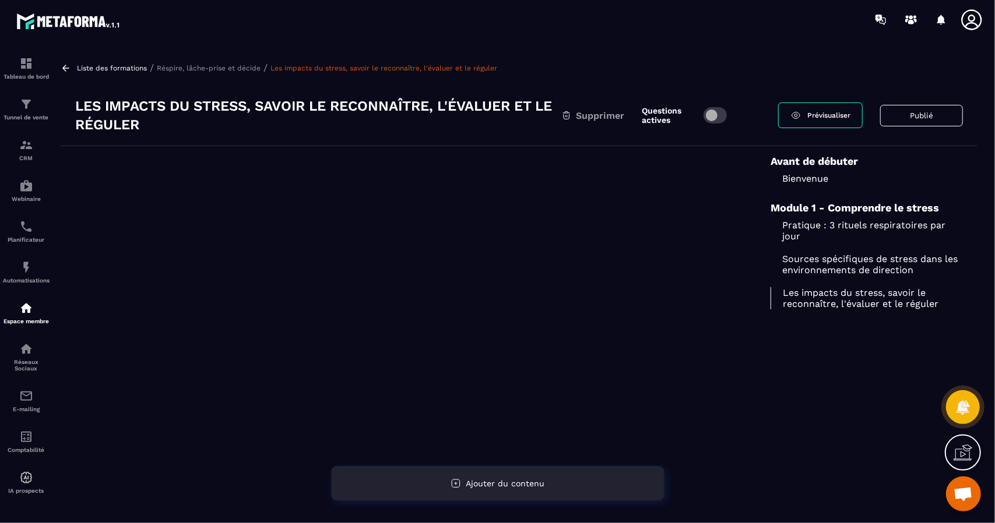
click at [498, 482] on span "Ajouter du contenu" at bounding box center [505, 483] width 79 height 9
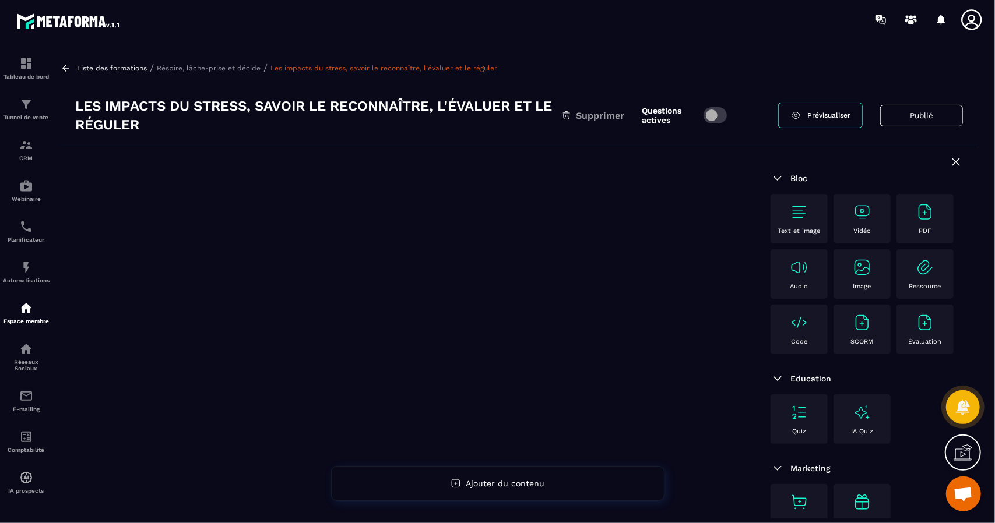
click at [931, 222] on div "PDF" at bounding box center [924, 219] width 45 height 32
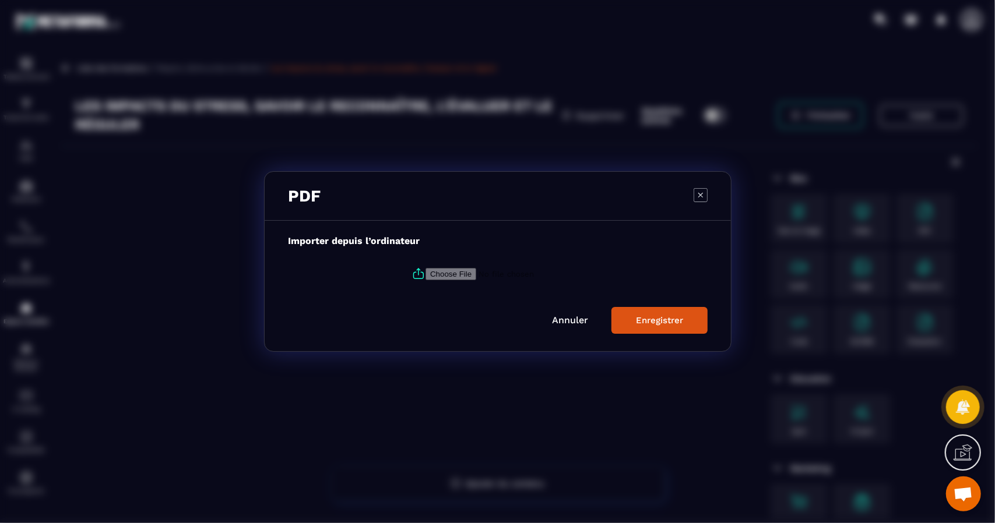
click at [481, 278] on input "Modal window" at bounding box center [504, 274] width 159 height 12
type input "**********"
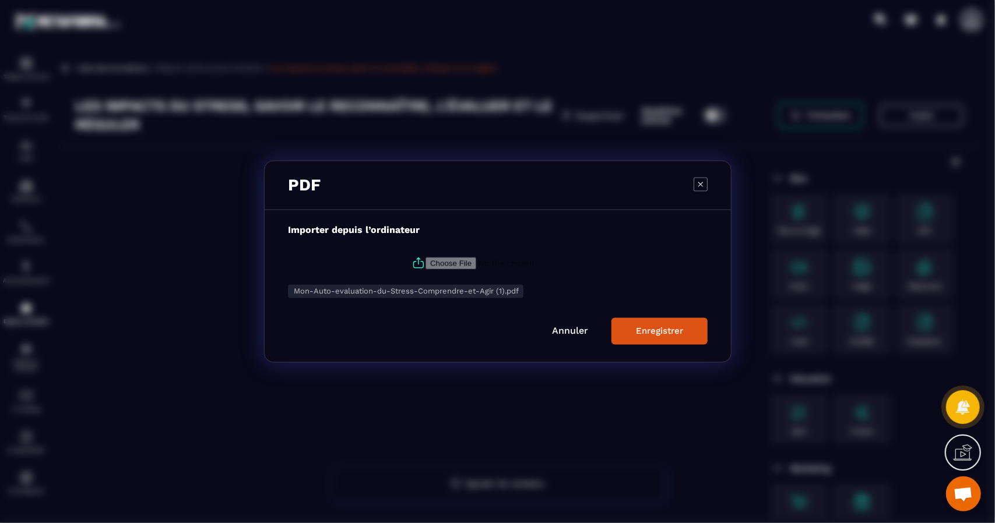
click at [663, 324] on button "Enregistrer" at bounding box center [659, 331] width 96 height 27
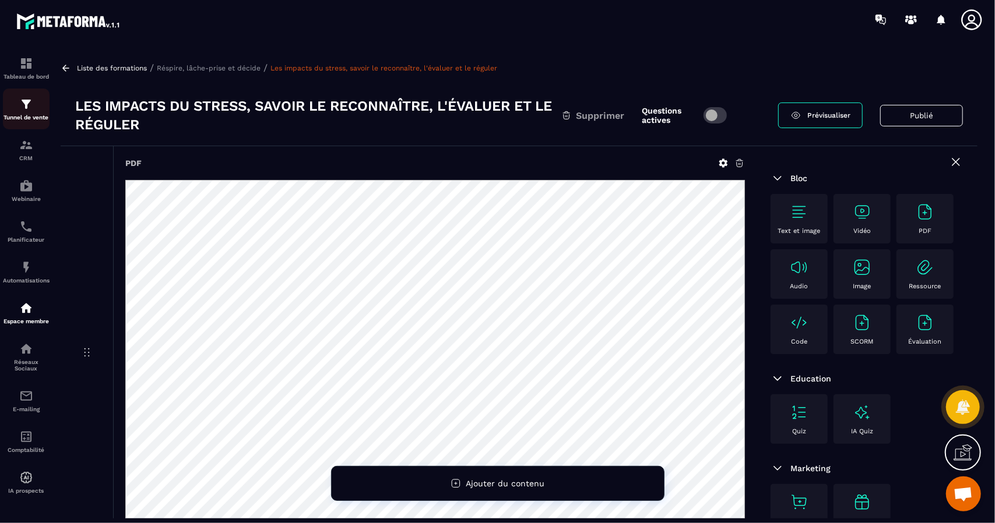
click at [17, 107] on div "Tunnel de vente" at bounding box center [26, 108] width 47 height 23
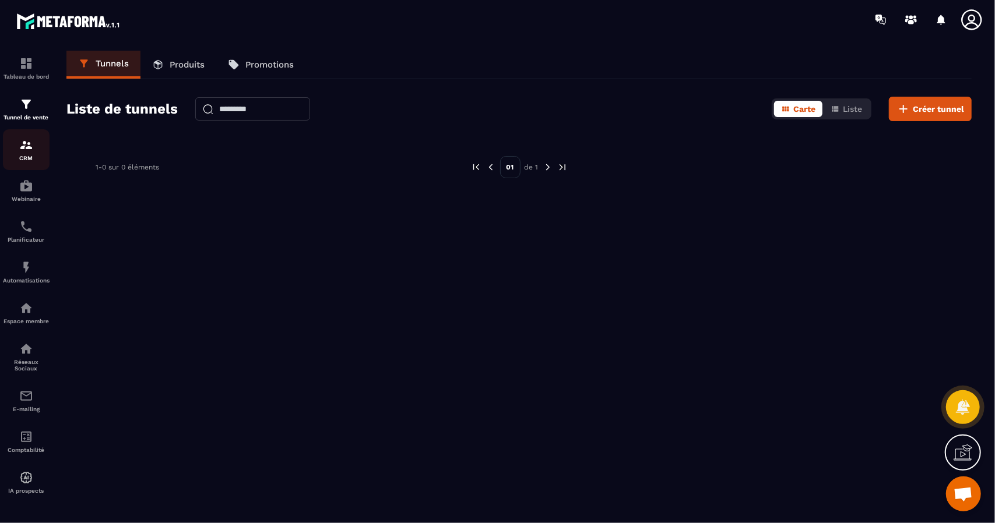
click at [29, 154] on div "CRM" at bounding box center [26, 149] width 47 height 23
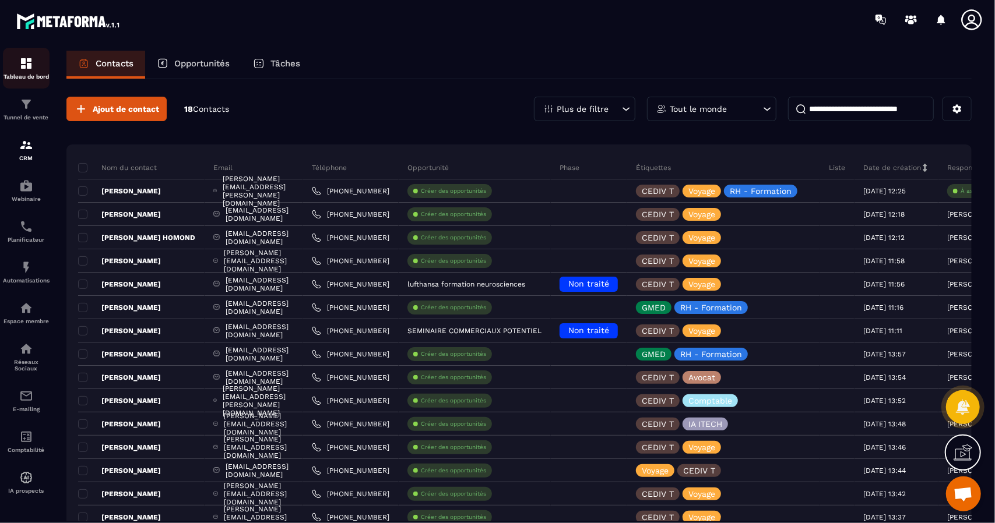
click at [29, 65] on img at bounding box center [26, 64] width 14 height 14
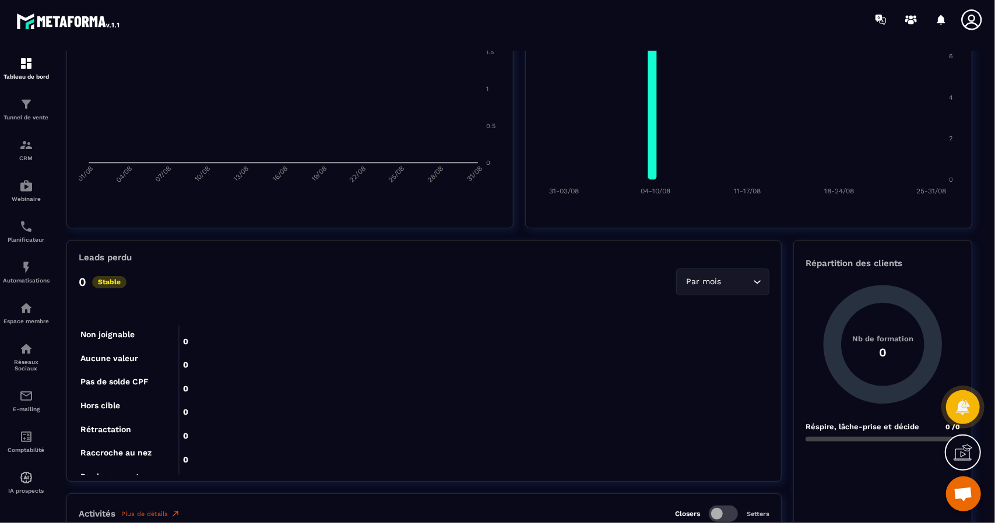
scroll to position [466, 0]
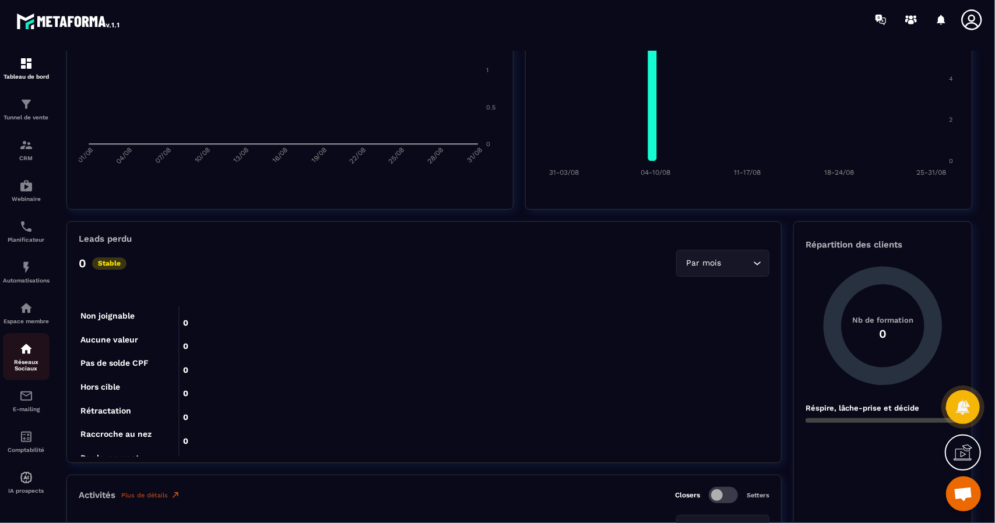
click at [19, 368] on p "Réseaux Sociaux" at bounding box center [26, 365] width 47 height 13
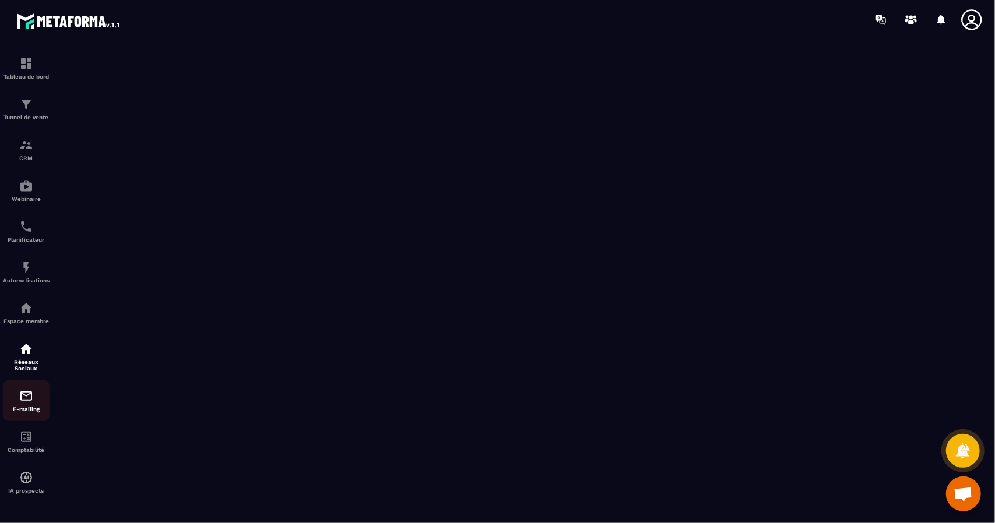
click at [24, 403] on img at bounding box center [26, 396] width 14 height 14
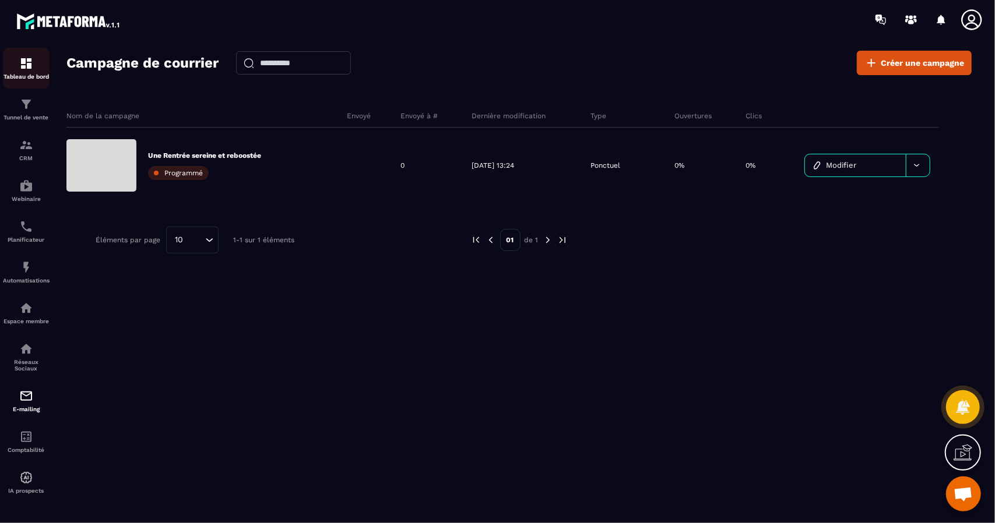
click at [27, 62] on img at bounding box center [26, 64] width 14 height 14
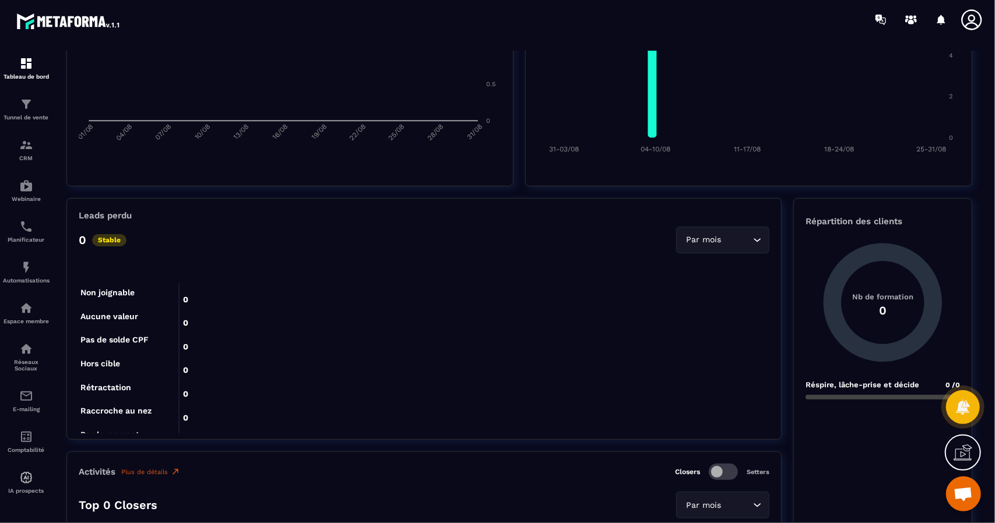
scroll to position [466, 0]
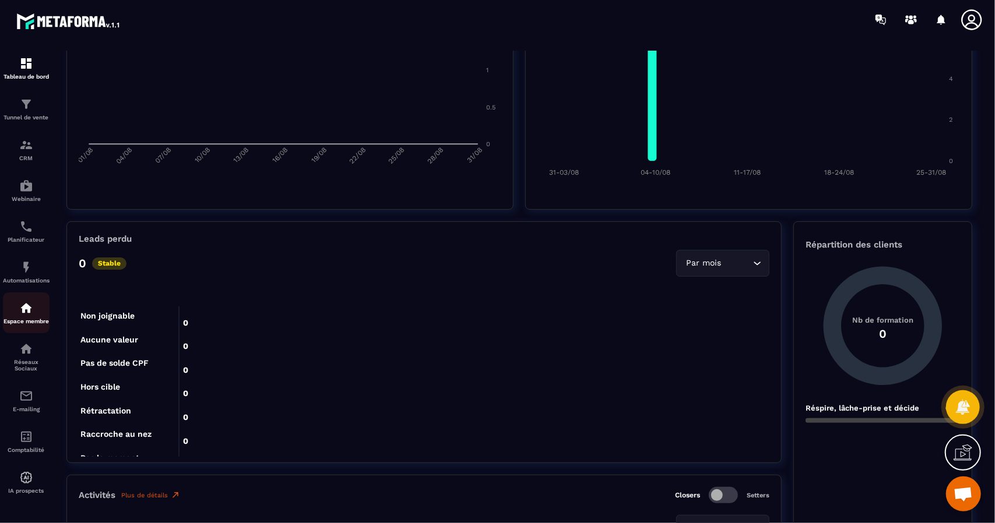
click at [34, 321] on p "Espace membre" at bounding box center [26, 321] width 47 height 6
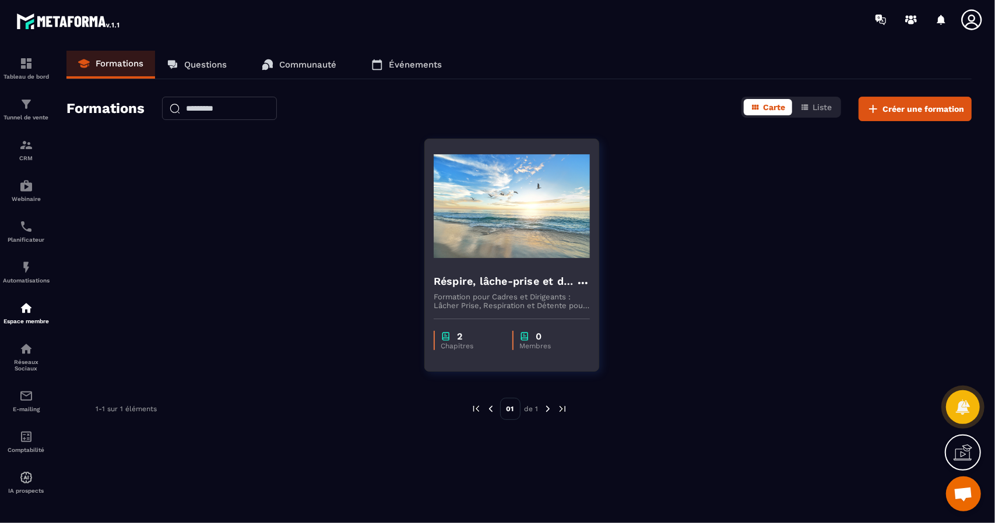
click at [495, 281] on h4 "Réspire, lâche-prise et décide" at bounding box center [505, 281] width 142 height 16
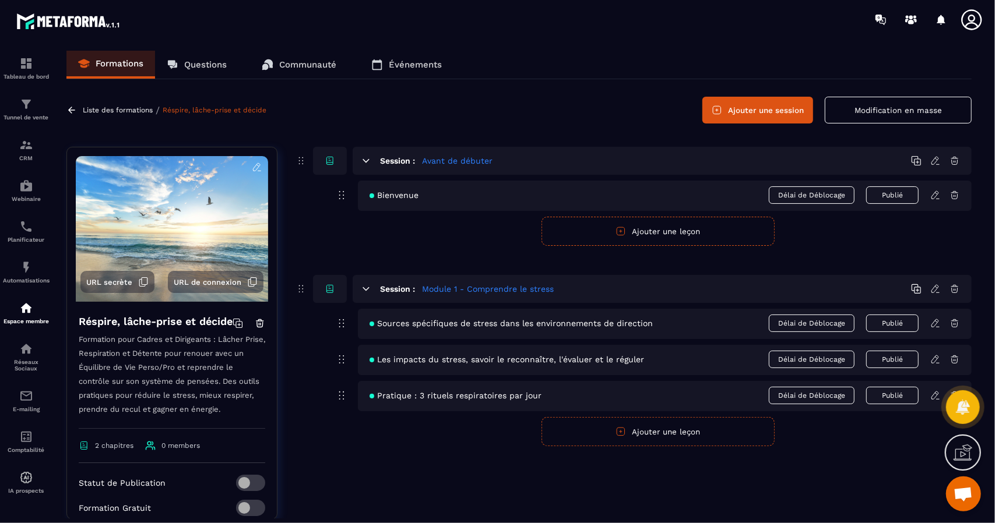
scroll to position [597, 0]
click at [416, 456] on div "Session : Avant de débuter Bienvenue Délai de Déblocage Publié Publier Annuler …" at bounding box center [633, 342] width 677 height 390
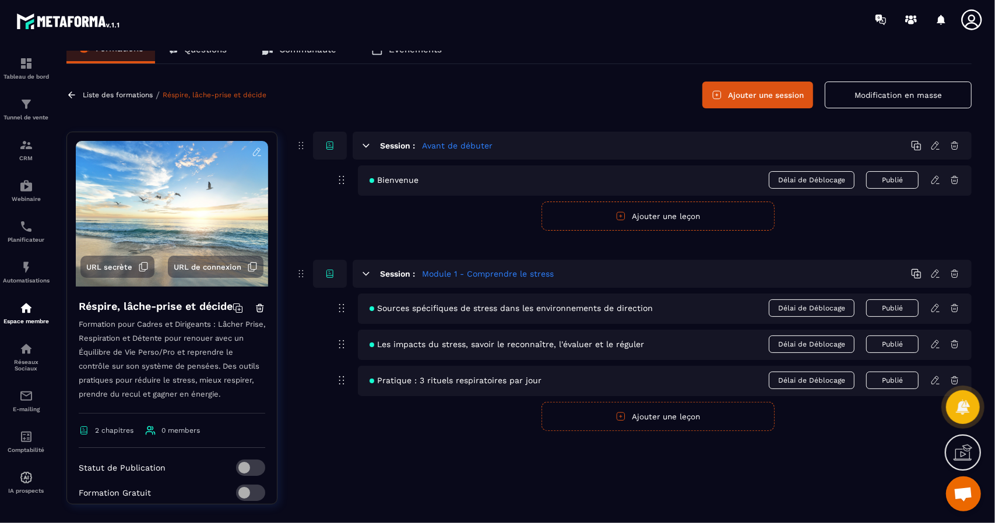
scroll to position [29, 0]
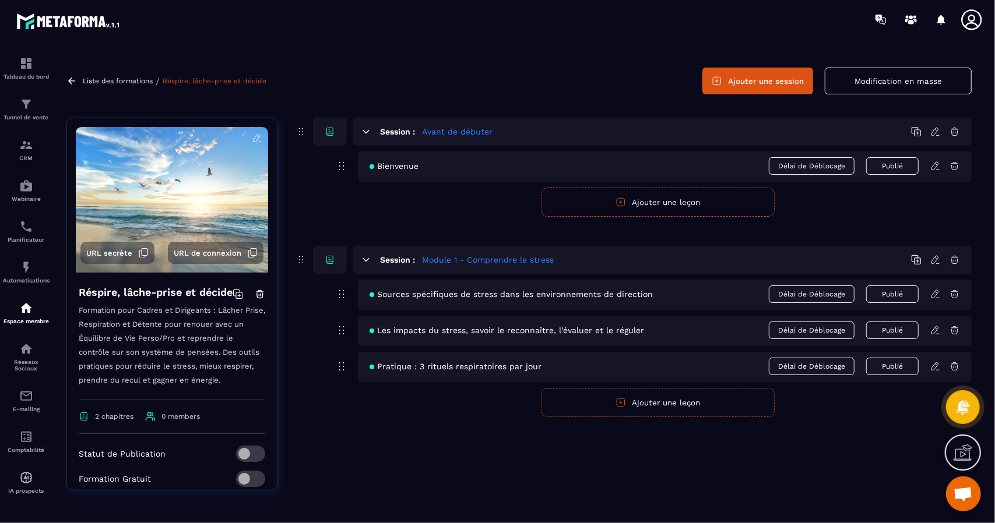
click at [300, 261] on icon at bounding box center [301, 260] width 12 height 14
click at [298, 133] on icon at bounding box center [301, 132] width 12 height 14
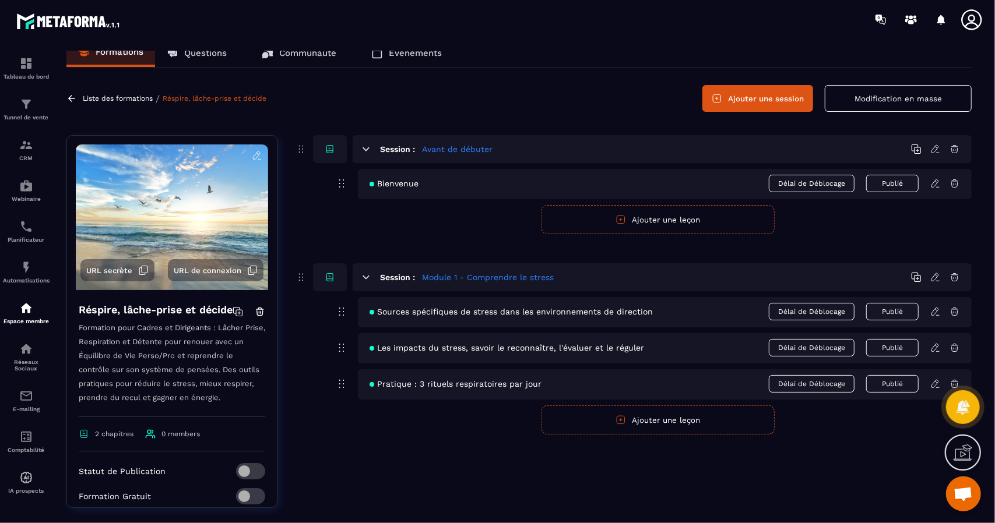
scroll to position [0, 0]
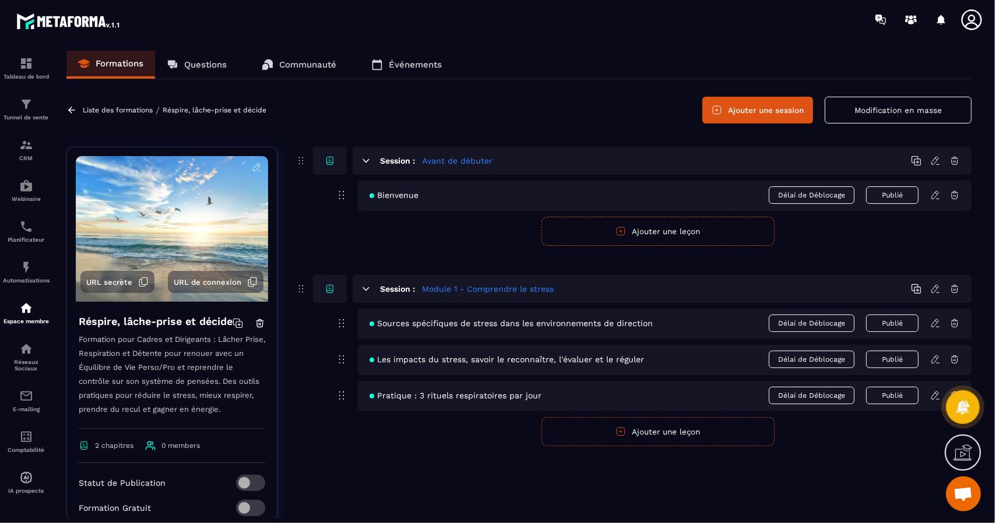
click at [177, 112] on link "Réspire, lâche-prise et décide" at bounding box center [215, 110] width 104 height 8
click at [177, 111] on link "Réspire, lâche-prise et décide" at bounding box center [215, 110] width 104 height 8
click at [128, 111] on p "Liste des formations" at bounding box center [118, 110] width 70 height 8
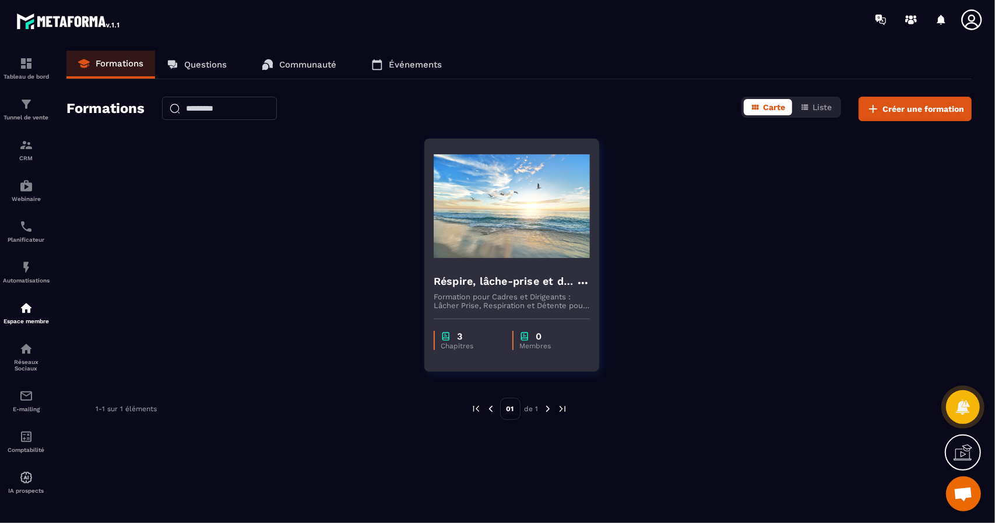
click at [495, 287] on h4 "Réspire, lâche-prise et décide" at bounding box center [505, 281] width 142 height 16
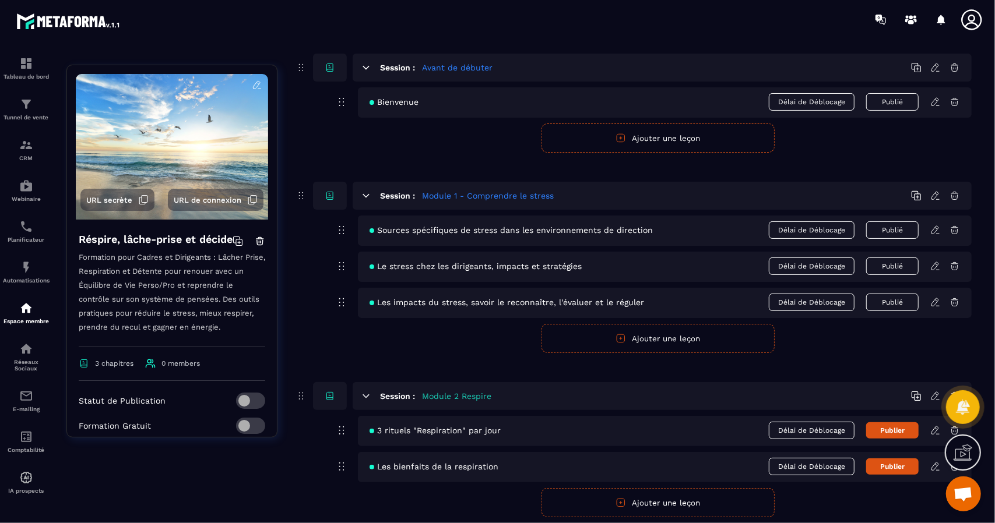
scroll to position [129, 0]
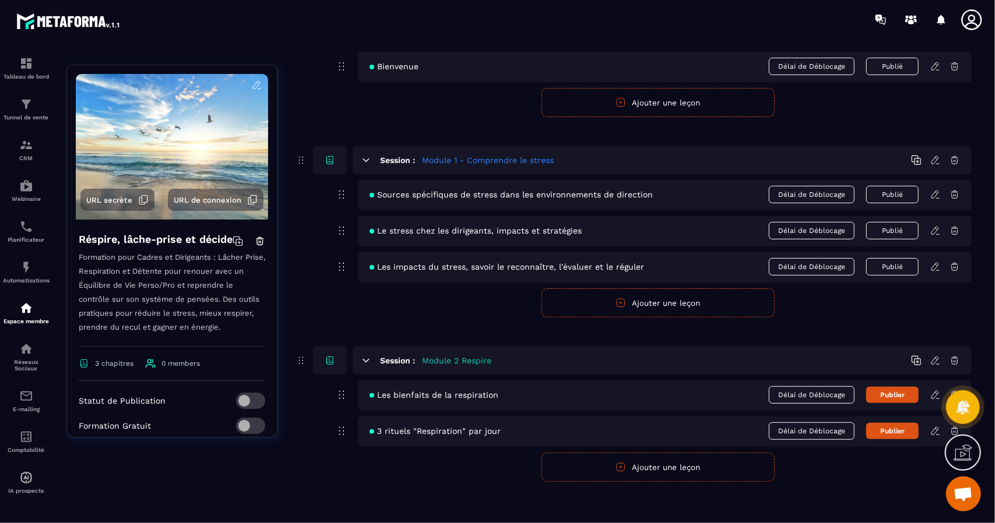
click at [913, 395] on button "Publier" at bounding box center [892, 395] width 52 height 16
click at [904, 431] on button "Publier" at bounding box center [892, 431] width 52 height 16
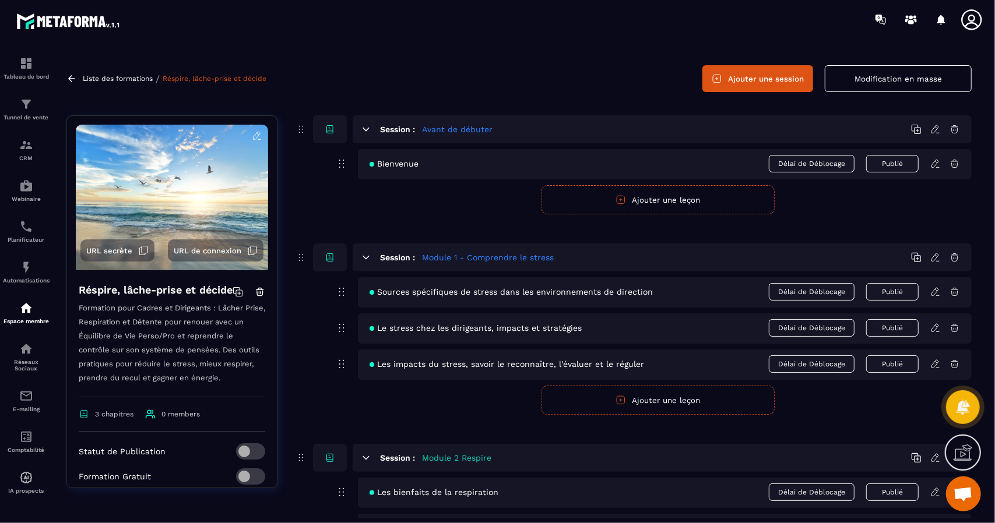
scroll to position [0, 0]
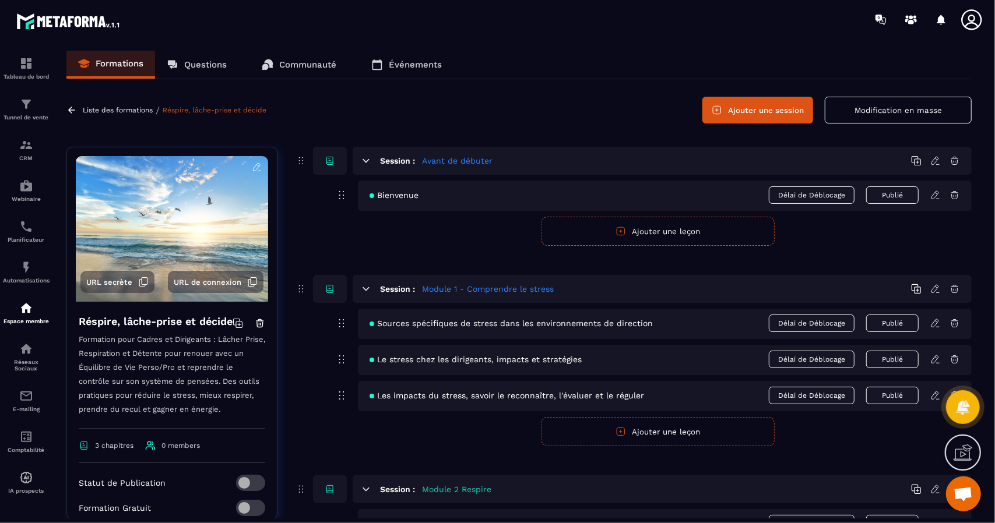
click at [212, 283] on span "URL de connexion" at bounding box center [208, 282] width 68 height 9
click at [761, 107] on button "Ajouter une session" at bounding box center [757, 110] width 111 height 27
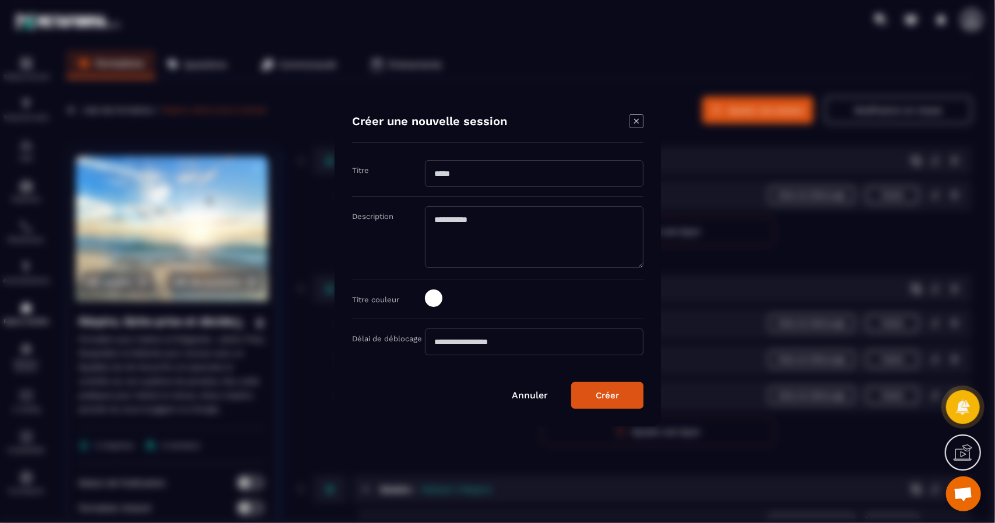
click at [452, 173] on input "Modal window" at bounding box center [534, 173] width 219 height 27
type input "**********"
click at [456, 222] on textarea "Modal window" at bounding box center [534, 237] width 219 height 62
type textarea "**********"
click at [436, 303] on span "Modal window" at bounding box center [433, 298] width 17 height 17
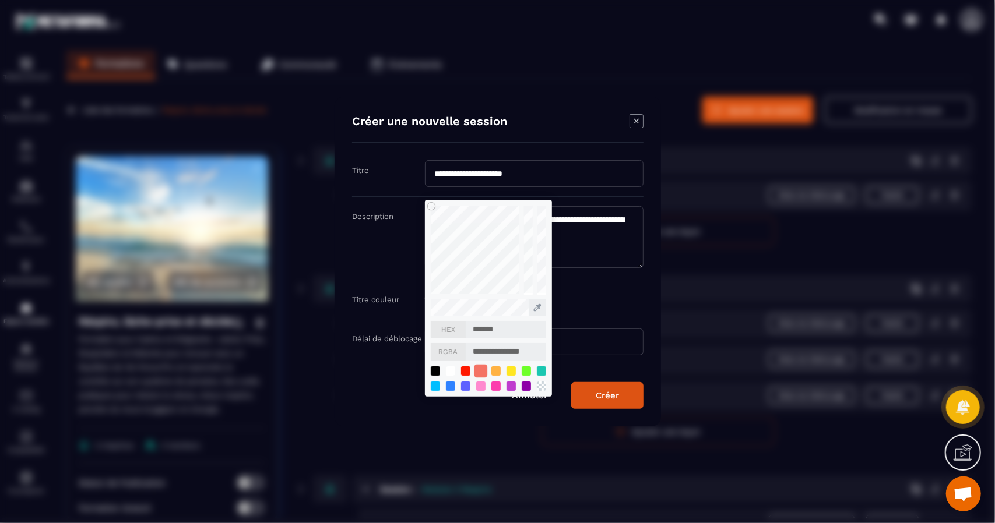
click at [484, 372] on div "Modal window" at bounding box center [480, 371] width 13 height 13
type input "*******"
type input "**********"
click at [606, 398] on div "Créer" at bounding box center [607, 395] width 23 height 10
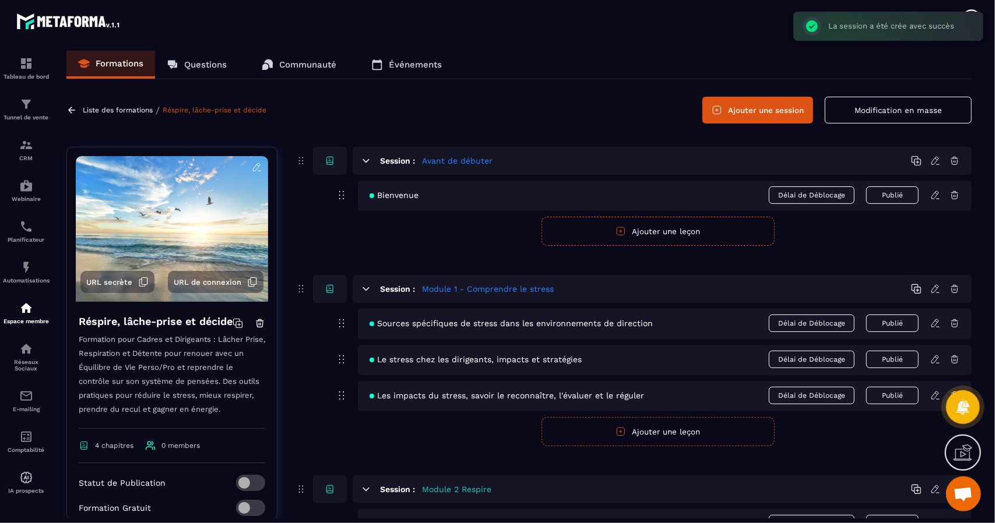
click at [769, 115] on button "Ajouter une session" at bounding box center [757, 110] width 111 height 27
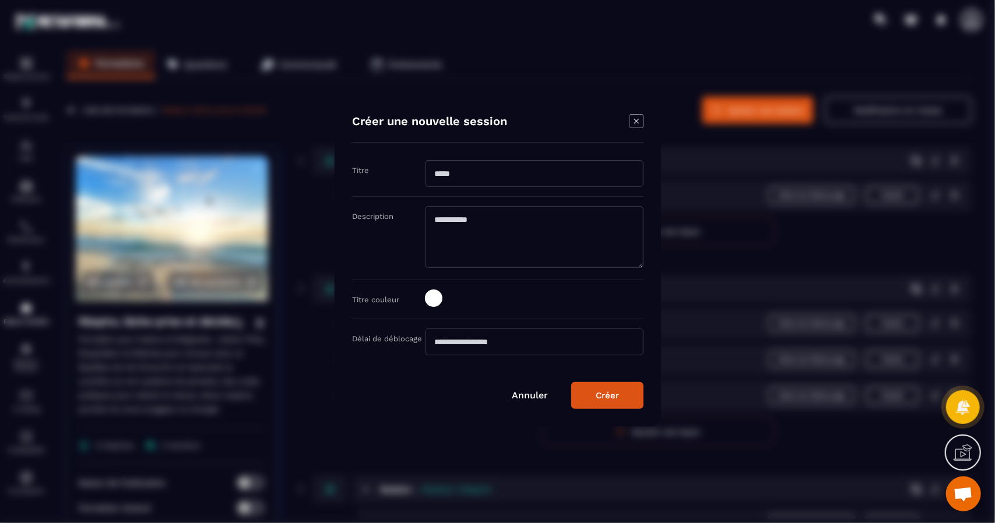
click at [468, 180] on input "Modal window" at bounding box center [534, 173] width 219 height 27
type input "******"
click at [470, 223] on textarea "Modal window" at bounding box center [534, 237] width 219 height 62
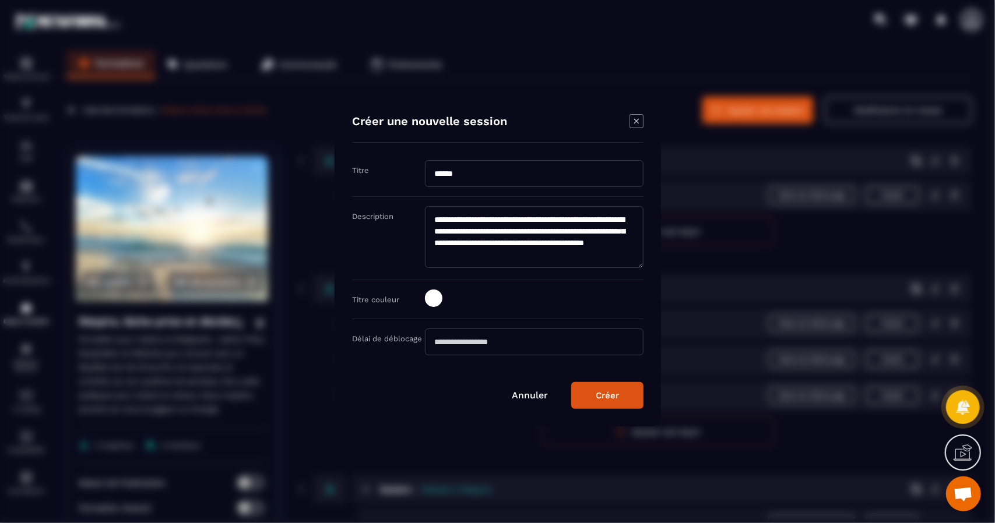
type textarea "**********"
click at [436, 304] on span "Modal window" at bounding box center [433, 298] width 17 height 17
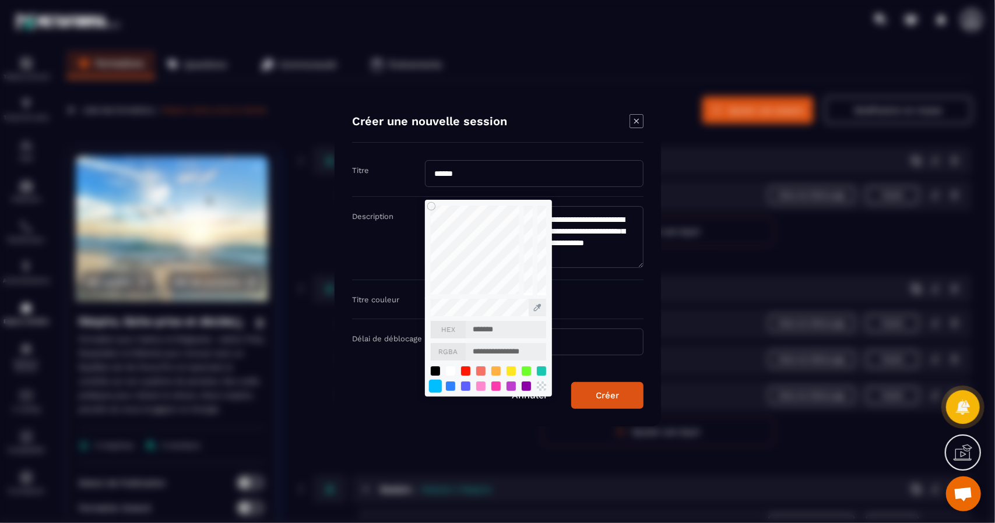
click at [433, 388] on div "Modal window" at bounding box center [434, 386] width 13 height 13
type input "*******"
type input "**********"
click at [496, 372] on div "Modal window" at bounding box center [495, 371] width 13 height 13
type input "*******"
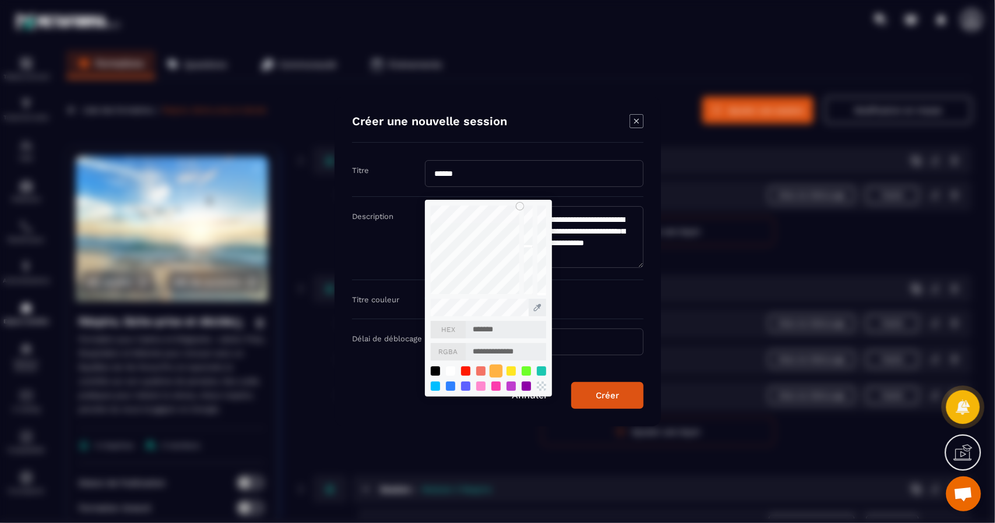
type input "**********"
click at [608, 403] on button "Créer" at bounding box center [607, 395] width 72 height 27
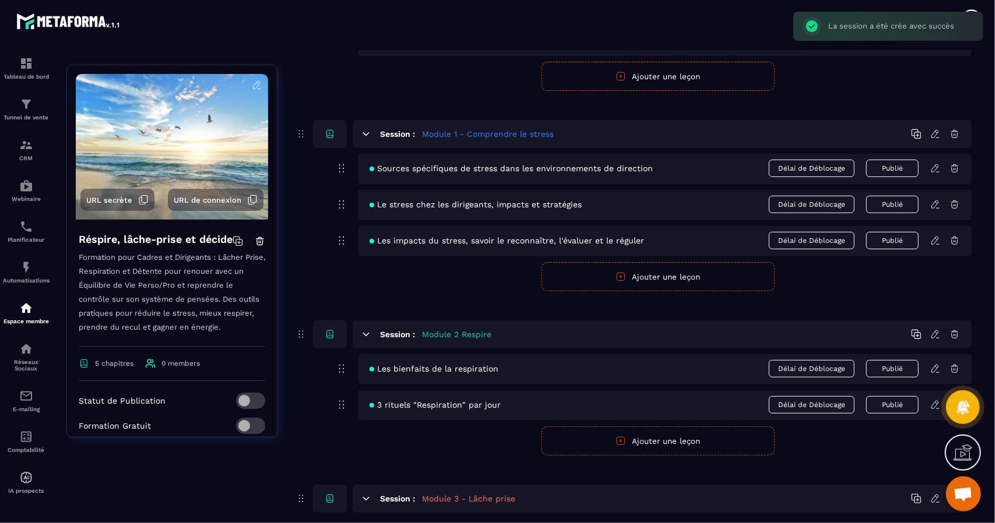
scroll to position [311, 0]
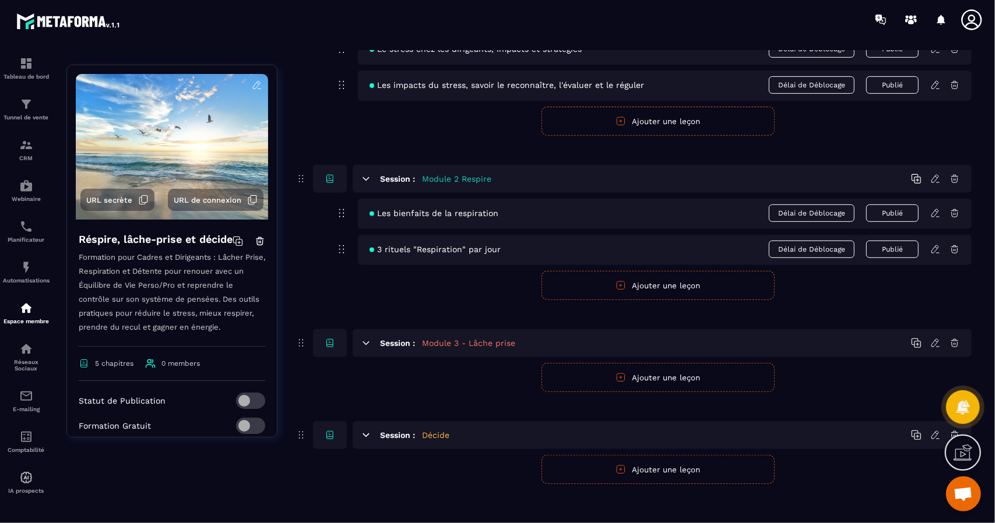
click at [934, 432] on icon at bounding box center [935, 435] width 10 height 10
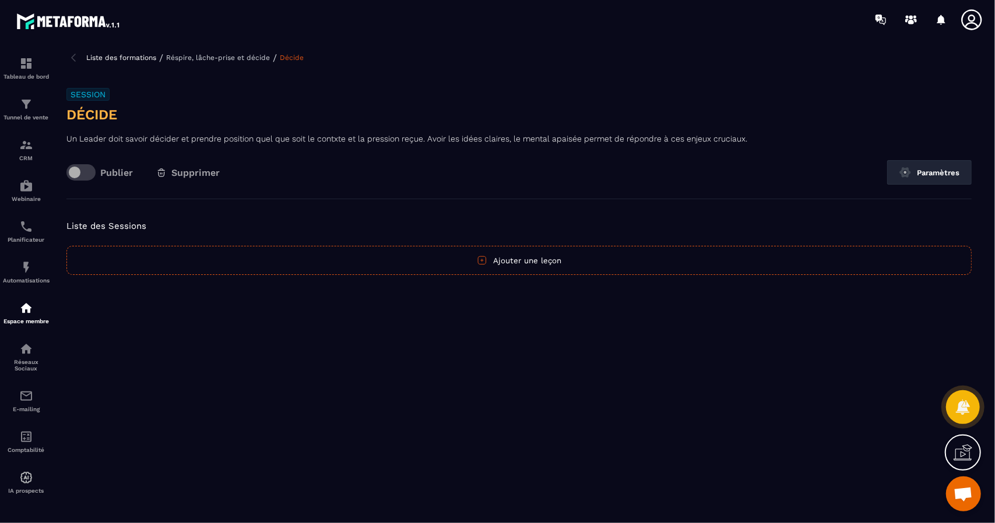
click at [85, 117] on h3 "Décide" at bounding box center [518, 114] width 905 height 19
click at [77, 116] on h3 "Décide" at bounding box center [518, 114] width 905 height 19
drag, startPoint x: 77, startPoint y: 116, endPoint x: 170, endPoint y: 114, distance: 93.3
click at [170, 114] on h3 "Décide" at bounding box center [518, 114] width 905 height 19
click at [904, 173] on img at bounding box center [905, 173] width 12 height 12
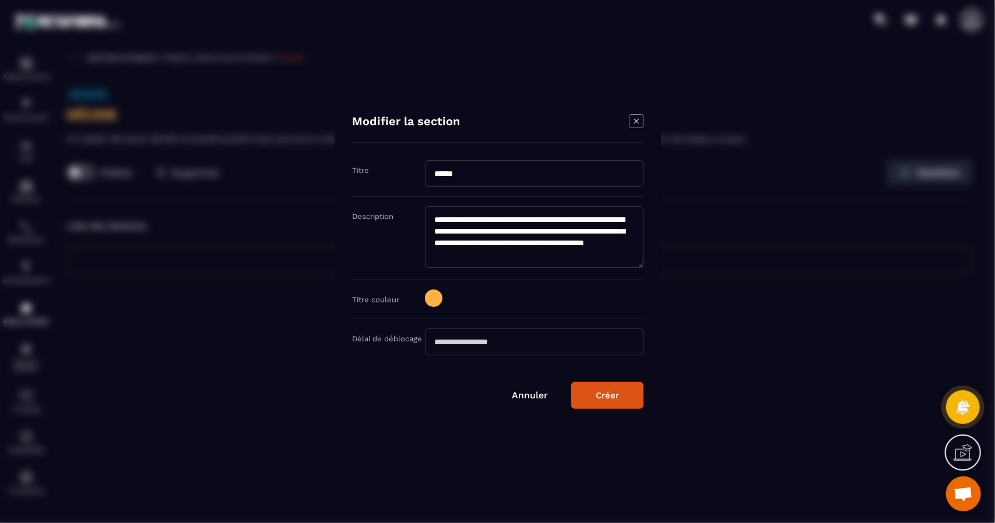
click at [467, 174] on input "******" at bounding box center [534, 173] width 219 height 27
click at [437, 174] on input "******" at bounding box center [534, 173] width 219 height 27
type input "**********"
click at [615, 397] on div "Créer" at bounding box center [607, 395] width 23 height 10
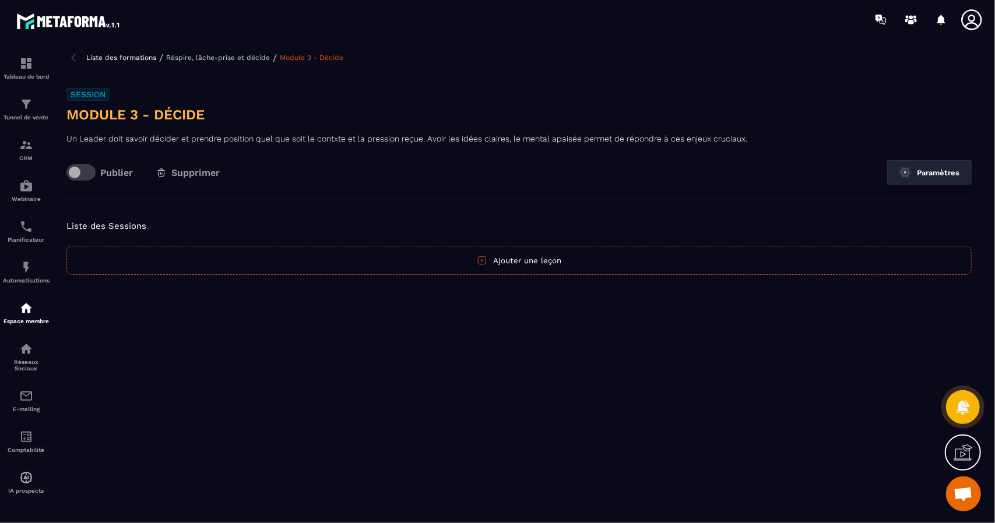
click at [195, 58] on p "Réspire, lâche-prise et décide" at bounding box center [218, 58] width 104 height 8
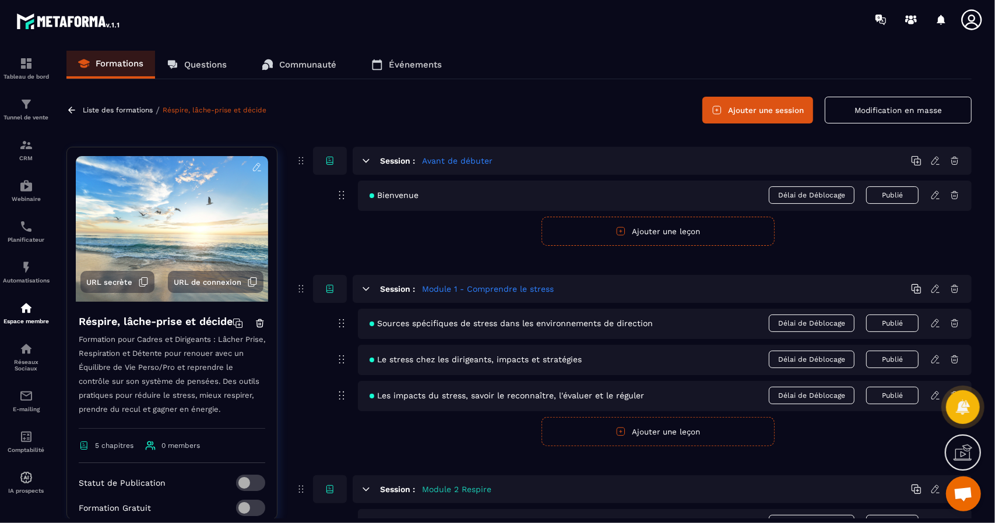
click at [424, 321] on span "Sources spécifiques de stress dans les environnements de direction" at bounding box center [510, 323] width 283 height 9
click at [340, 323] on icon at bounding box center [340, 323] width 1 height 1
click at [428, 326] on span "Sources spécifiques de stress dans les environnements de direction" at bounding box center [510, 323] width 283 height 9
click at [471, 292] on h5 "Module 1 - Comprendre le stress" at bounding box center [488, 289] width 132 height 12
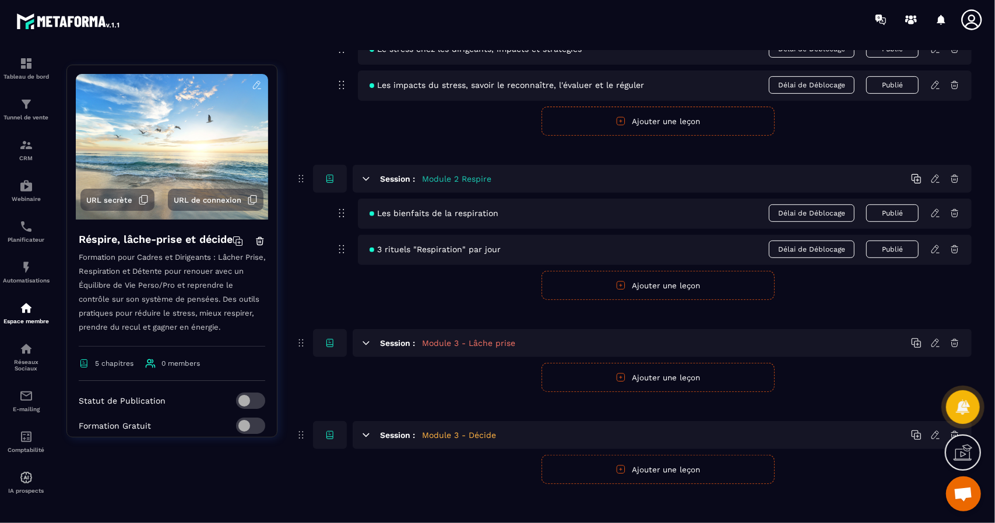
scroll to position [312, 0]
click at [431, 212] on span "Les bienfaits de la respiration" at bounding box center [433, 211] width 129 height 9
click at [941, 210] on icon at bounding box center [935, 211] width 10 height 10
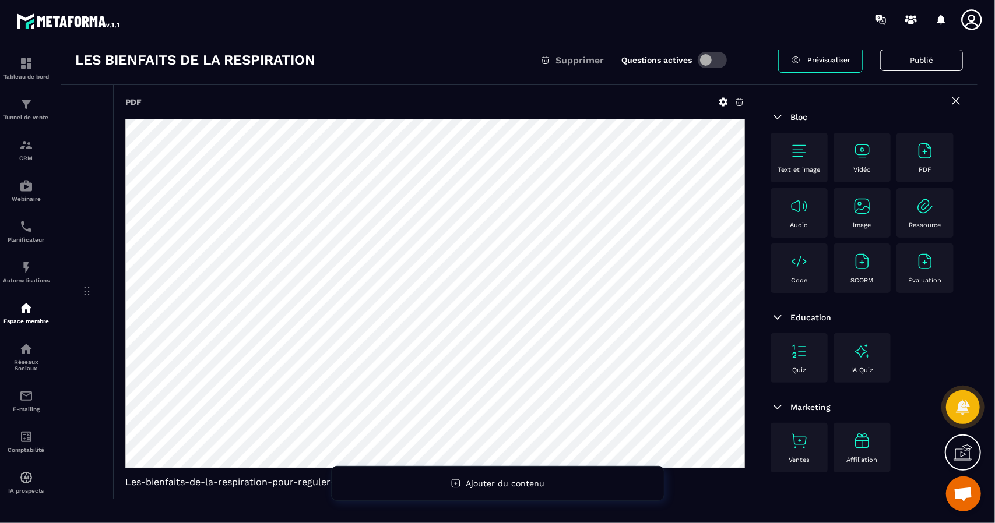
scroll to position [88, 0]
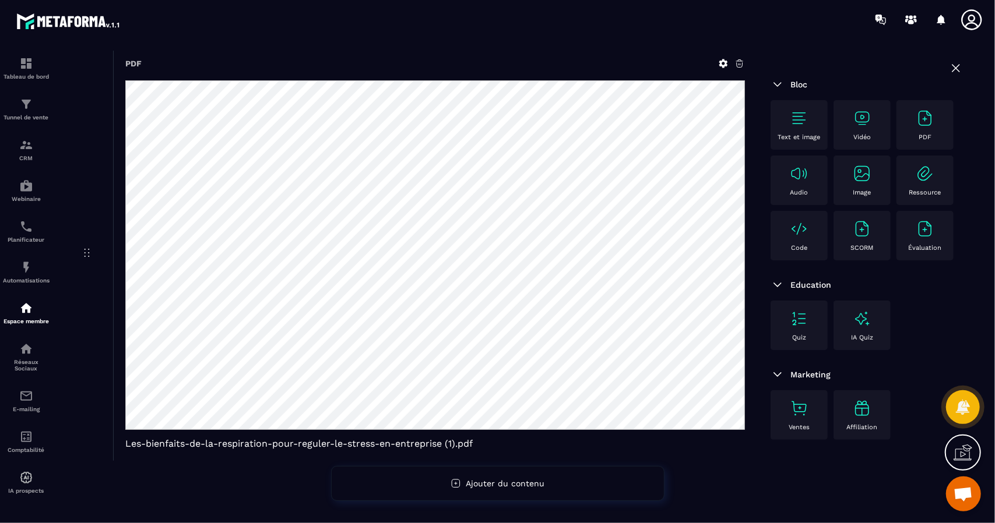
click at [805, 416] on img at bounding box center [799, 408] width 19 height 19
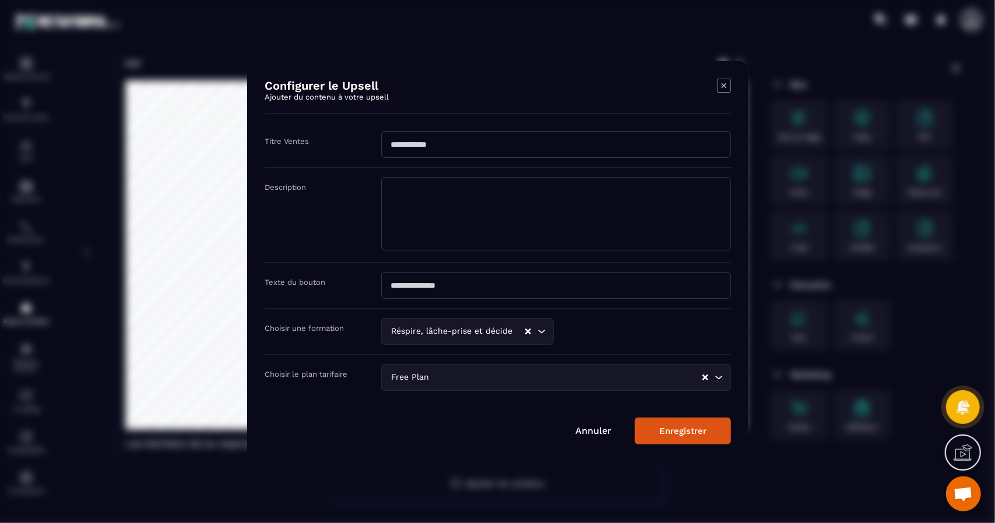
click at [723, 378] on icon "Search for option" at bounding box center [719, 378] width 12 height 12
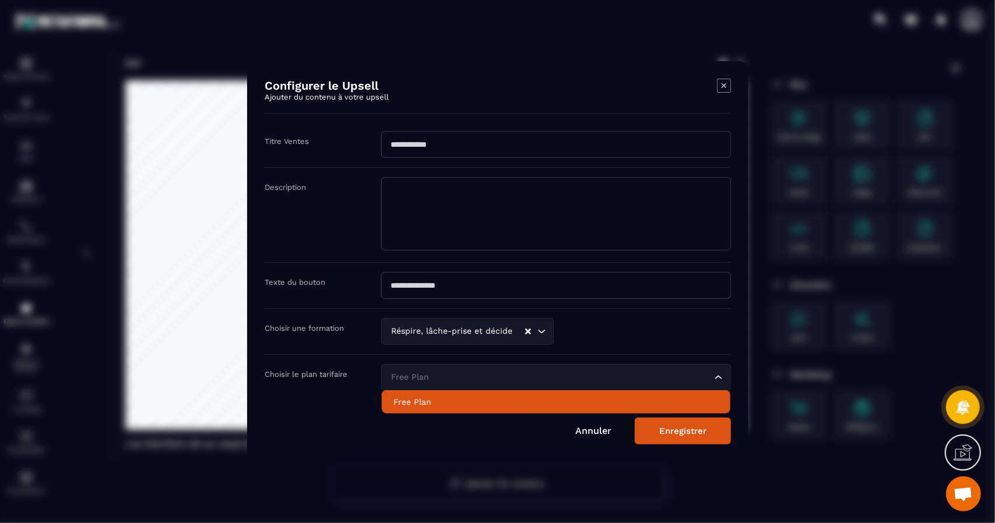
click at [418, 405] on p "Free Plan" at bounding box center [555, 402] width 325 height 12
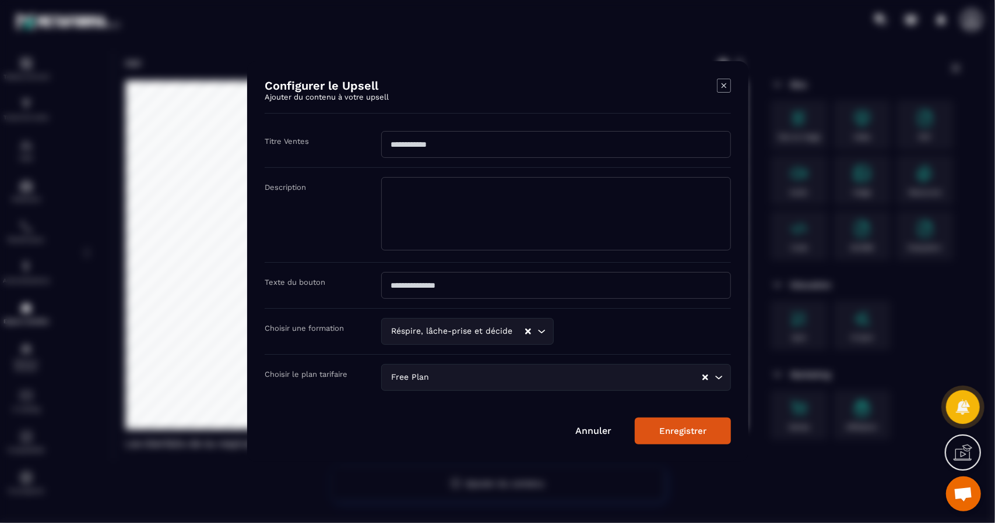
click at [705, 377] on icon "Clear Selected" at bounding box center [705, 378] width 6 height 6
click at [723, 87] on icon "Modal window" at bounding box center [724, 86] width 14 height 14
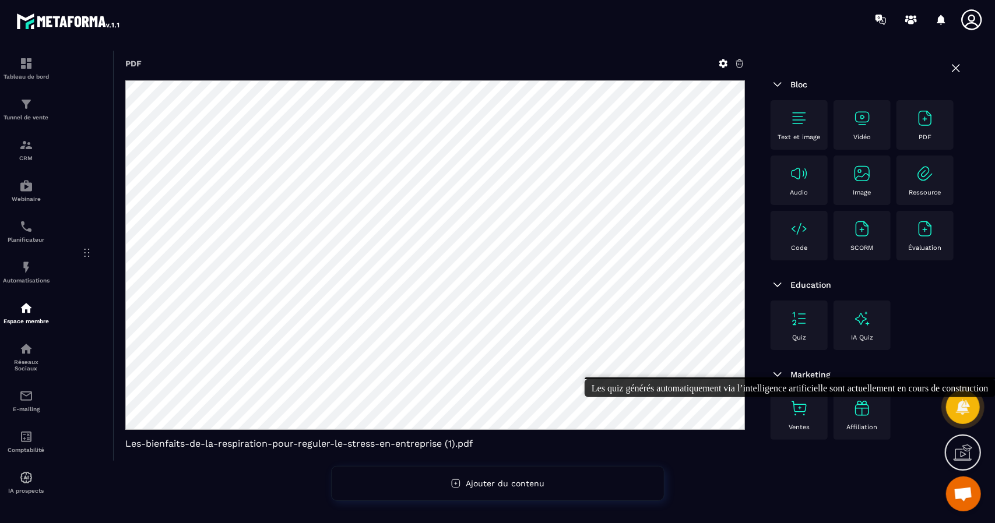
click at [858, 424] on p "Affiliation" at bounding box center [862, 428] width 31 height 8
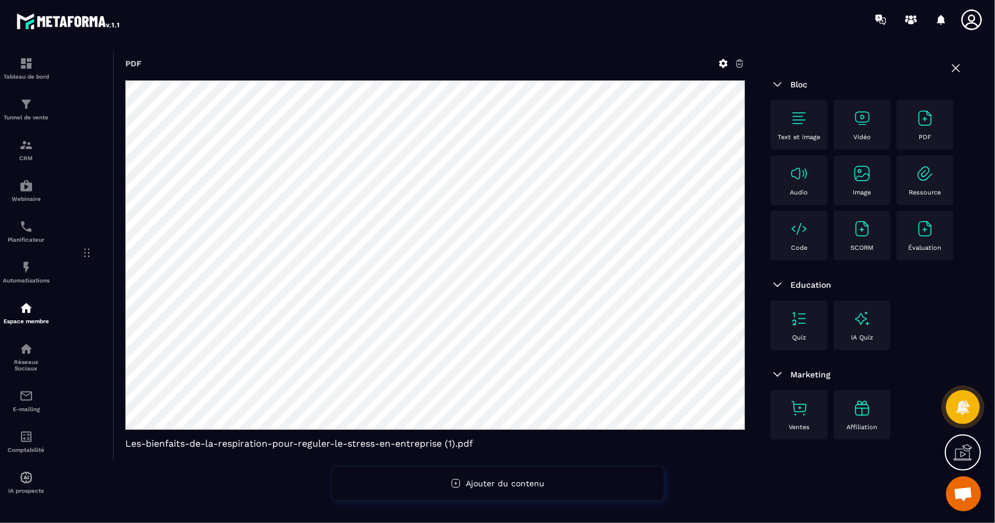
click at [784, 416] on div "Ventes" at bounding box center [798, 415] width 45 height 32
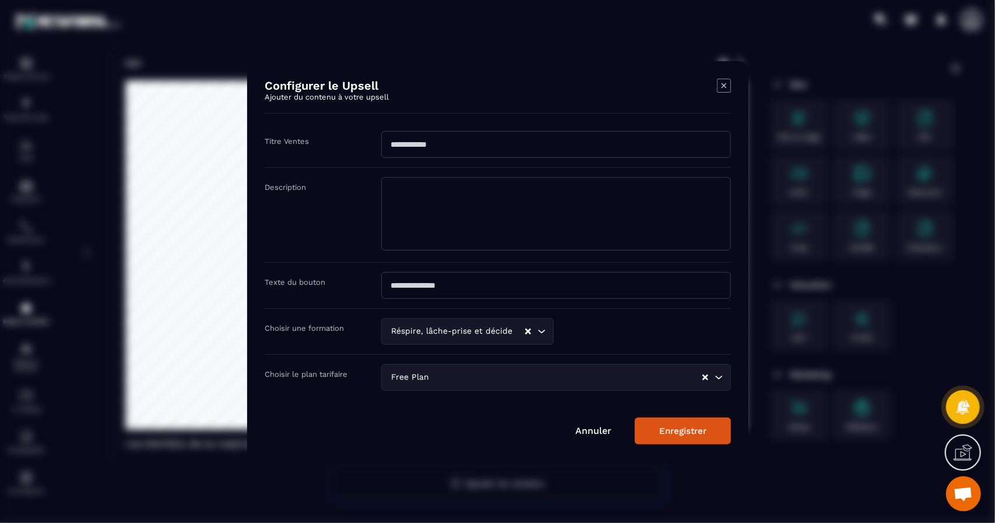
click at [462, 295] on input "Modal window" at bounding box center [556, 285] width 350 height 27
click at [715, 83] on div "Configurer le Upsell Ajouter du contenu à votre upsell" at bounding box center [498, 96] width 466 height 35
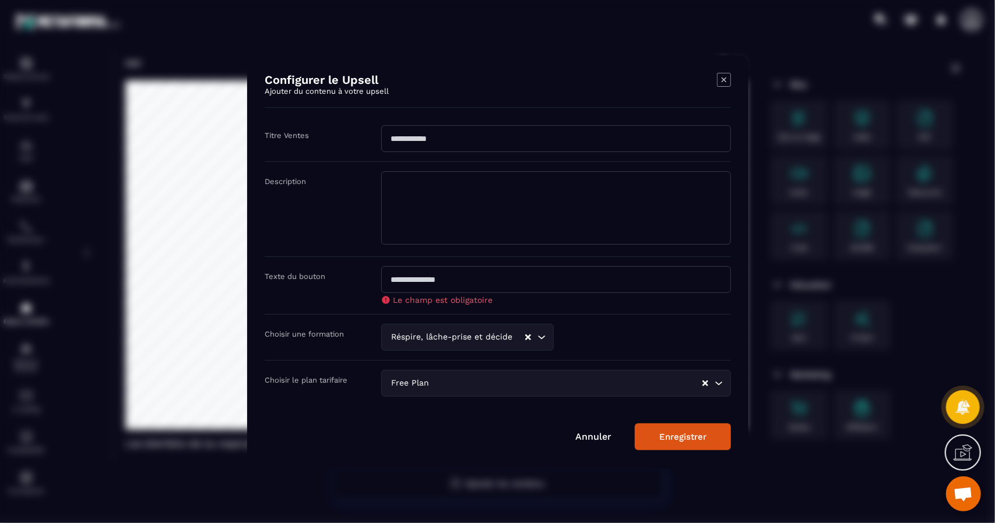
click at [722, 80] on icon "Modal window" at bounding box center [724, 80] width 14 height 14
